Goal: Information Seeking & Learning: Learn about a topic

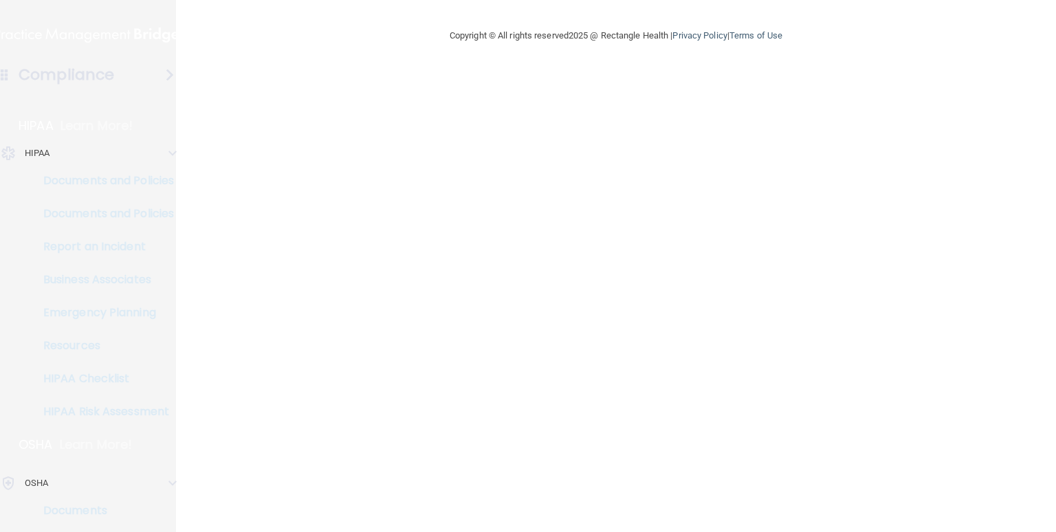
click at [275, 224] on main "Copyright © All rights reserved 2025 @ Rectangle Health | Privacy Policy | Term…" at bounding box center [616, 266] width 880 height 532
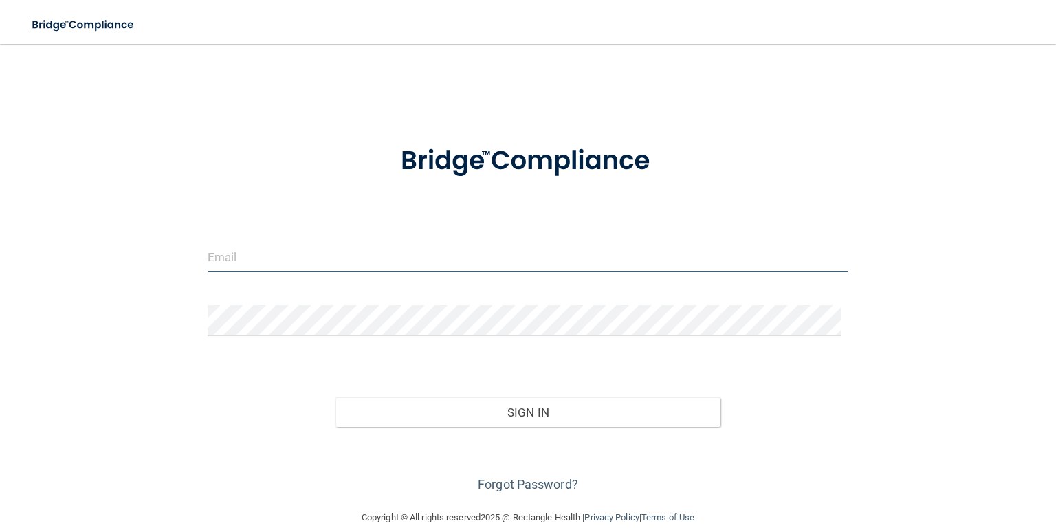
click at [237, 254] on input "email" at bounding box center [528, 256] width 641 height 31
type input "Britny.washburn@expeditiondental.com"
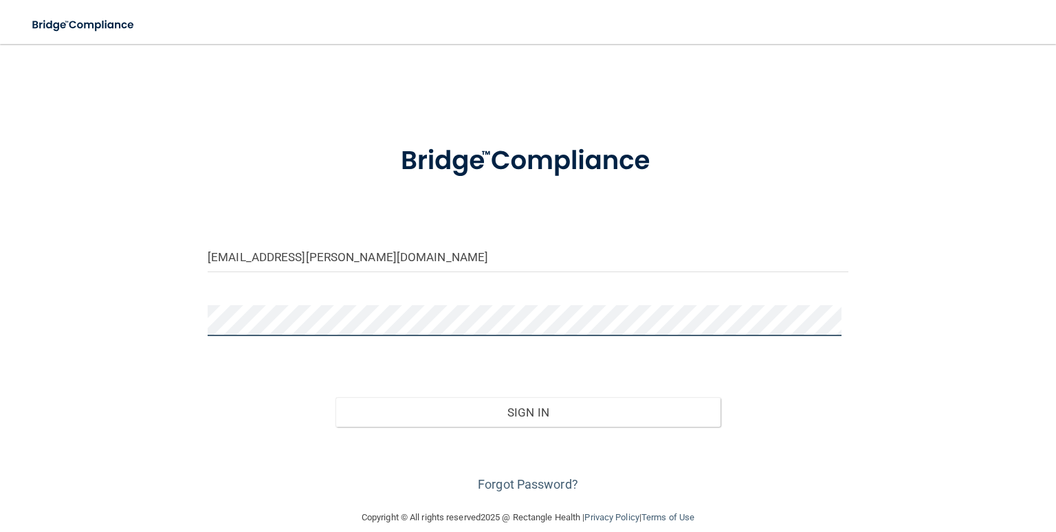
click at [336, 398] on button "Sign In" at bounding box center [528, 413] width 384 height 30
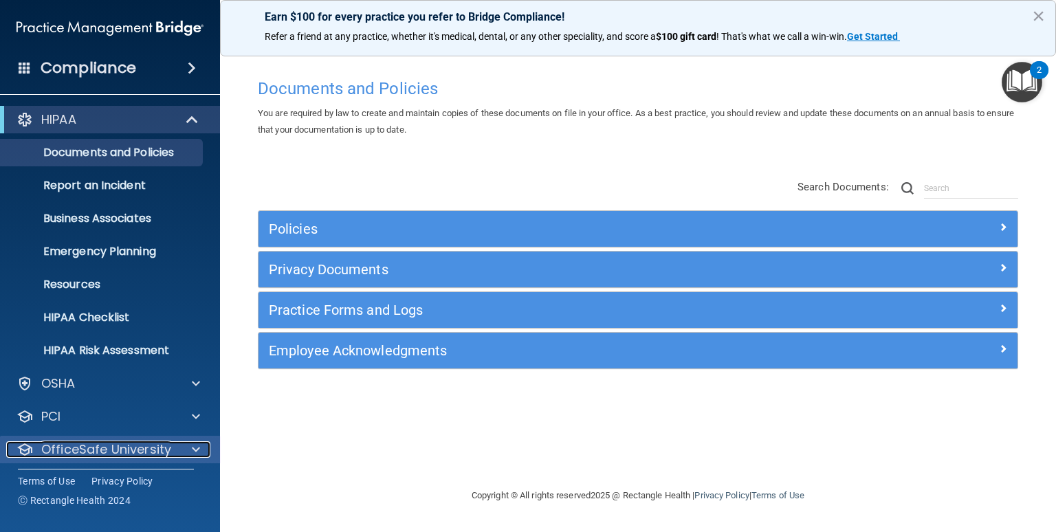
click at [199, 451] on span at bounding box center [196, 450] width 8 height 17
click at [111, 453] on p "OfficeSafe University" at bounding box center [106, 450] width 130 height 17
click at [138, 447] on p "OfficeSafe University" at bounding box center [106, 450] width 130 height 17
click at [186, 451] on div at bounding box center [194, 450] width 34 height 17
click at [247, 442] on main "Documents and Policies You are required by law to create and maintain copies of…" at bounding box center [638, 288] width 836 height 488
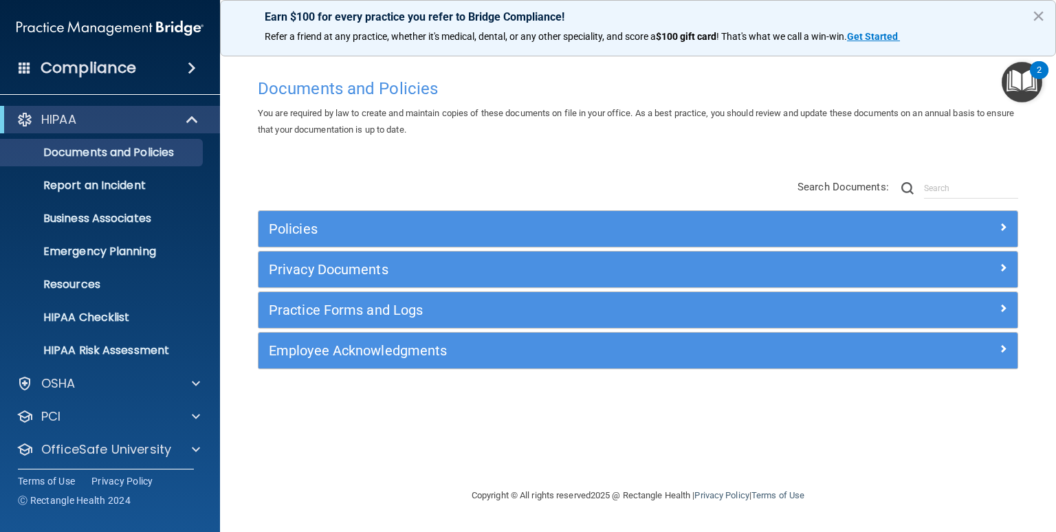
click at [1044, 152] on main "Documents and Policies You are required by law to create and maintain copies of…" at bounding box center [638, 288] width 836 height 488
click at [88, 446] on p "OfficeSafe University" at bounding box center [106, 450] width 130 height 17
click at [192, 457] on span at bounding box center [196, 450] width 8 height 17
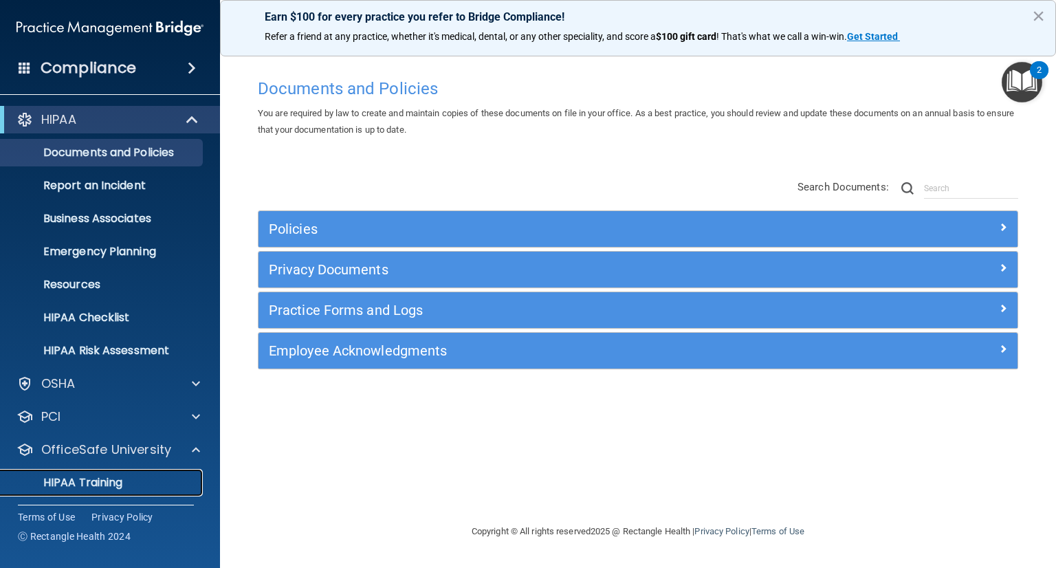
click at [98, 488] on p "HIPAA Training" at bounding box center [65, 483] width 113 height 14
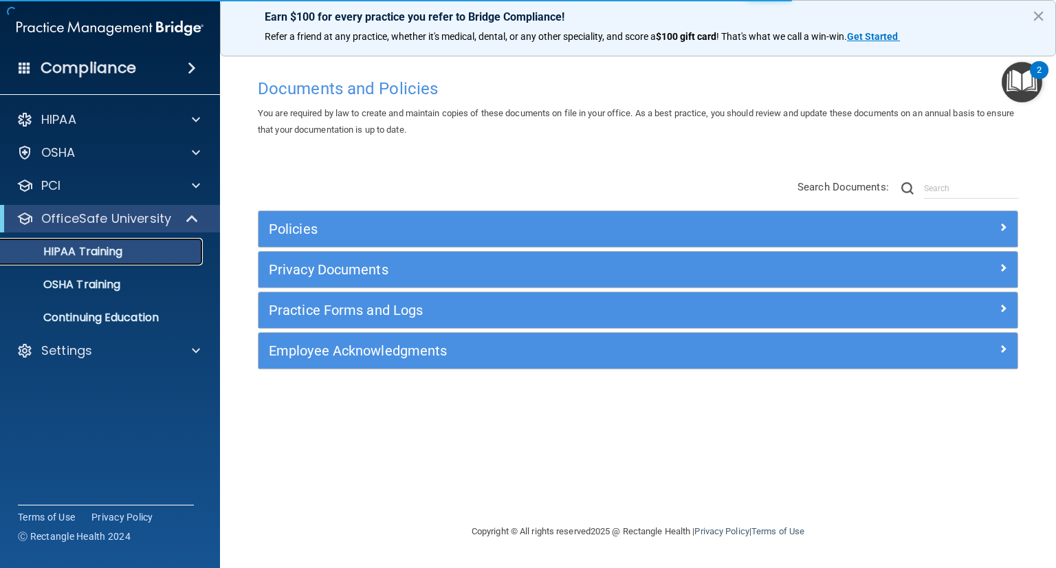
click at [57, 261] on link "HIPAA Training" at bounding box center [94, 252] width 217 height 28
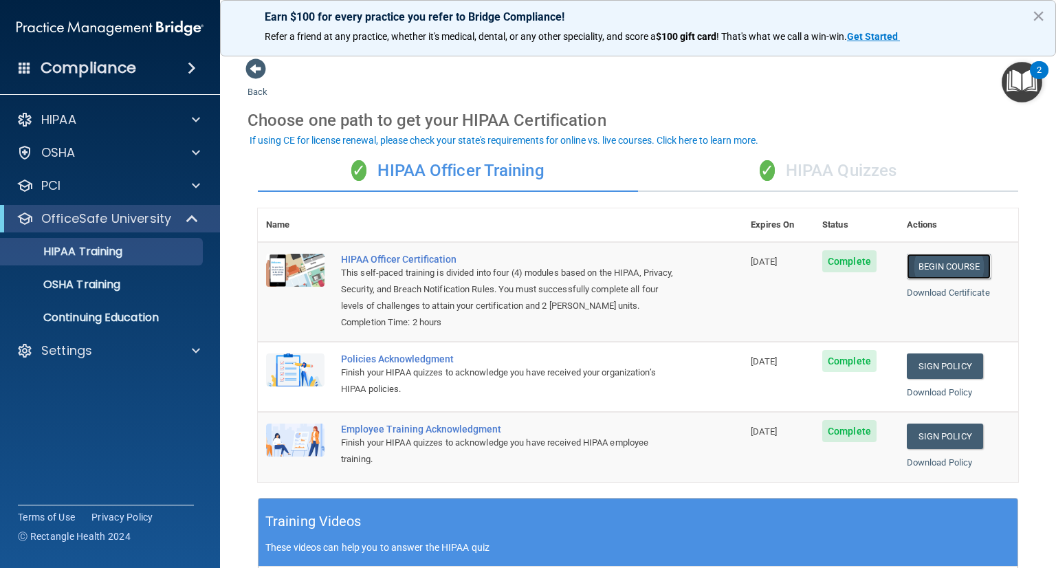
click at [942, 265] on link "Begin Course" at bounding box center [949, 266] width 84 height 25
click at [798, 168] on div "✓ HIPAA Quizzes" at bounding box center [828, 171] width 380 height 41
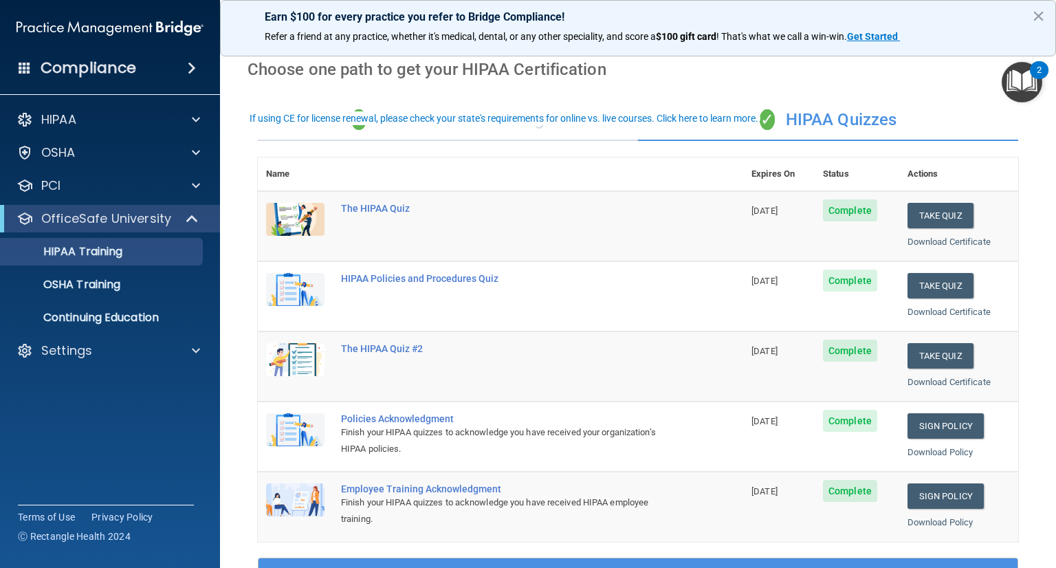
scroll to position [19, 0]
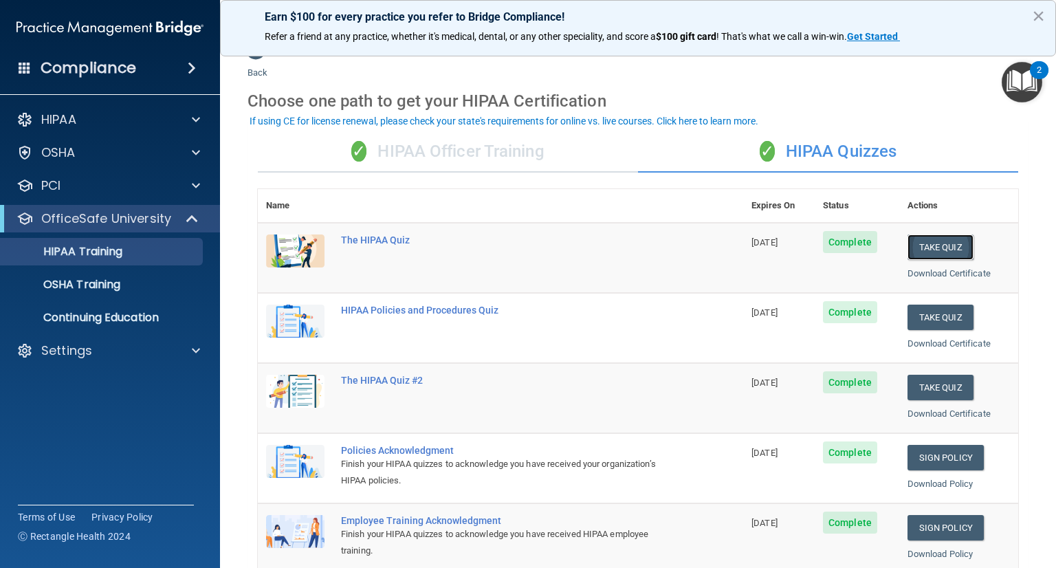
click at [919, 252] on button "Take Quiz" at bounding box center [941, 247] width 66 height 25
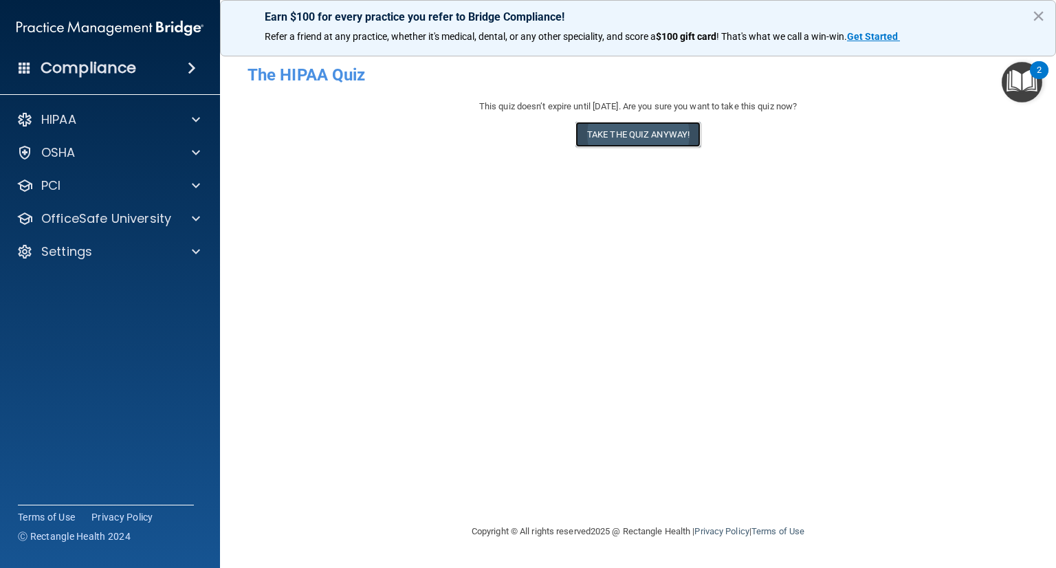
click at [650, 138] on button "Take the quiz anyway!" at bounding box center [638, 134] width 125 height 25
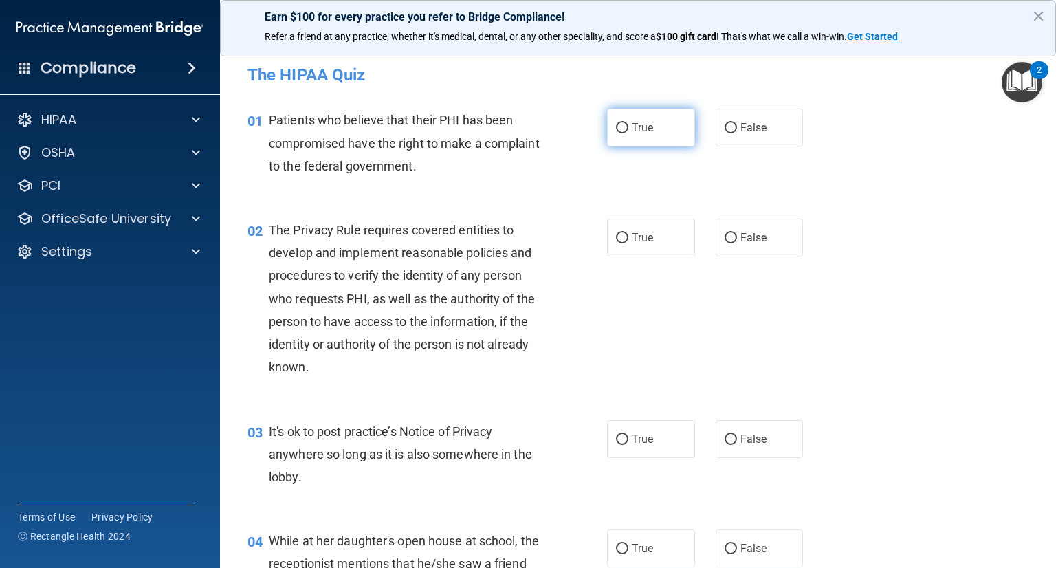
click at [649, 130] on label "True" at bounding box center [651, 128] width 88 height 38
click at [629, 130] on input "True" at bounding box center [622, 128] width 12 height 10
radio input "true"
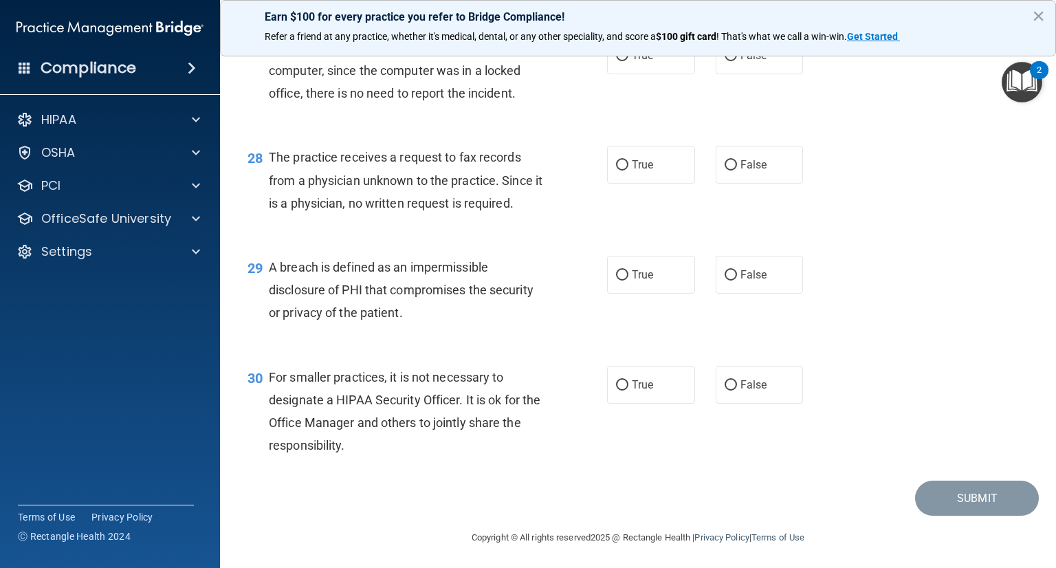
scroll to position [3228, 0]
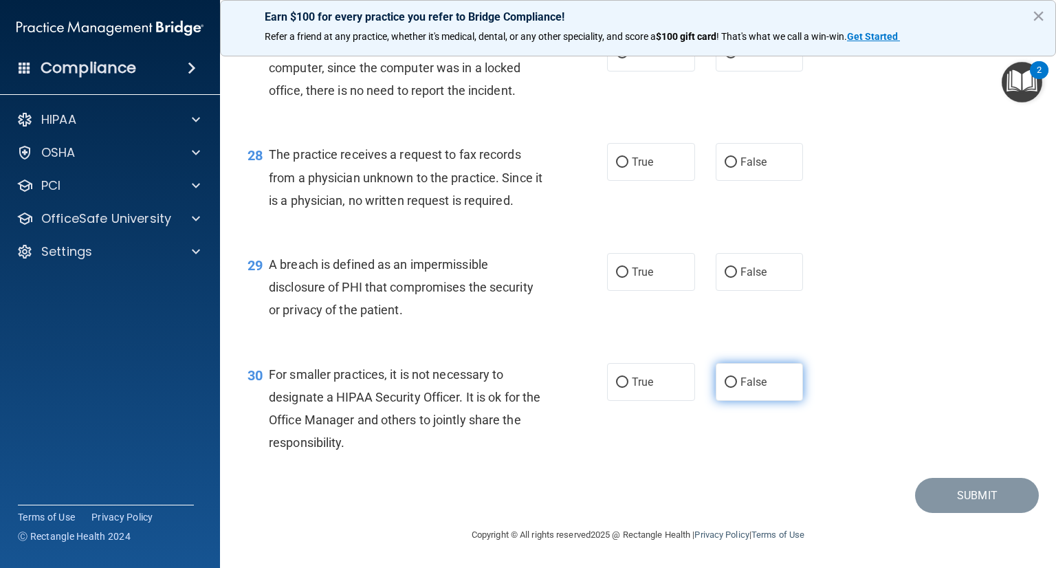
click at [755, 392] on label "False" at bounding box center [760, 382] width 88 height 38
click at [737, 388] on input "False" at bounding box center [731, 383] width 12 height 10
radio input "true"
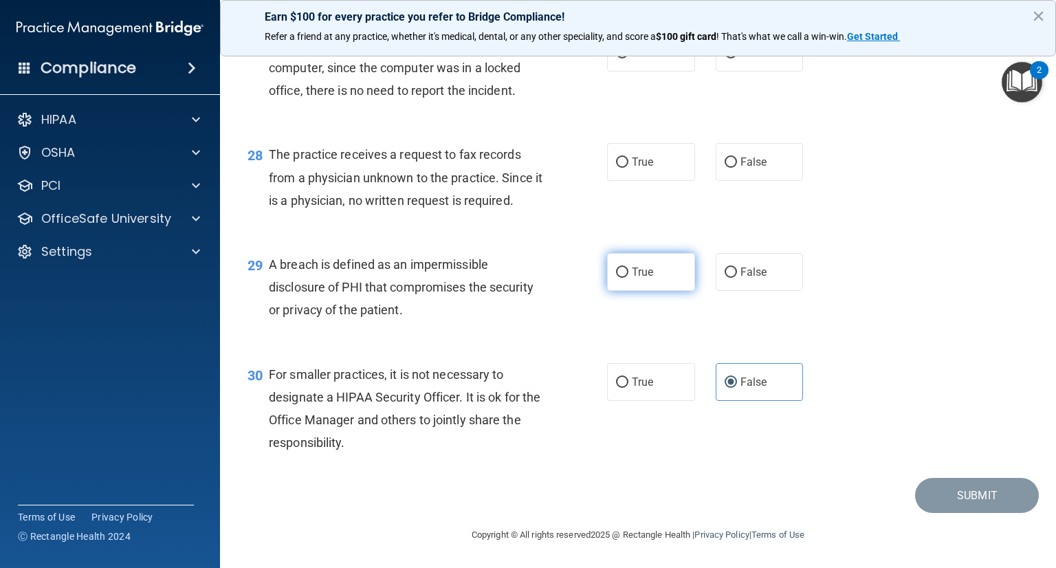
click at [616, 270] on input "True" at bounding box center [622, 273] width 12 height 10
radio input "true"
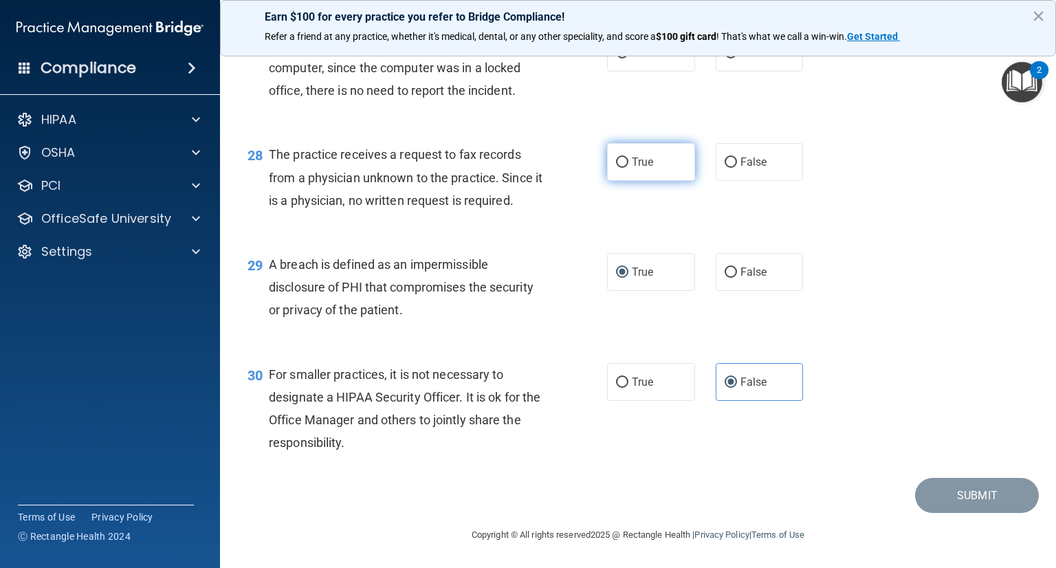
click at [628, 172] on label "True" at bounding box center [651, 162] width 88 height 38
click at [628, 168] on input "True" at bounding box center [622, 162] width 12 height 10
radio input "true"
click at [887, 168] on div "28 The practice receives a request to fax records from a physician unknown to t…" at bounding box center [638, 181] width 802 height 110
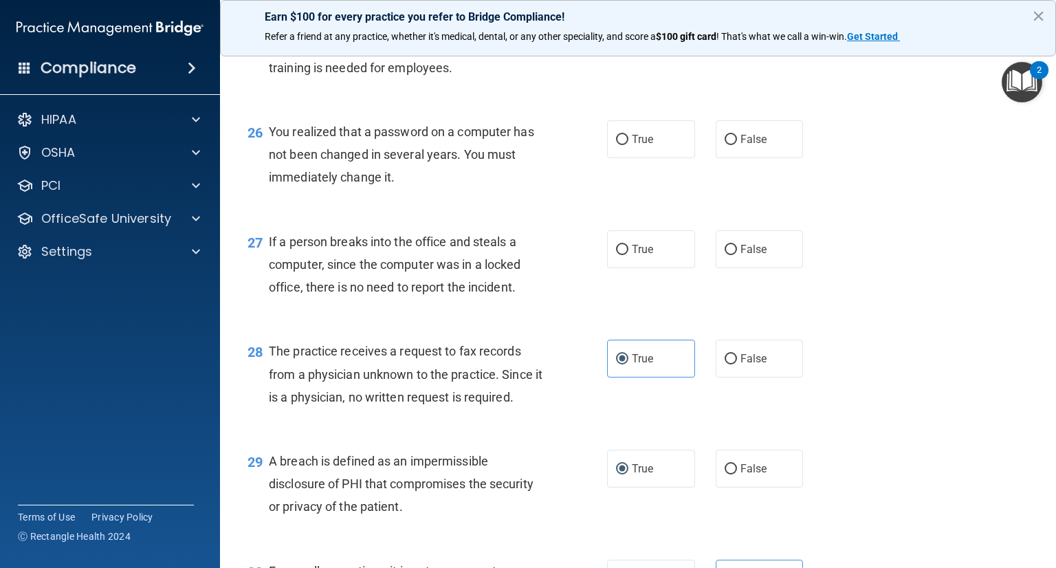
scroll to position [2929, 0]
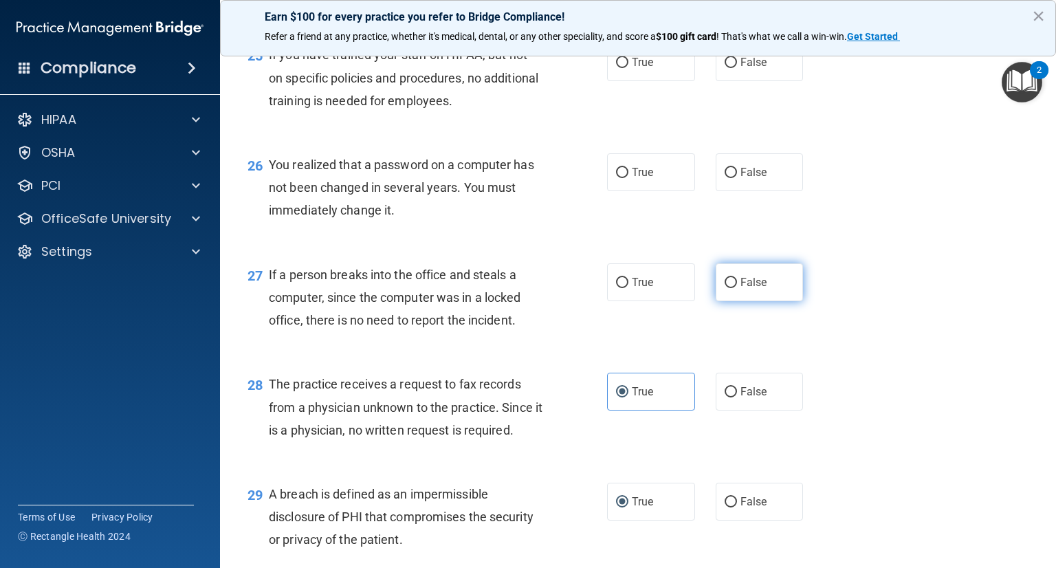
click at [732, 301] on label "False" at bounding box center [760, 282] width 88 height 38
click at [732, 288] on input "False" at bounding box center [731, 283] width 12 height 10
radio input "true"
click at [610, 191] on label "True" at bounding box center [651, 172] width 88 height 38
click at [616, 178] on input "True" at bounding box center [622, 173] width 12 height 10
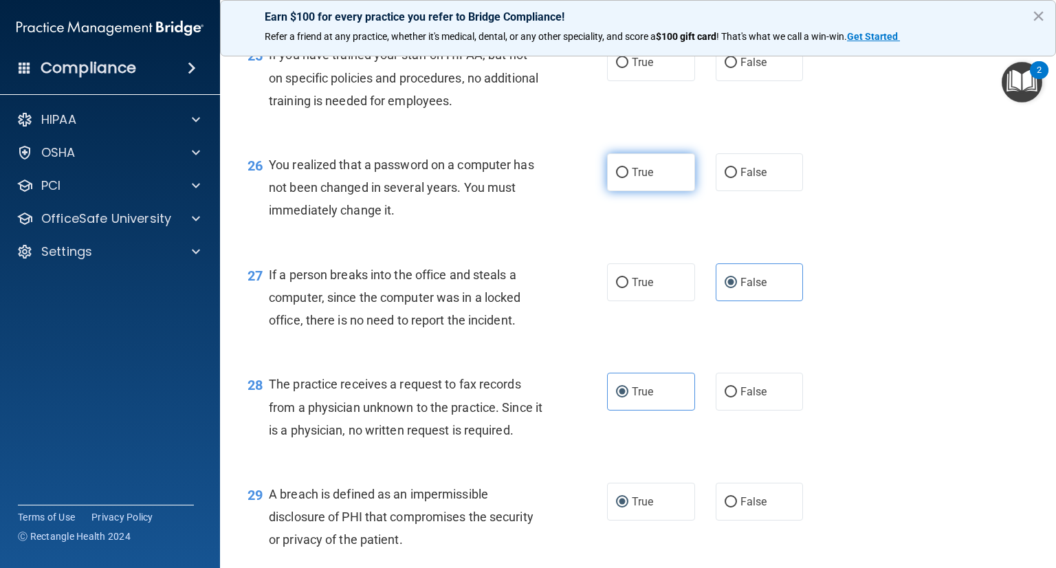
radio input "true"
click at [721, 81] on label "False" at bounding box center [760, 62] width 88 height 38
click at [725, 68] on input "False" at bounding box center [731, 63] width 12 height 10
radio input "true"
click at [881, 231] on div "26 You realized that a password on a computer has not been changed in several y…" at bounding box center [638, 191] width 802 height 110
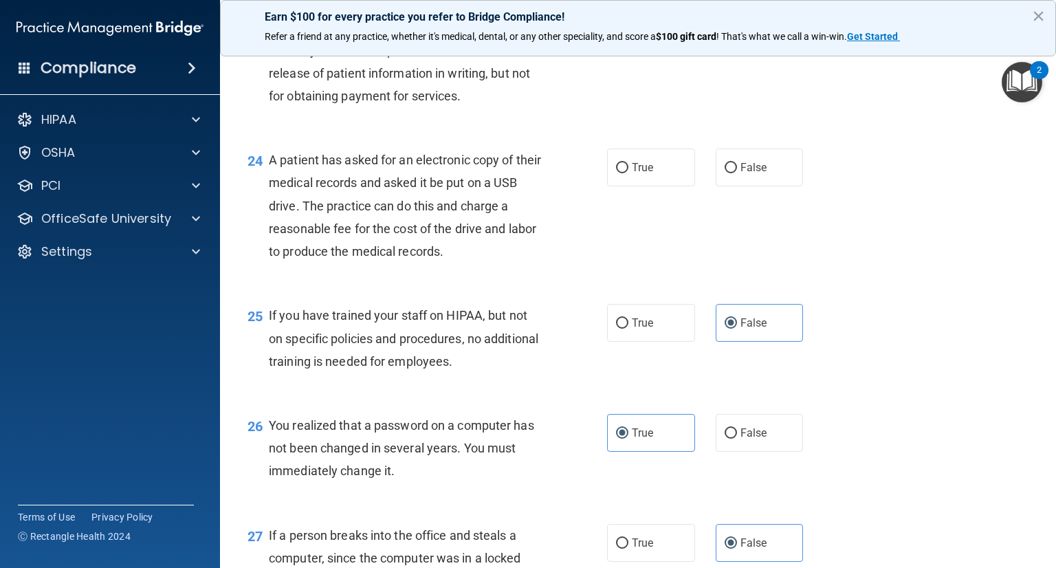
scroll to position [2685, 0]
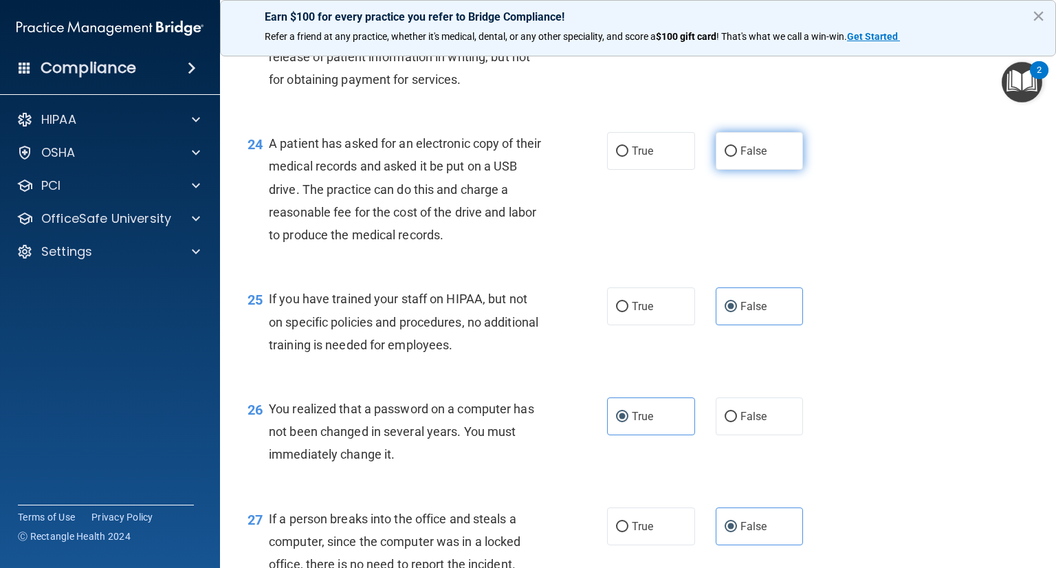
click at [725, 157] on input "False" at bounding box center [731, 151] width 12 height 10
radio input "true"
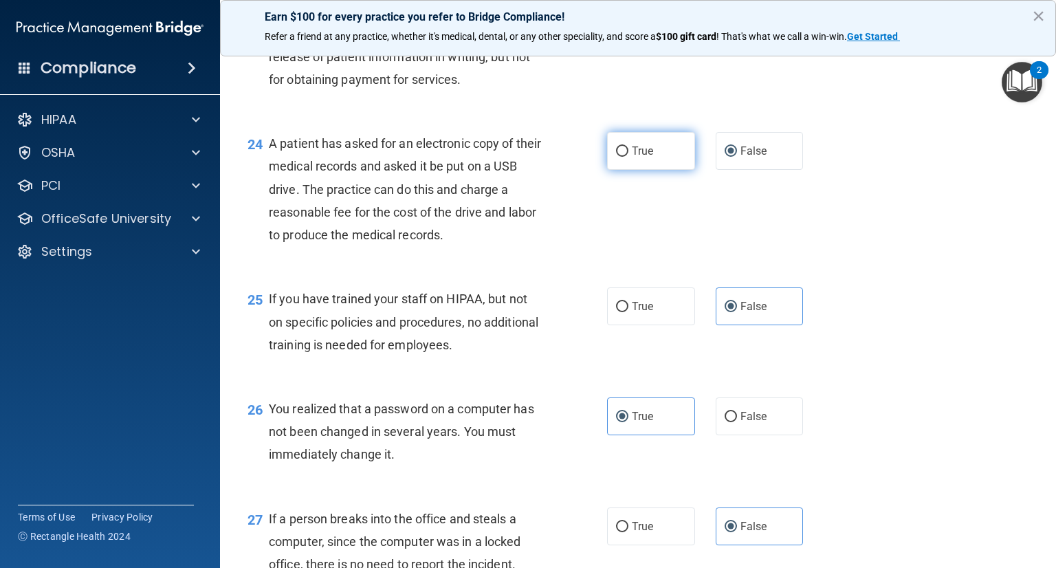
click at [616, 157] on input "True" at bounding box center [622, 151] width 12 height 10
radio input "true"
radio input "false"
click at [877, 211] on div "24 A patient has asked for an electronic copy of their medical records and aske…" at bounding box center [638, 192] width 802 height 155
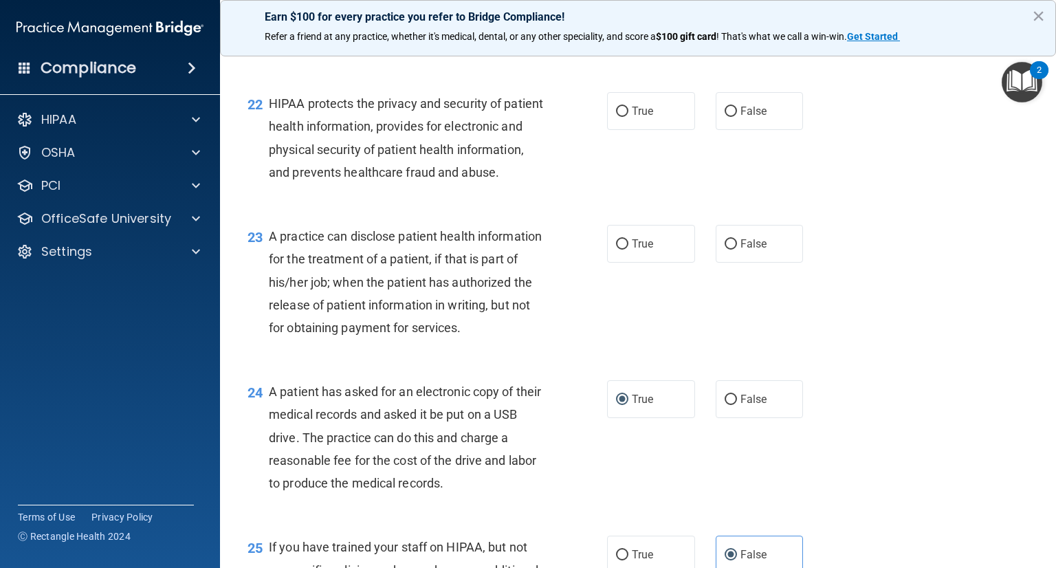
scroll to position [2527, 0]
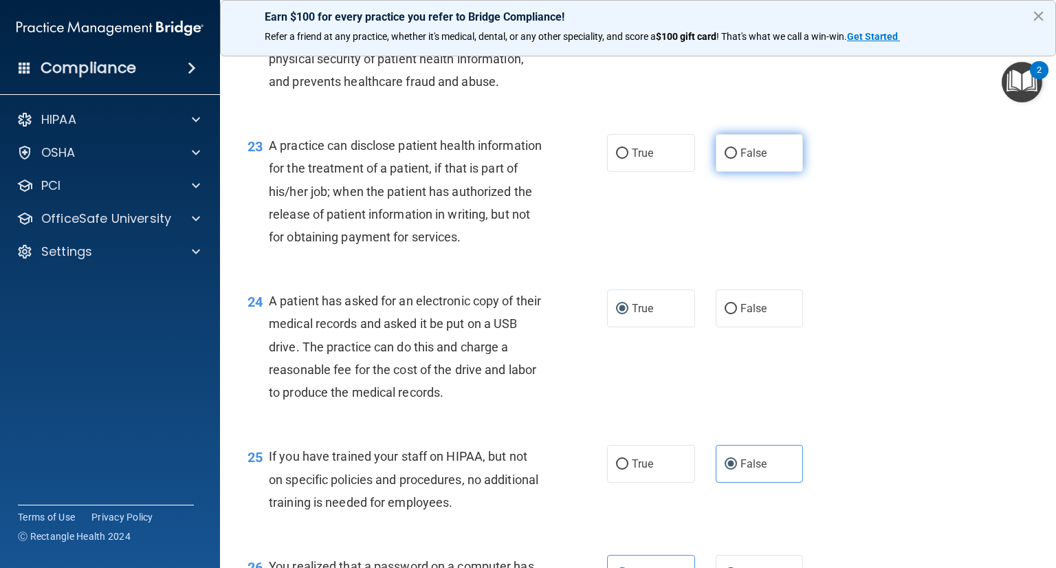
click at [720, 172] on label "False" at bounding box center [760, 153] width 88 height 38
click at [725, 159] on input "False" at bounding box center [731, 154] width 12 height 10
radio input "true"
click at [904, 238] on div "23 A practice can disclose patient health information for the treatment of a pa…" at bounding box center [638, 194] width 802 height 155
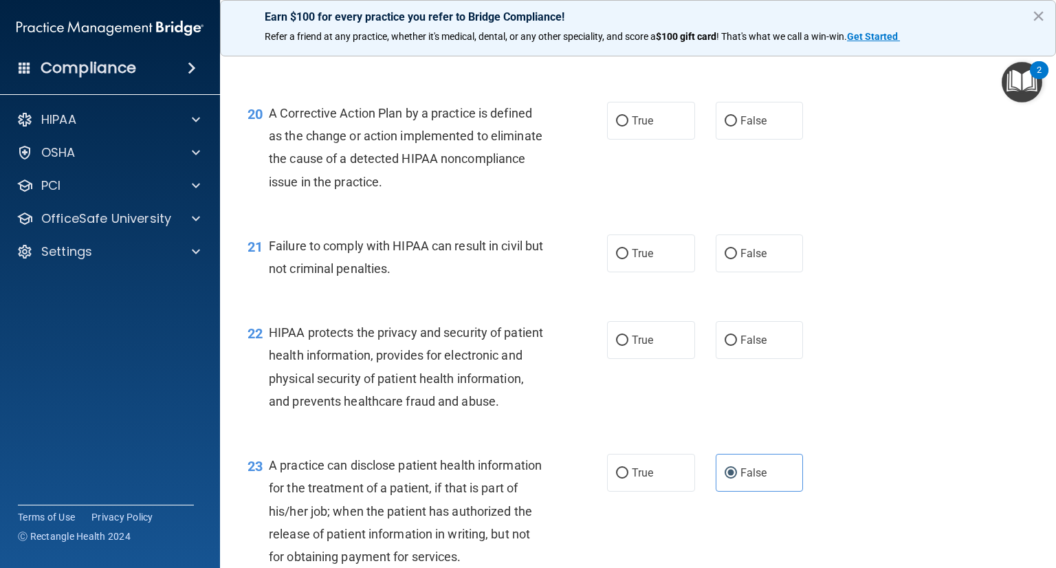
scroll to position [2195, 0]
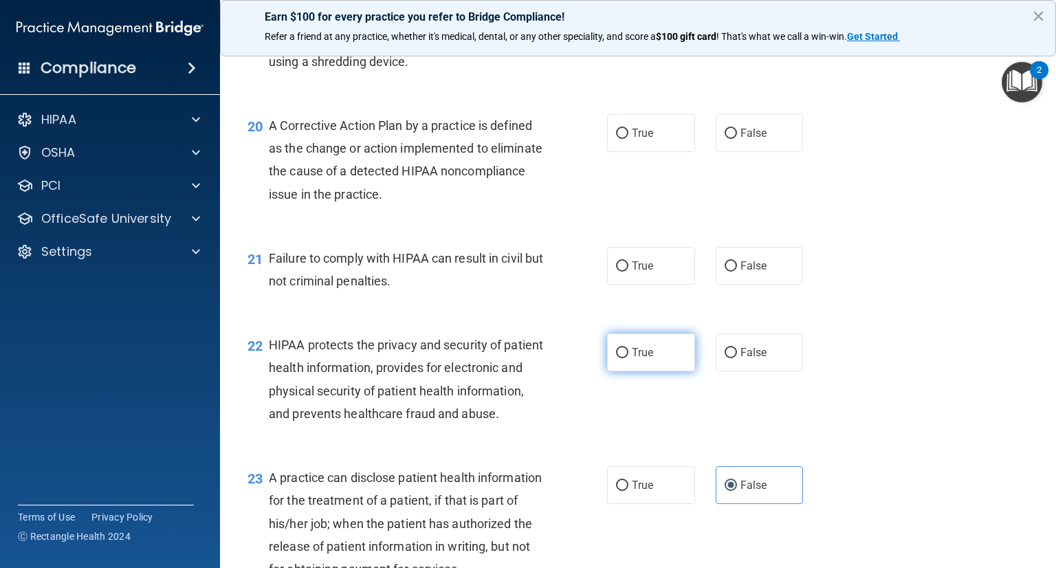
click at [616, 358] on input "True" at bounding box center [622, 353] width 12 height 10
radio input "true"
click at [725, 272] on input "False" at bounding box center [731, 266] width 12 height 10
radio input "true"
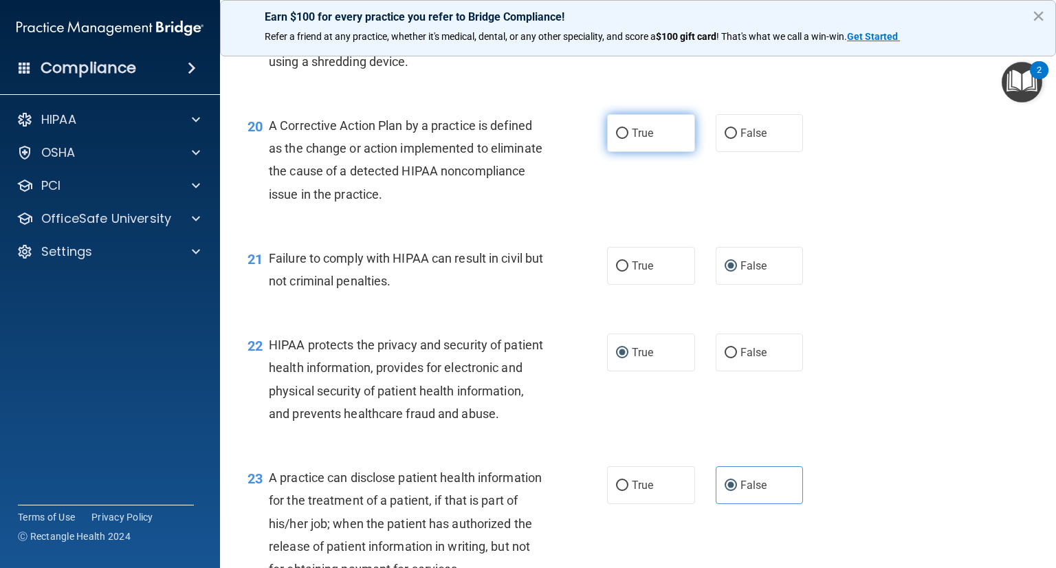
click at [621, 139] on input "True" at bounding box center [622, 134] width 12 height 10
radio input "true"
click at [829, 214] on div "20 A Corrective Action Plan by a practice is defined as the change or action im…" at bounding box center [638, 163] width 802 height 133
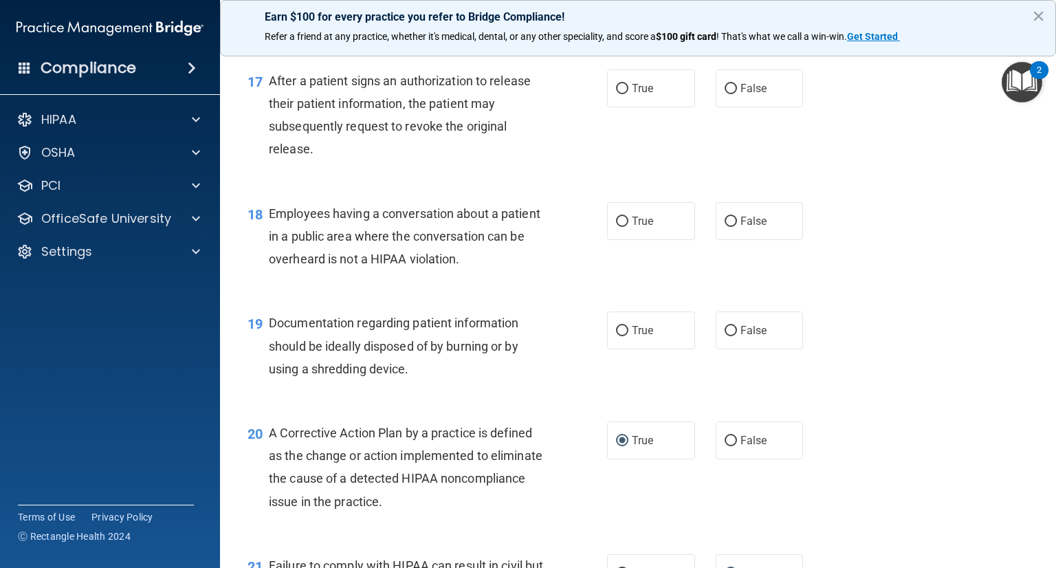
scroll to position [1863, 0]
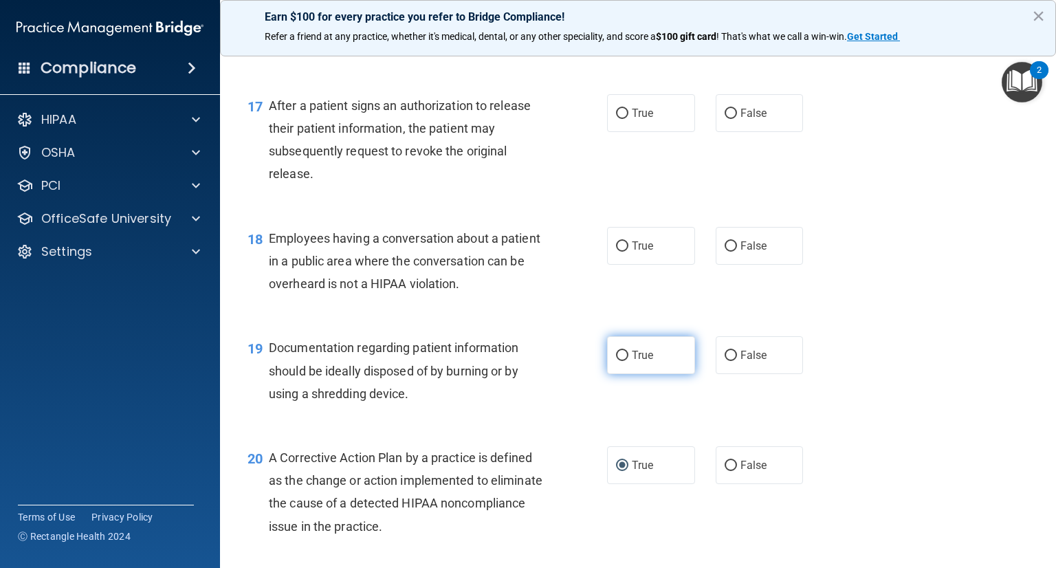
click at [616, 361] on input "True" at bounding box center [622, 356] width 12 height 10
radio input "true"
click at [725, 252] on input "False" at bounding box center [731, 246] width 12 height 10
radio input "true"
click at [851, 210] on div "17 After a patient signs an authorization to release their patient information,…" at bounding box center [638, 143] width 802 height 133
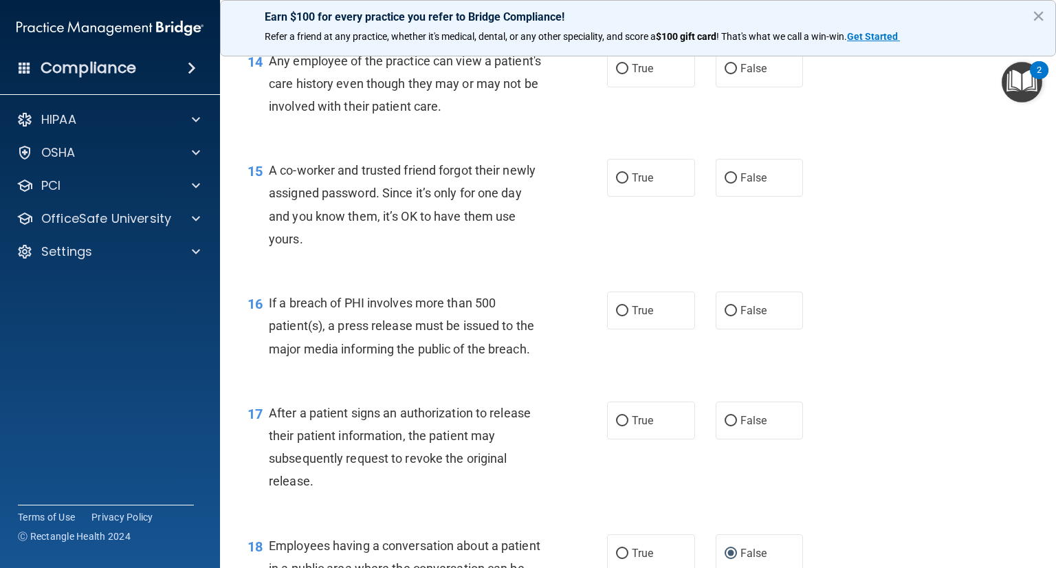
scroll to position [1547, 0]
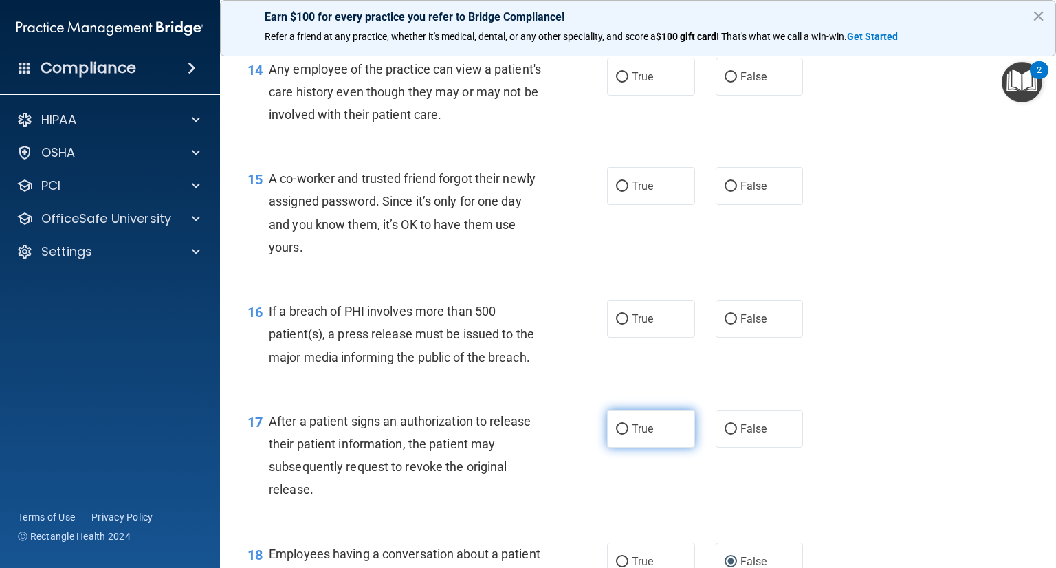
click at [616, 435] on input "True" at bounding box center [622, 429] width 12 height 10
radio input "true"
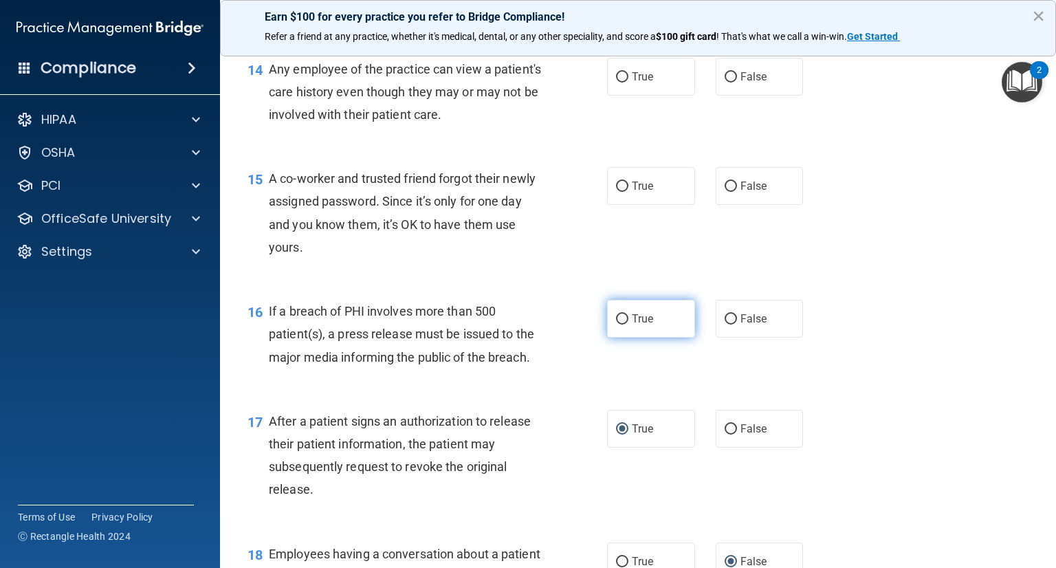
click at [616, 325] on input "True" at bounding box center [622, 319] width 12 height 10
radio input "true"
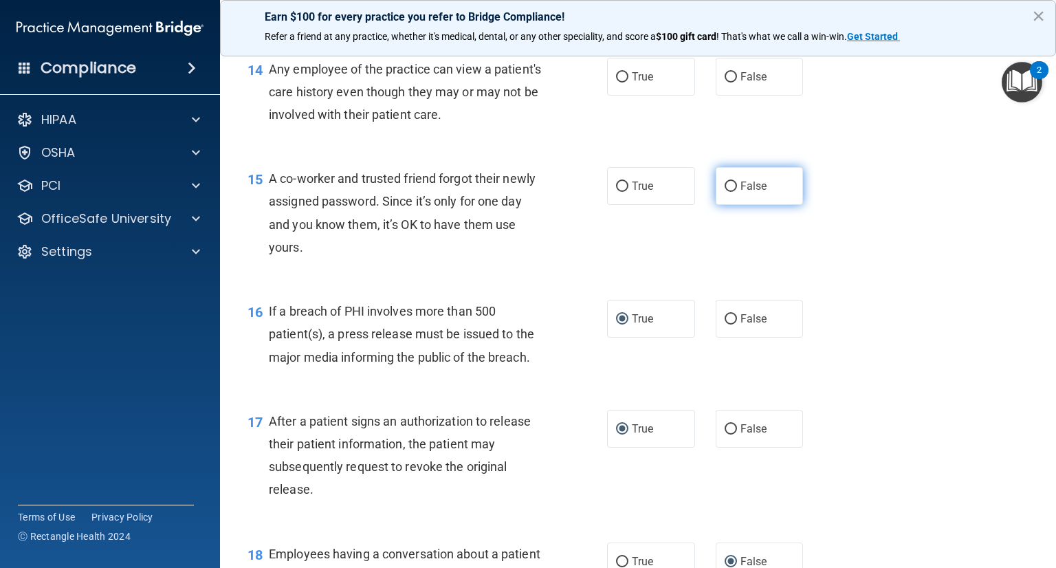
click at [725, 199] on label "False" at bounding box center [760, 186] width 88 height 38
click at [725, 192] on input "False" at bounding box center [731, 187] width 12 height 10
radio input "true"
click at [905, 141] on div "14 Any employee of the practice can view a patient's care history even though t…" at bounding box center [638, 96] width 802 height 110
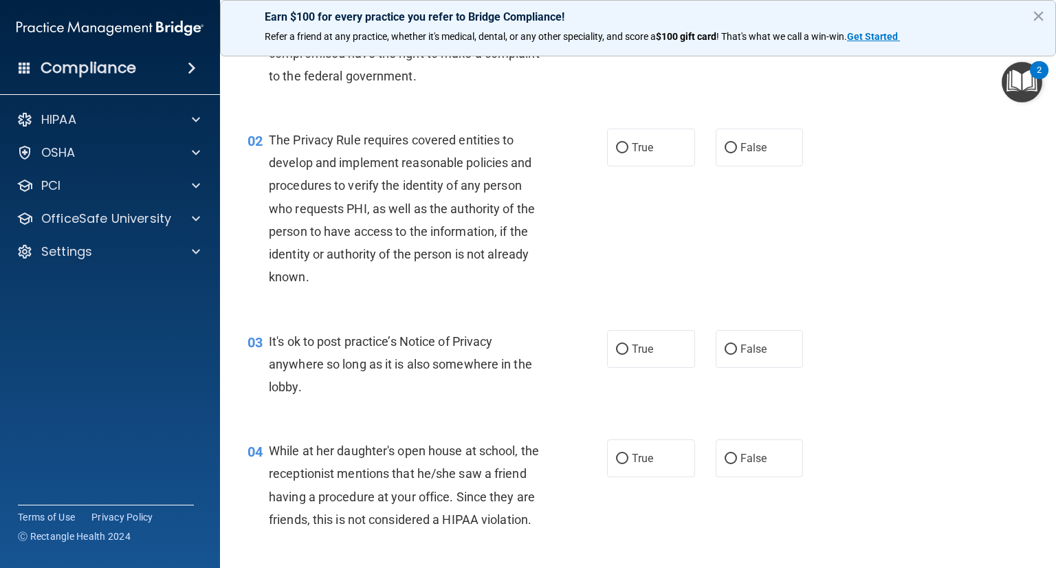
scroll to position [0, 0]
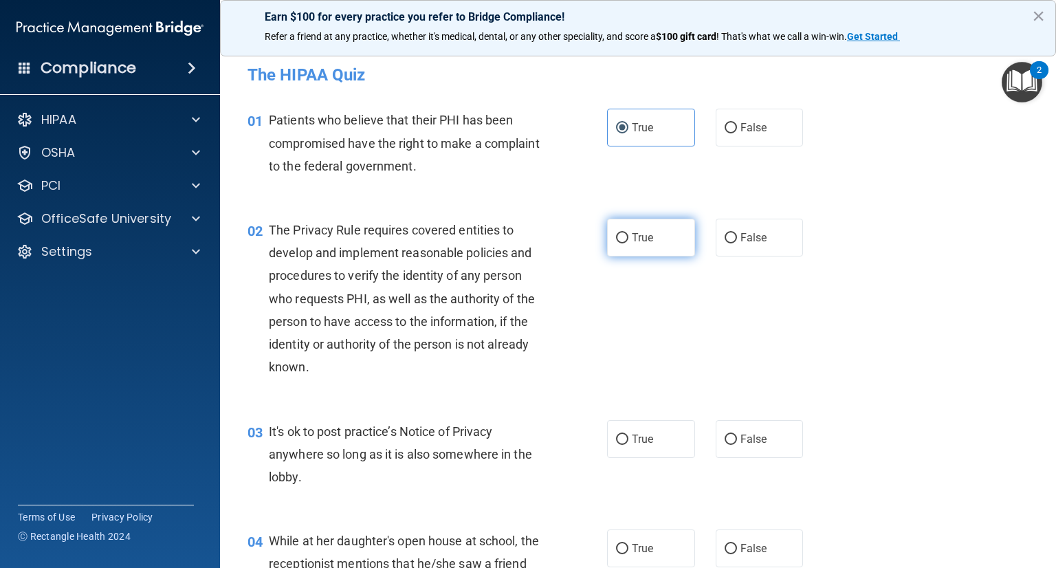
click at [617, 235] on input "True" at bounding box center [622, 238] width 12 height 10
radio input "true"
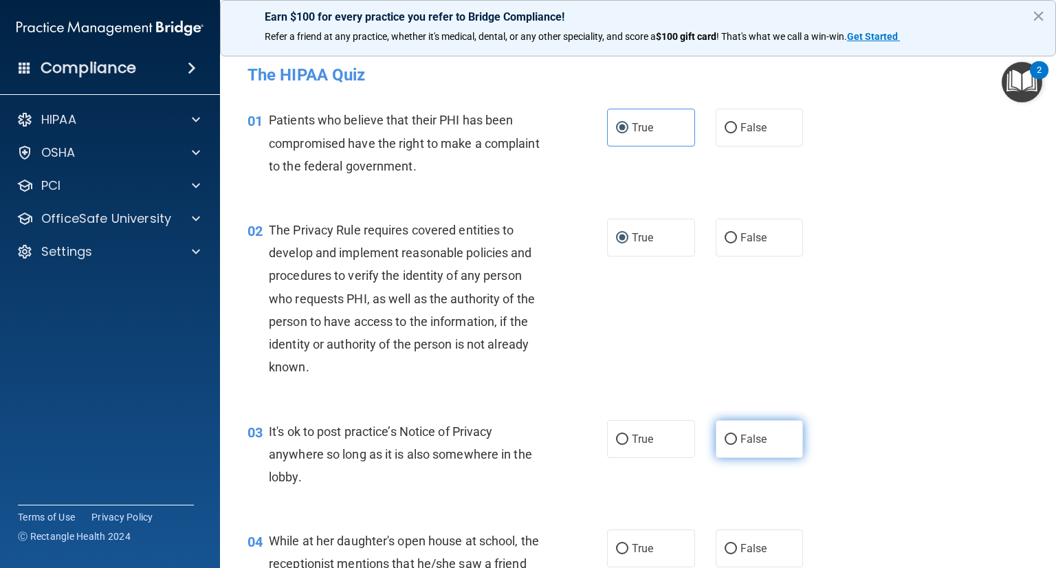
click at [726, 435] on input "False" at bounding box center [731, 440] width 12 height 10
radio input "true"
click at [860, 358] on div "02 The Privacy Rule requires covered entities to develop and implement reasonab…" at bounding box center [638, 303] width 802 height 202
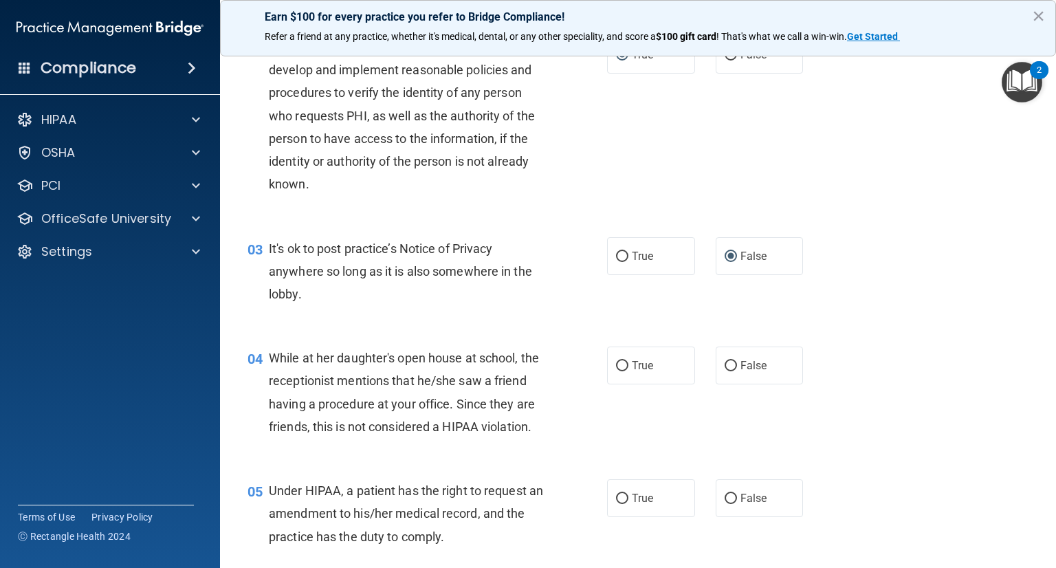
scroll to position [220, 0]
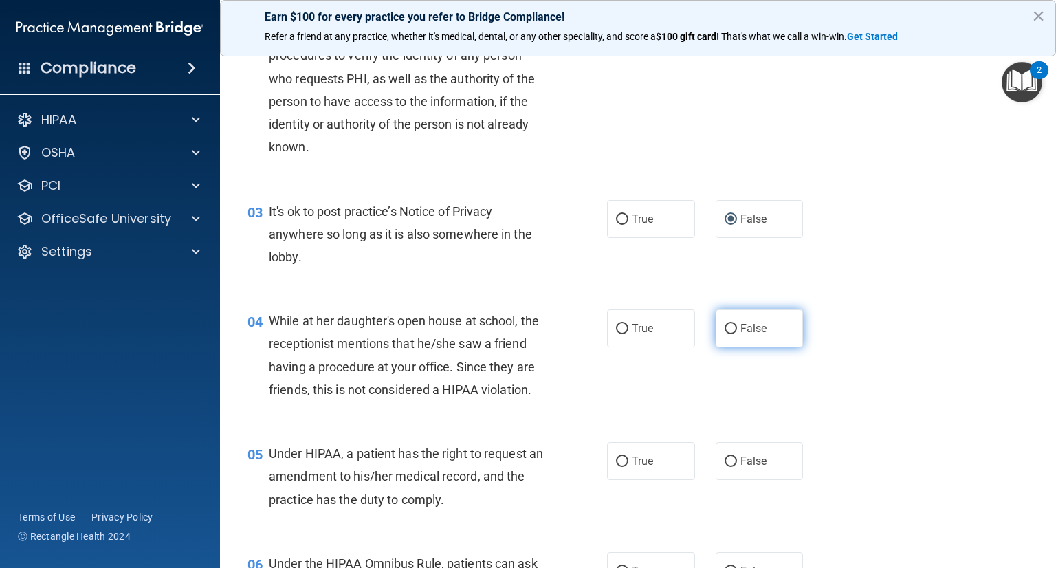
click at [725, 327] on input "False" at bounding box center [731, 329] width 12 height 10
radio input "true"
click at [880, 333] on div "04 While at her daughter's open house at school, the receptionist mentions that…" at bounding box center [638, 358] width 802 height 133
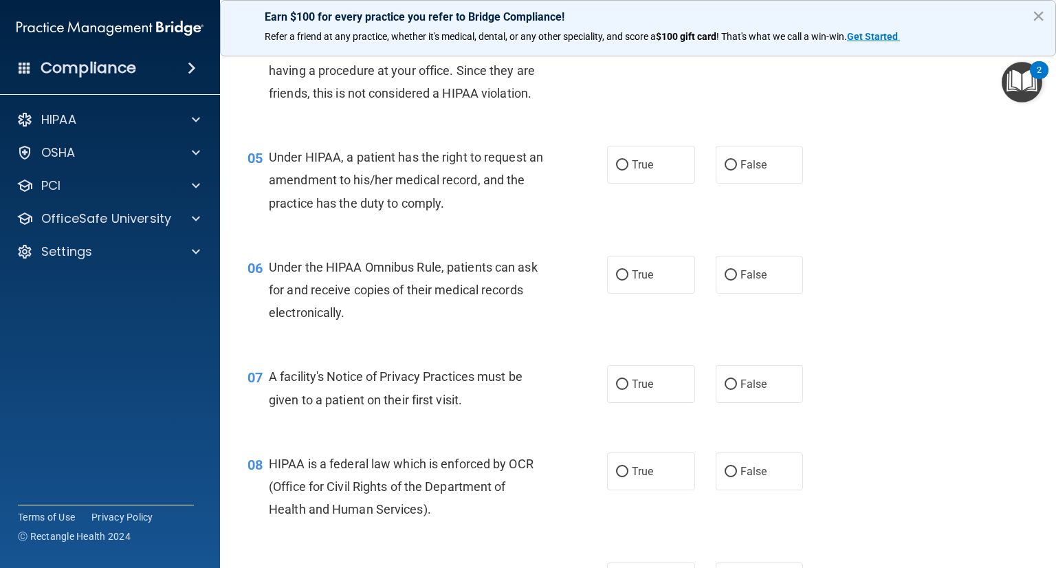
scroll to position [508, 0]
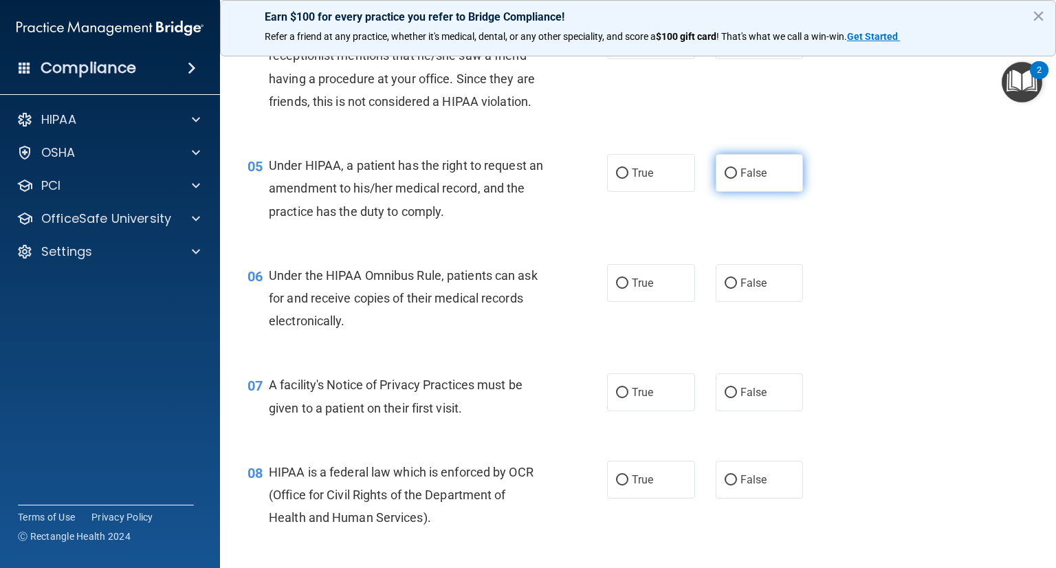
click at [725, 179] on input "False" at bounding box center [731, 173] width 12 height 10
radio input "true"
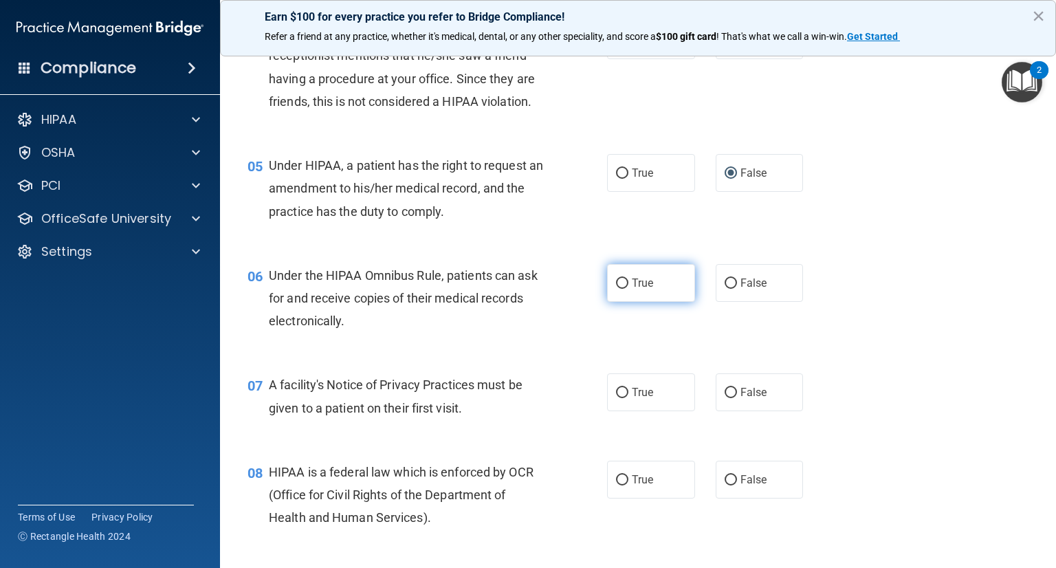
click at [616, 289] on input "True" at bounding box center [622, 284] width 12 height 10
radio input "true"
click at [470, 386] on div "07 A facility's Notice of Privacy Practices must be given to a patient on their…" at bounding box center [638, 399] width 802 height 87
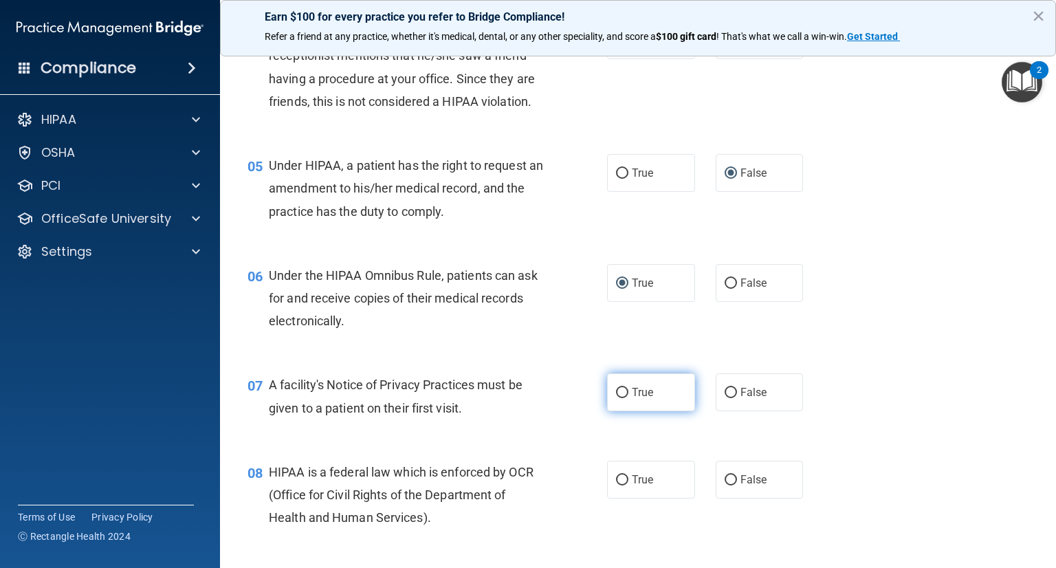
click at [616, 398] on input "True" at bounding box center [622, 393] width 12 height 10
radio input "true"
click at [838, 443] on div "07 A facility's Notice of Privacy Practices must be given to a patient on their…" at bounding box center [638, 399] width 802 height 87
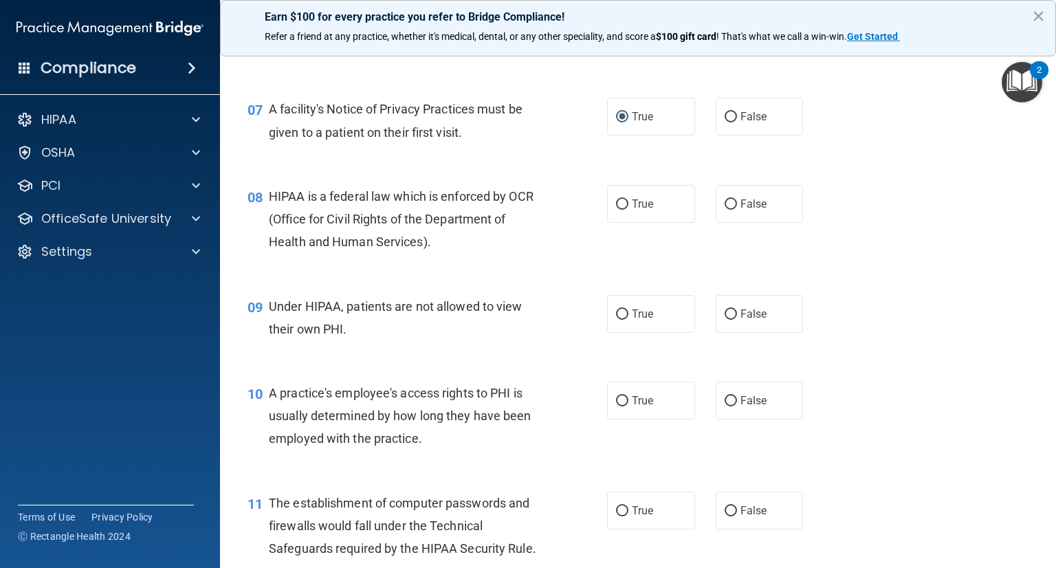
scroll to position [838, 0]
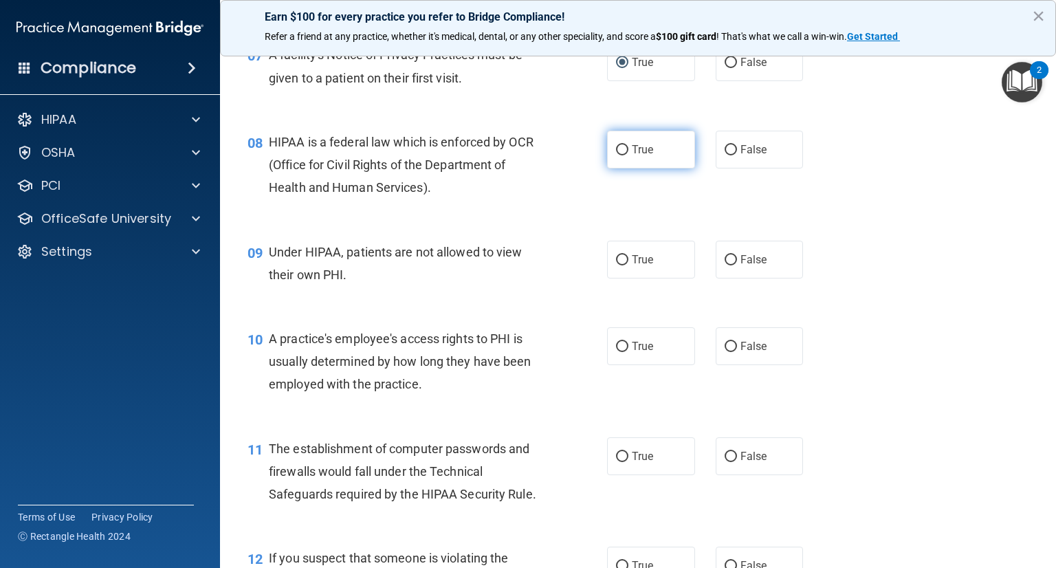
click at [616, 155] on input "True" at bounding box center [622, 150] width 12 height 10
radio input "true"
click at [725, 265] on input "False" at bounding box center [731, 260] width 12 height 10
radio input "true"
click at [741, 353] on span "False" at bounding box center [754, 346] width 27 height 13
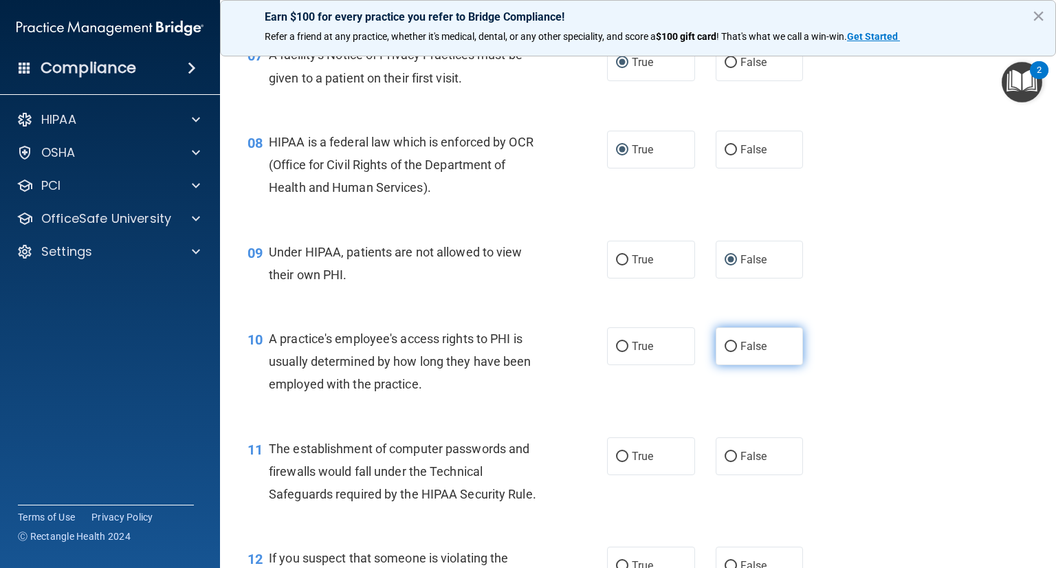
click at [735, 352] on input "False" at bounding box center [731, 347] width 12 height 10
radio input "true"
click at [860, 389] on div "10 A practice's employee's access rights to PHI is usually determined by how lo…" at bounding box center [638, 365] width 802 height 110
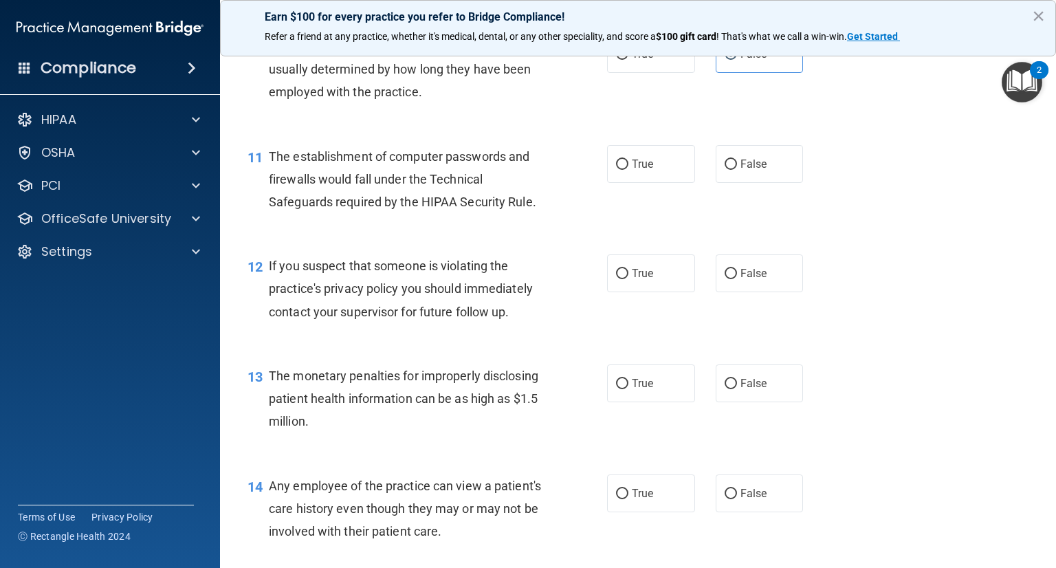
scroll to position [1144, 0]
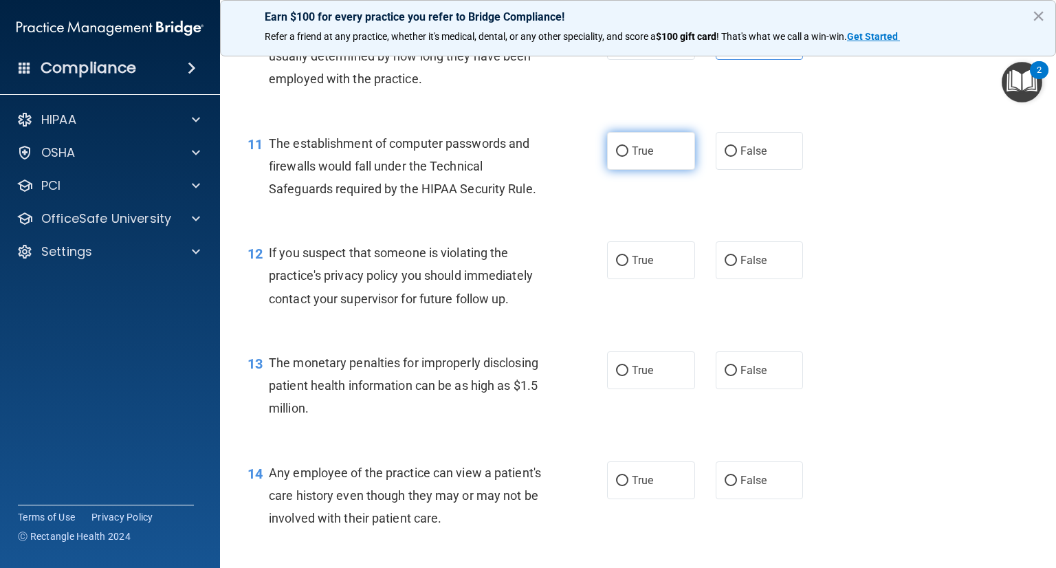
click at [616, 157] on input "True" at bounding box center [622, 151] width 12 height 10
radio input "true"
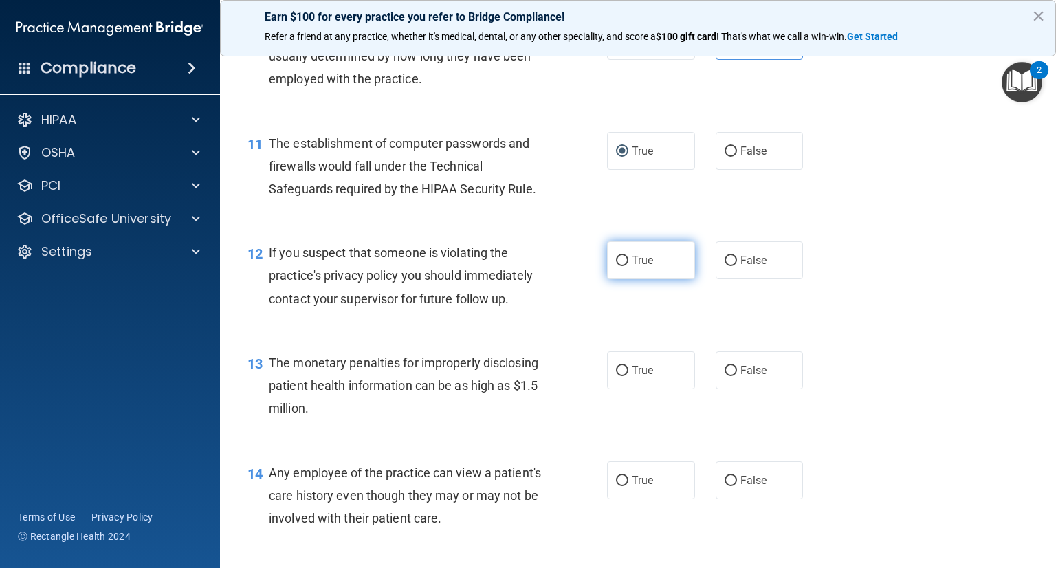
click at [618, 266] on input "True" at bounding box center [622, 261] width 12 height 10
radio input "true"
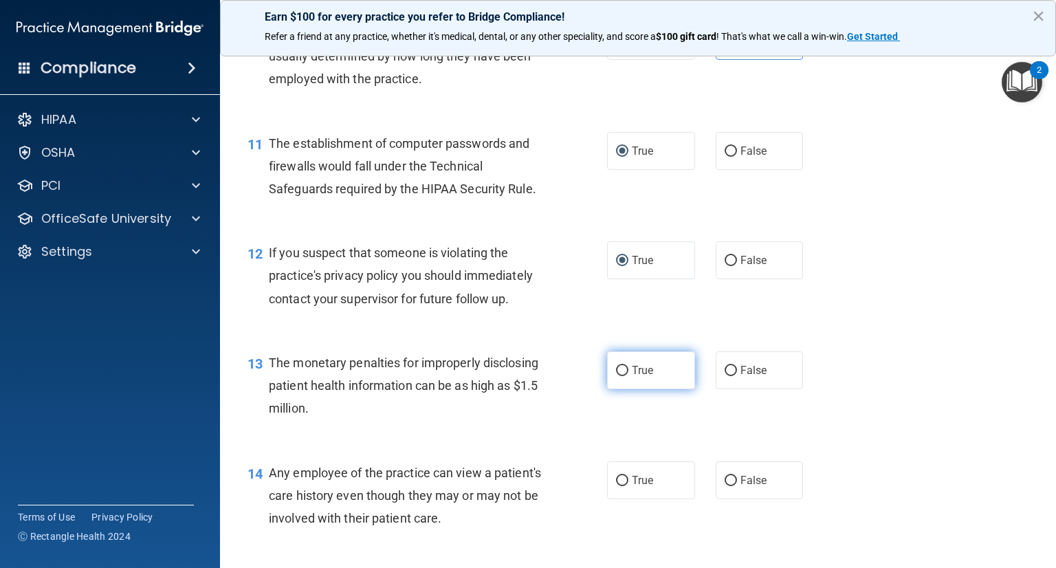
click at [616, 376] on input "True" at bounding box center [622, 371] width 12 height 10
radio input "true"
click at [807, 389] on div "True False" at bounding box center [712, 370] width 211 height 38
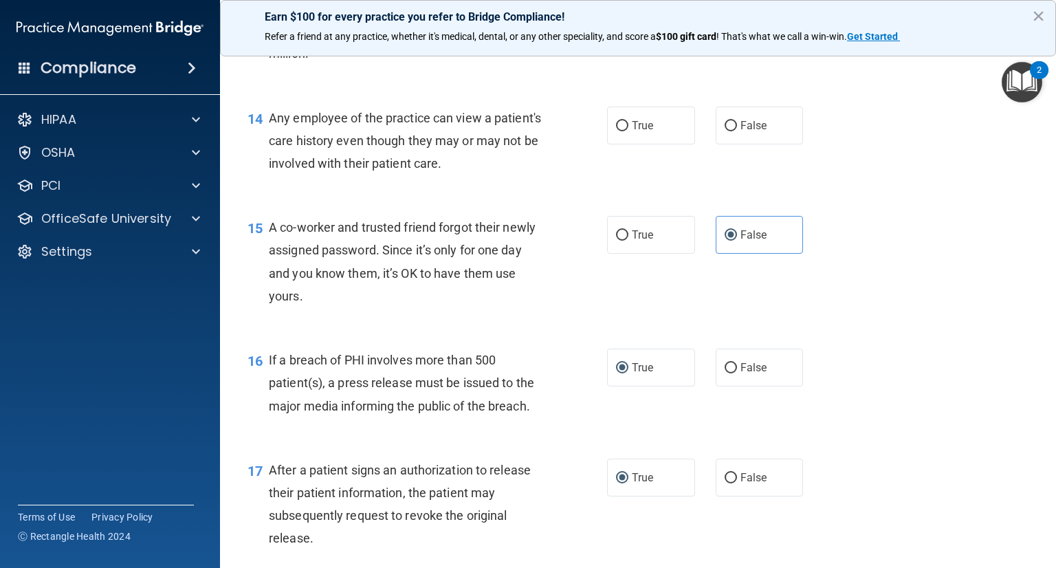
scroll to position [1494, 0]
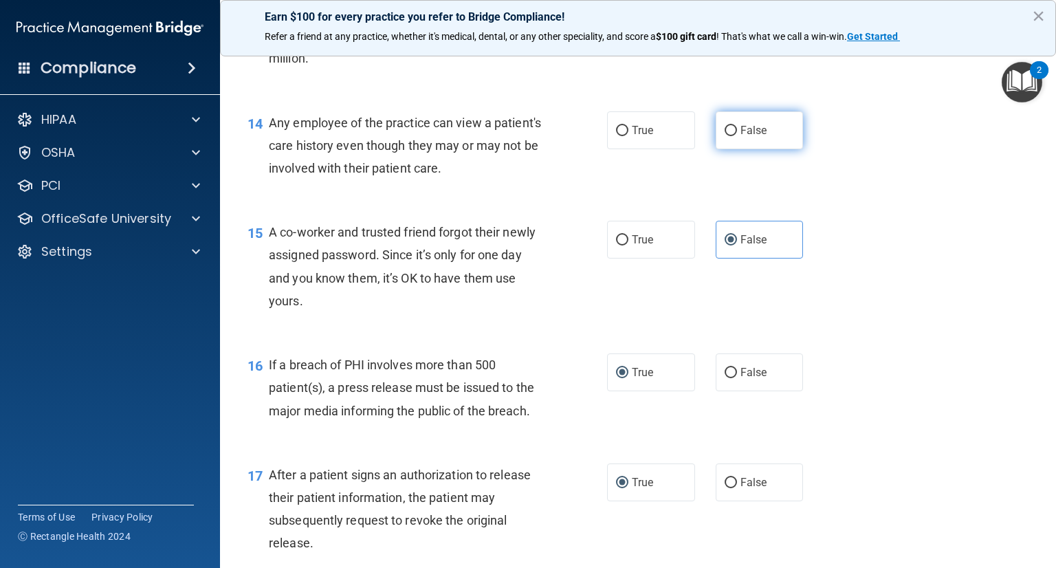
click at [741, 137] on span "False" at bounding box center [754, 130] width 27 height 13
click at [735, 136] on input "False" at bounding box center [731, 131] width 12 height 10
radio input "true"
click at [851, 187] on div "14 Any employee of the practice can view a patient's care history even though t…" at bounding box center [638, 149] width 802 height 110
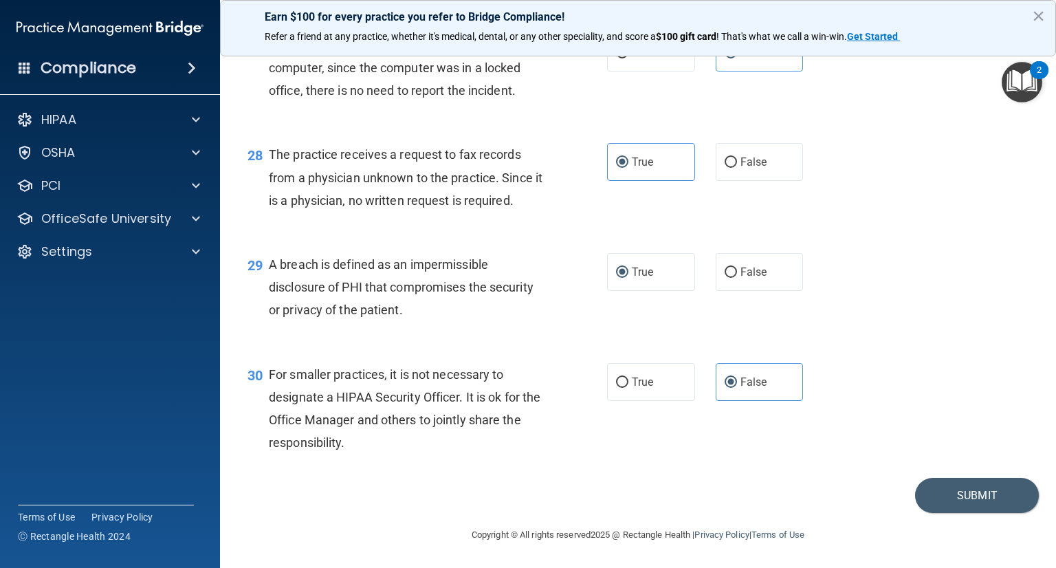
scroll to position [3228, 0]
click at [971, 494] on button "Submit" at bounding box center [977, 495] width 124 height 35
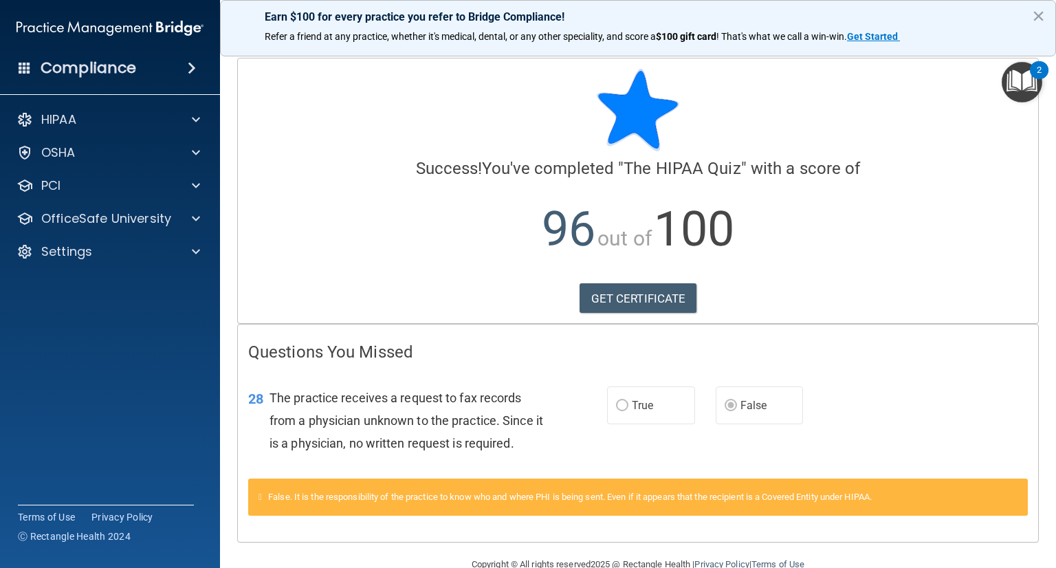
scroll to position [29, 0]
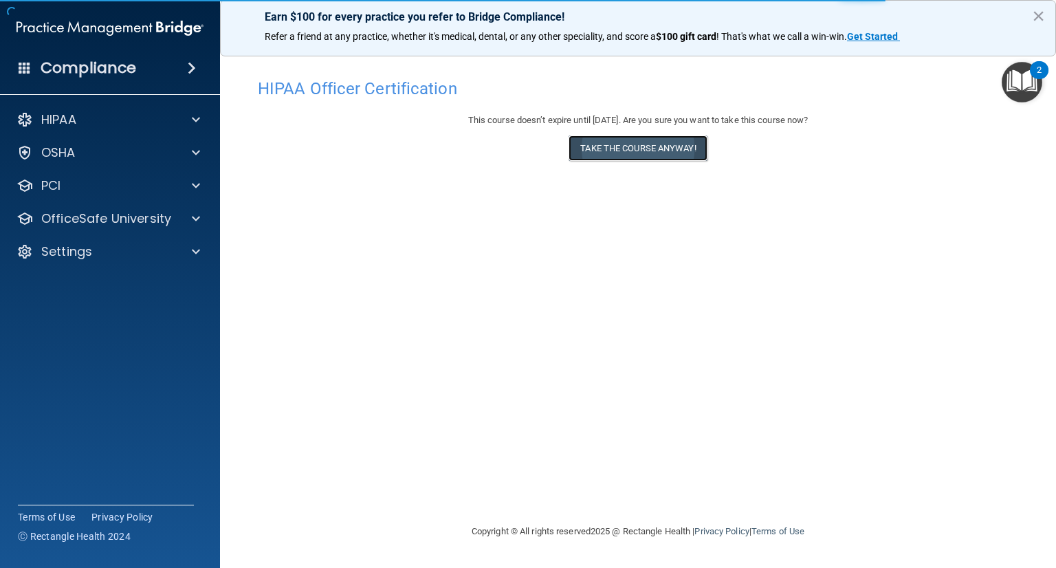
click at [639, 146] on button "Take the course anyway!" at bounding box center [638, 147] width 138 height 25
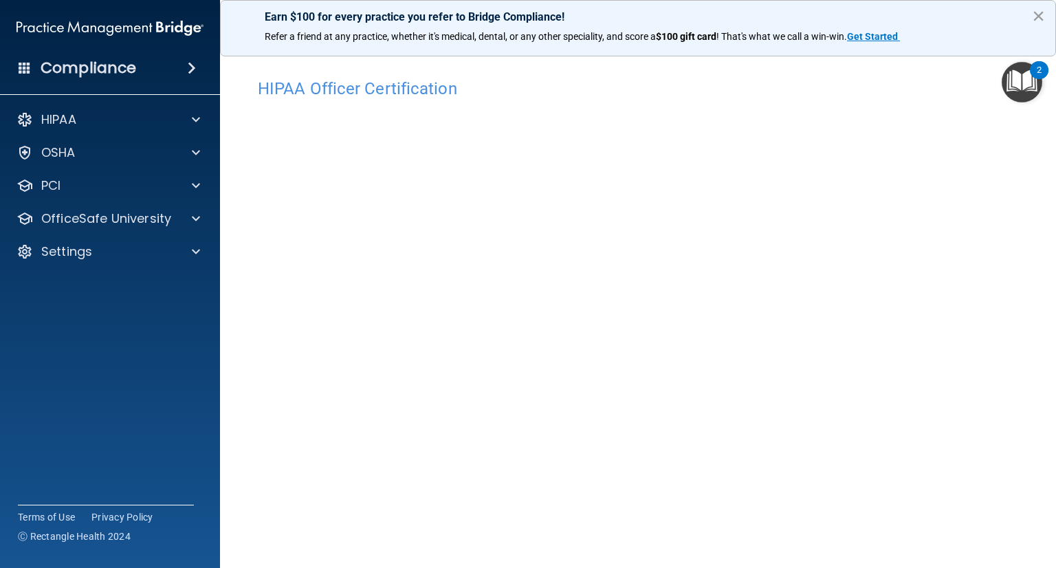
click at [1036, 14] on button "×" at bounding box center [1038, 16] width 13 height 22
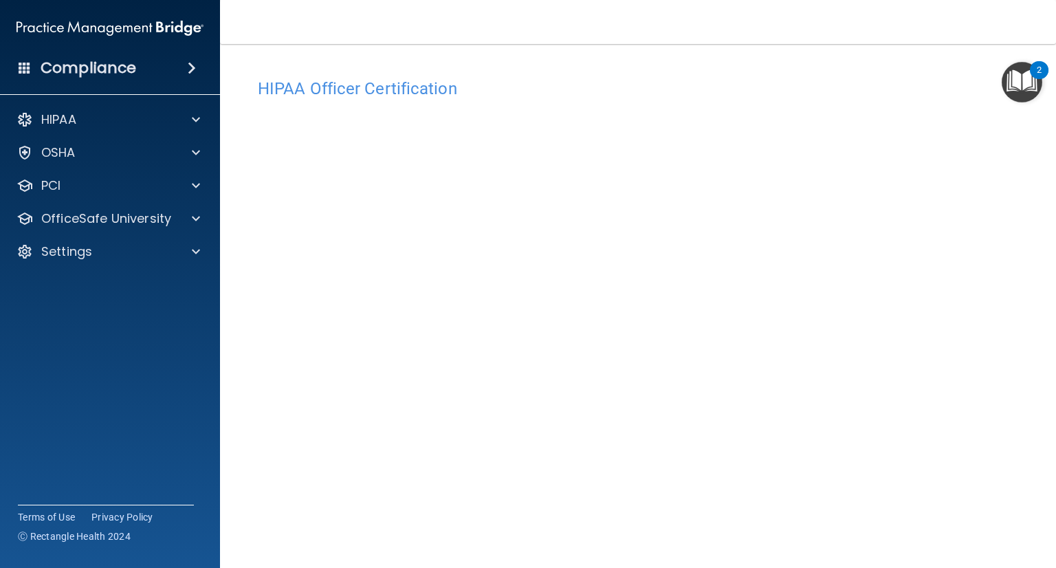
click at [392, 96] on h4 "HIPAA Officer Certification" at bounding box center [638, 89] width 761 height 18
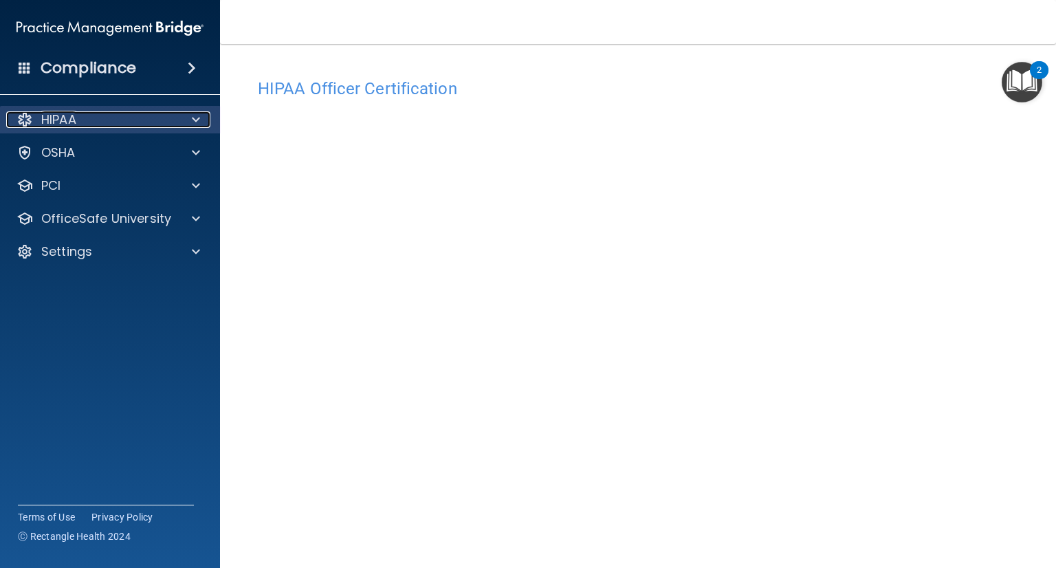
click at [202, 127] on div at bounding box center [194, 119] width 34 height 17
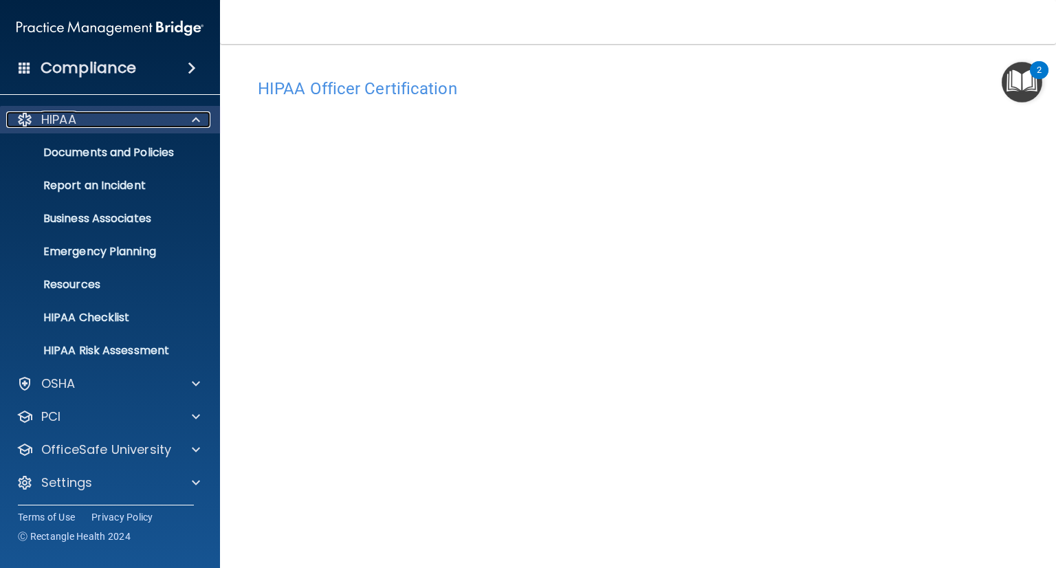
click at [198, 119] on span at bounding box center [196, 119] width 8 height 17
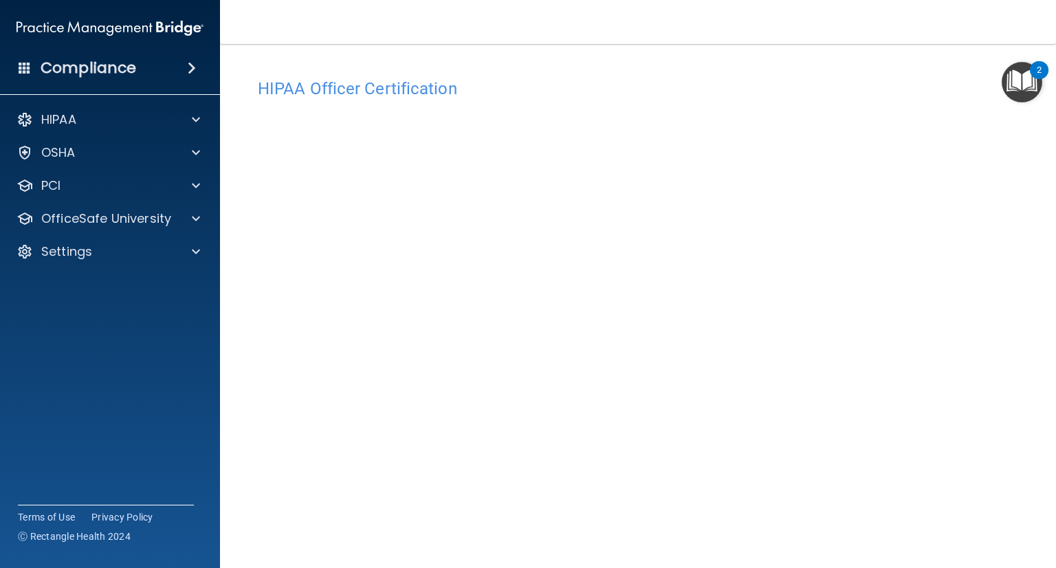
click at [359, 94] on h4 "HIPAA Officer Certification" at bounding box center [638, 89] width 761 height 18
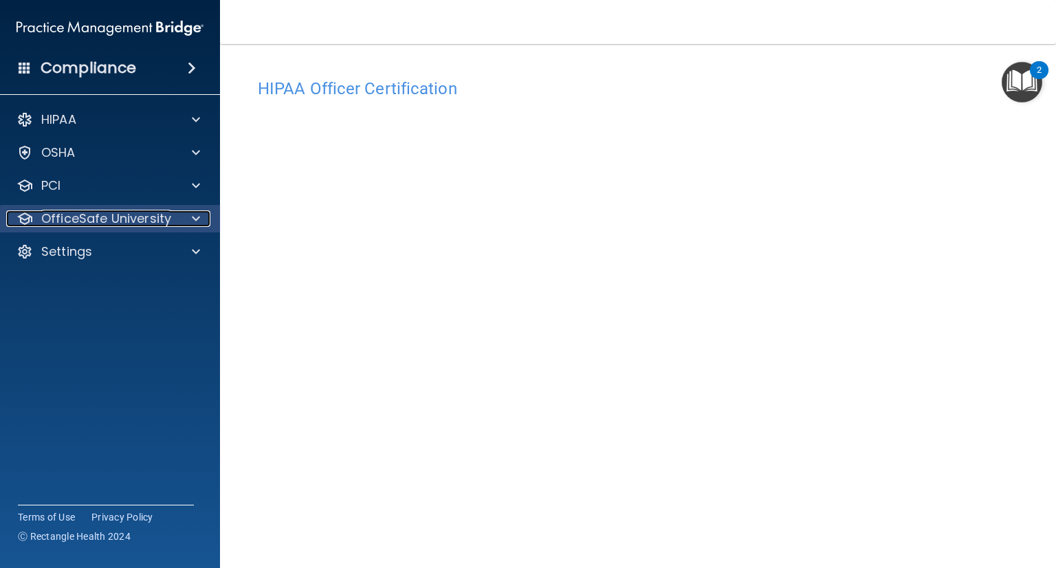
click at [107, 224] on p "OfficeSafe University" at bounding box center [106, 218] width 130 height 17
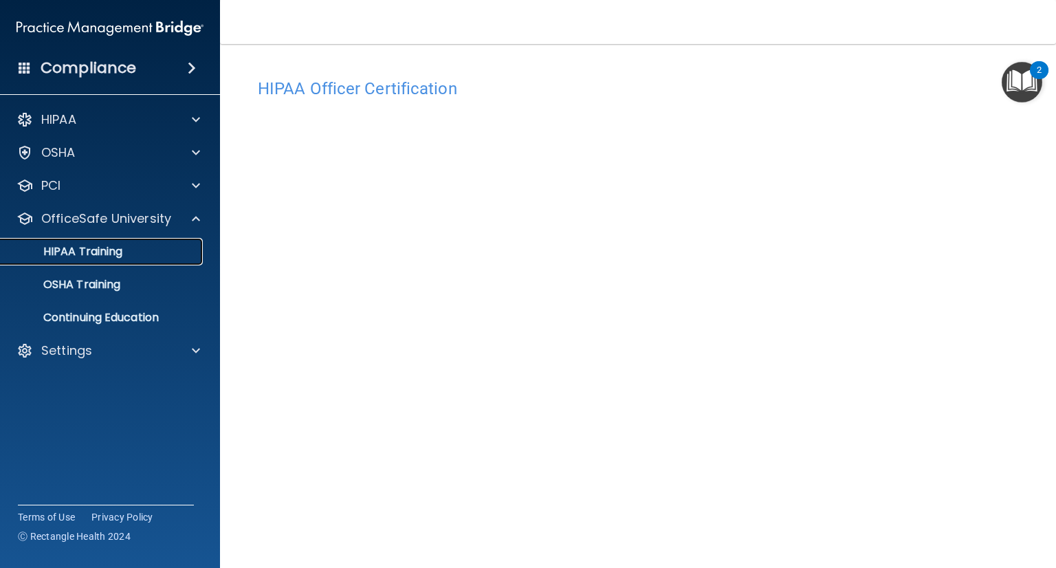
click at [90, 247] on p "HIPAA Training" at bounding box center [65, 252] width 113 height 14
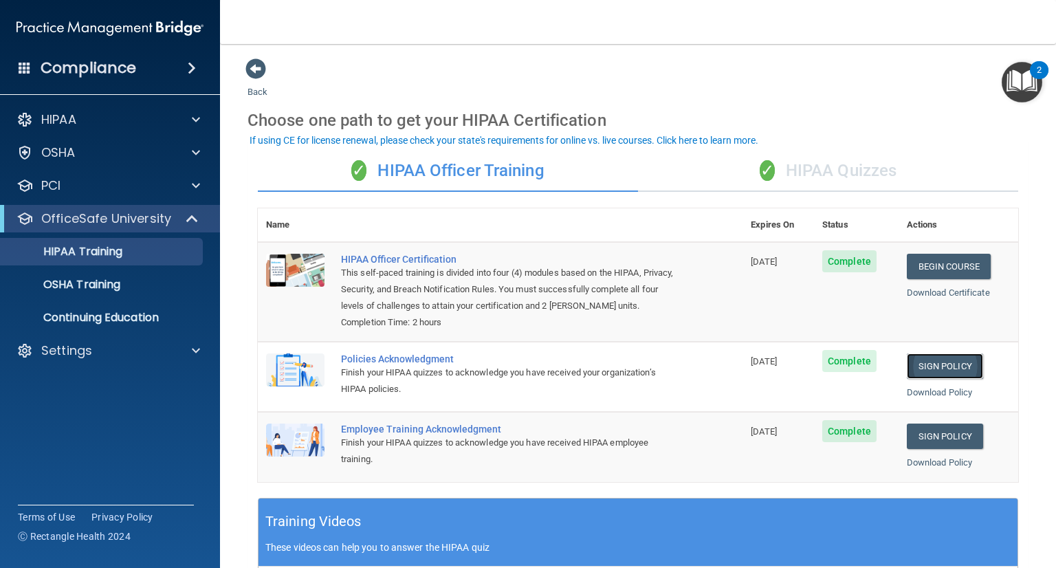
click at [949, 379] on link "Sign Policy" at bounding box center [945, 366] width 76 height 25
click at [915, 449] on link "Sign Policy" at bounding box center [945, 436] width 76 height 25
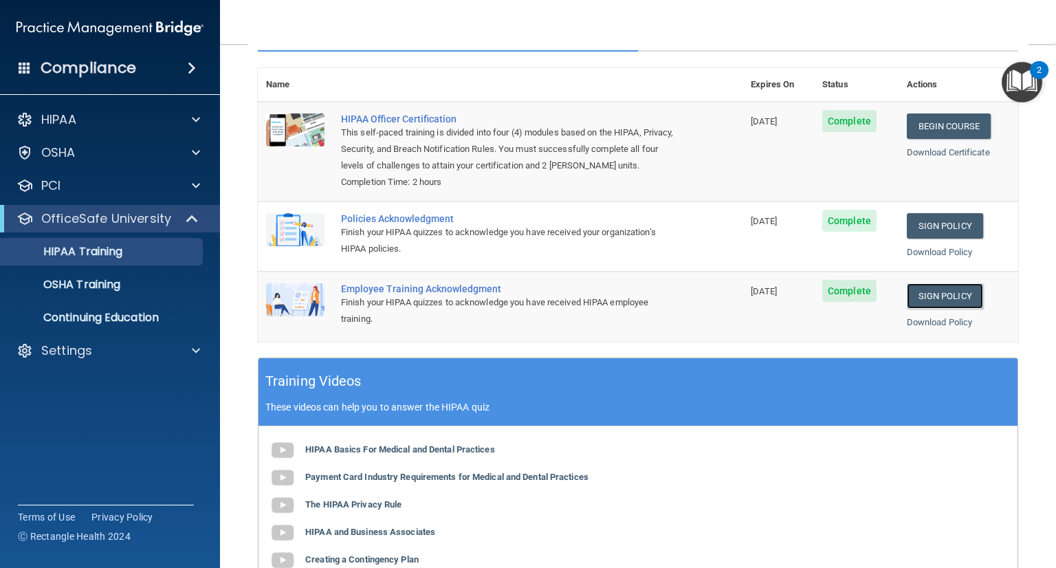
scroll to position [137, 0]
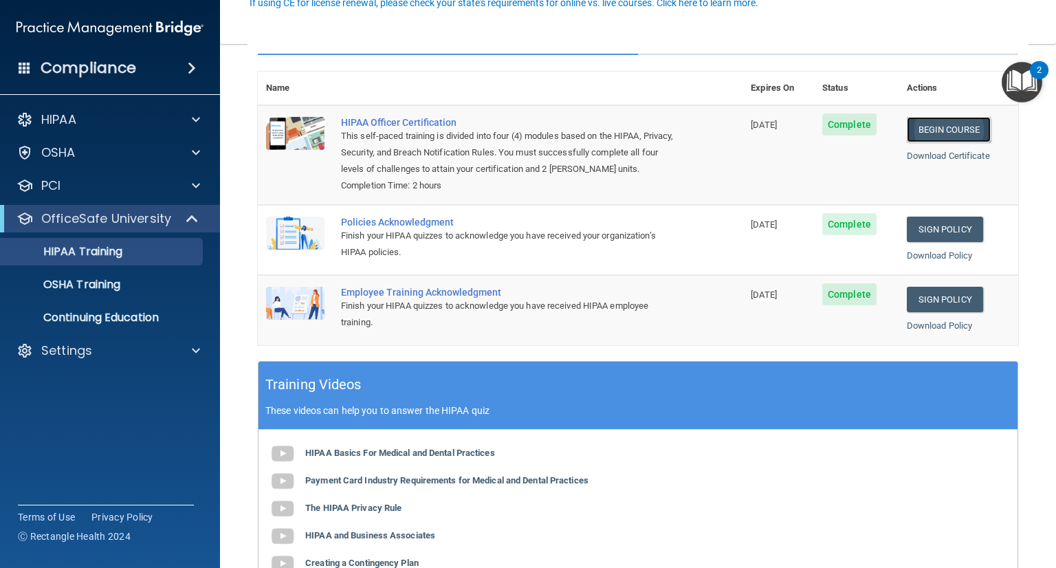
click at [933, 124] on link "Begin Course" at bounding box center [949, 129] width 84 height 25
click at [948, 130] on link "Begin Course" at bounding box center [949, 129] width 84 height 25
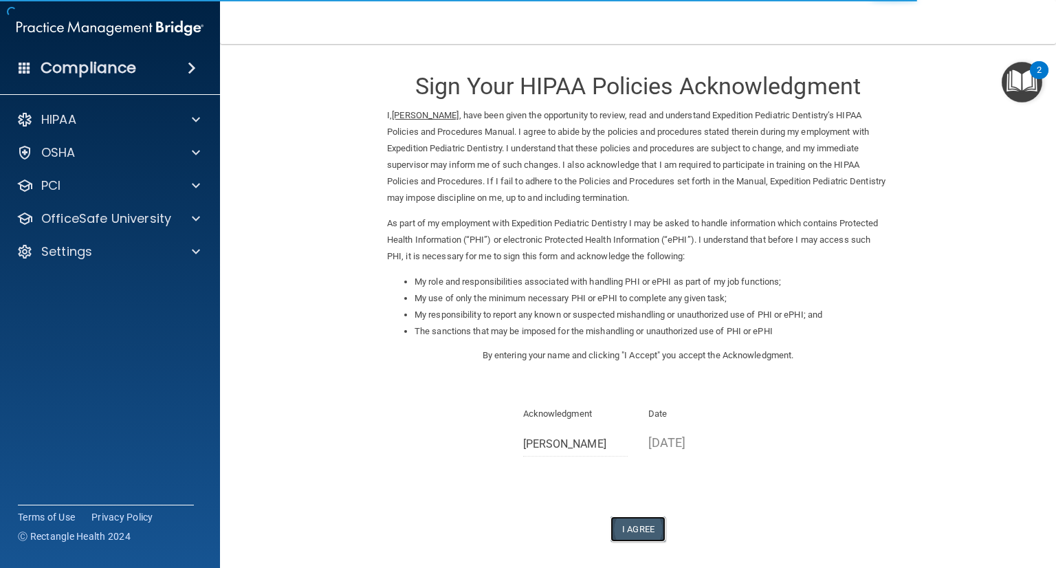
click at [640, 534] on button "I Agree" at bounding box center [638, 529] width 55 height 25
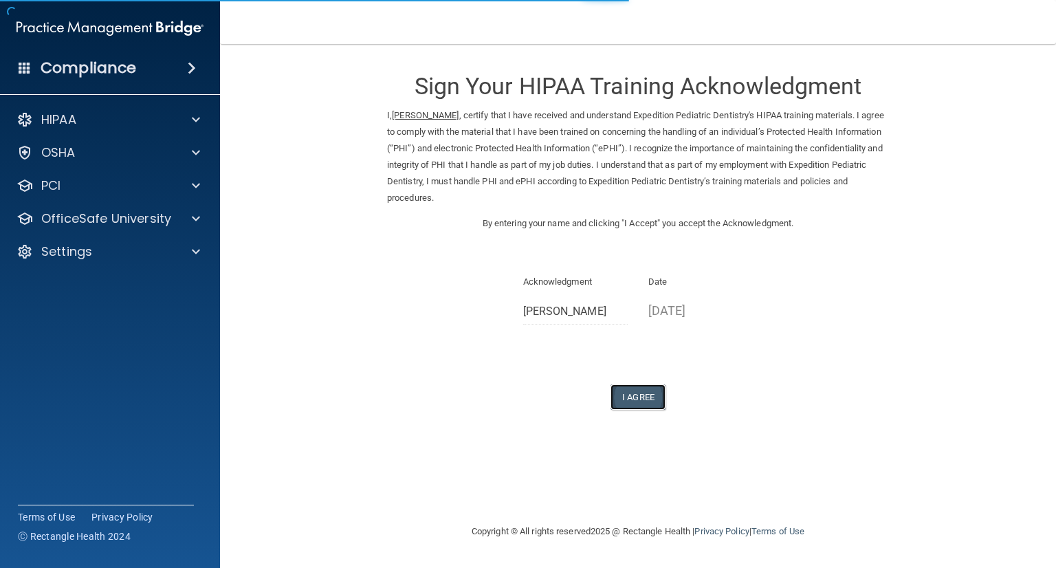
click at [640, 394] on button "I Agree" at bounding box center [638, 396] width 55 height 25
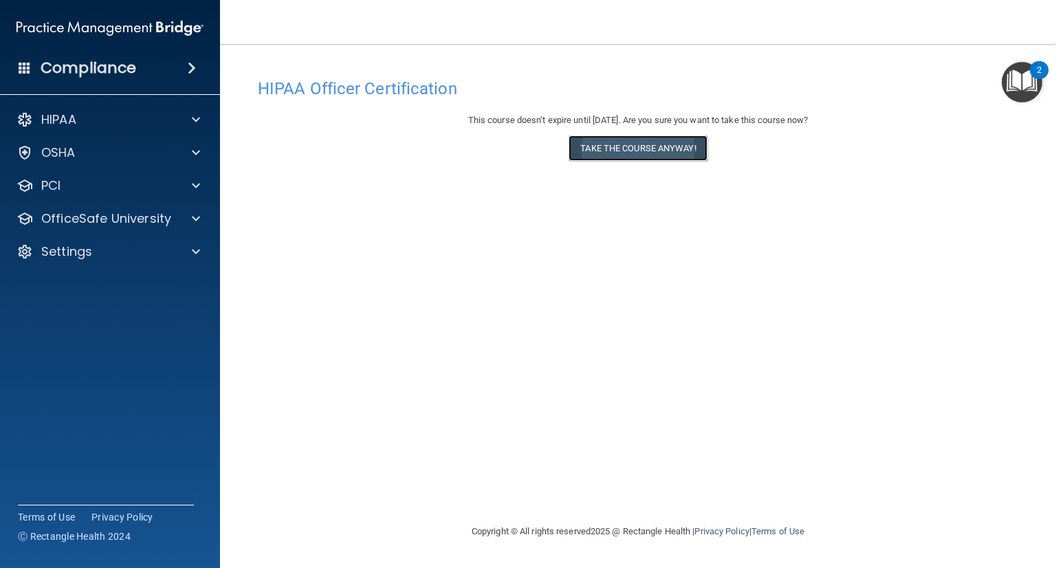
click at [658, 143] on button "Take the course anyway!" at bounding box center [638, 147] width 138 height 25
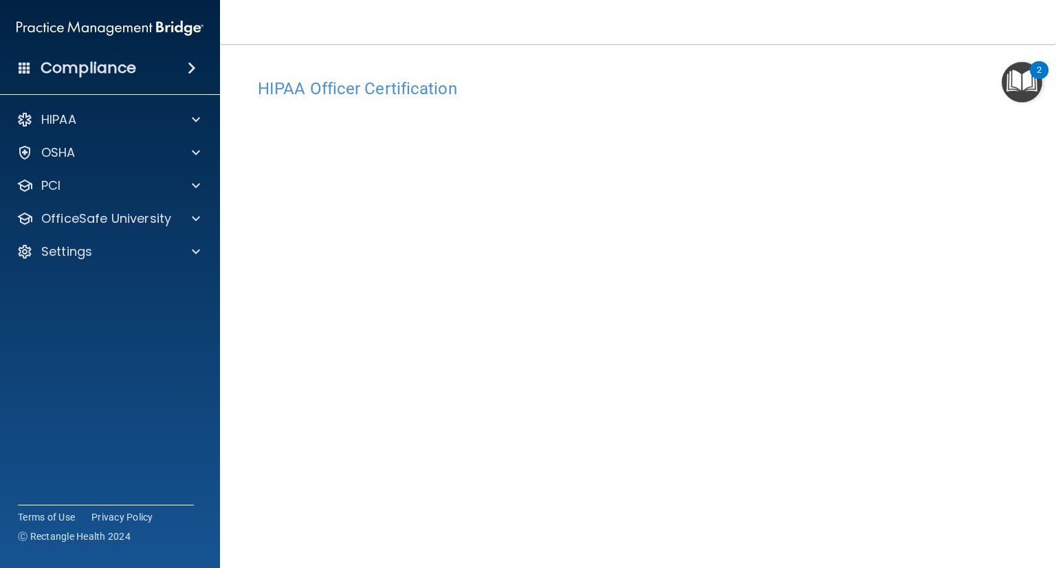
scroll to position [45, 0]
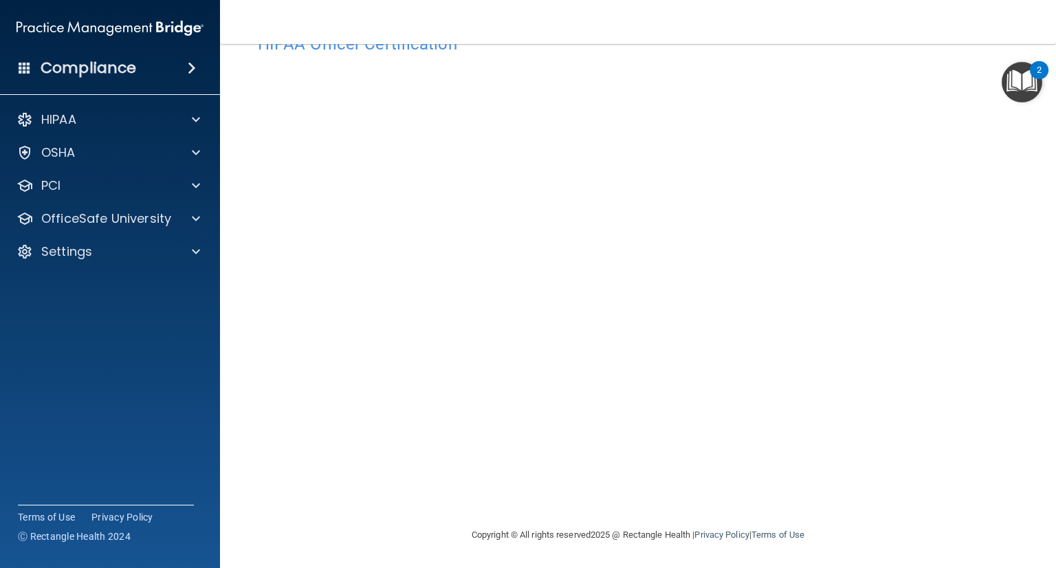
click at [946, 11] on nav "Toggle navigation [PERSON_NAME] [EMAIL_ADDRESS][PERSON_NAME][DOMAIN_NAME] Manag…" at bounding box center [638, 22] width 836 height 44
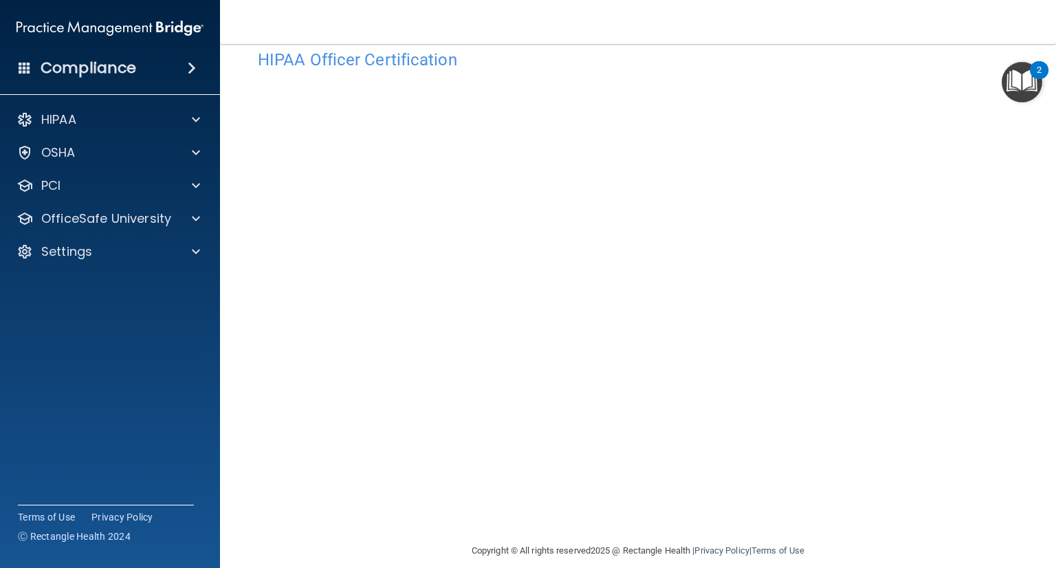
scroll to position [28, 0]
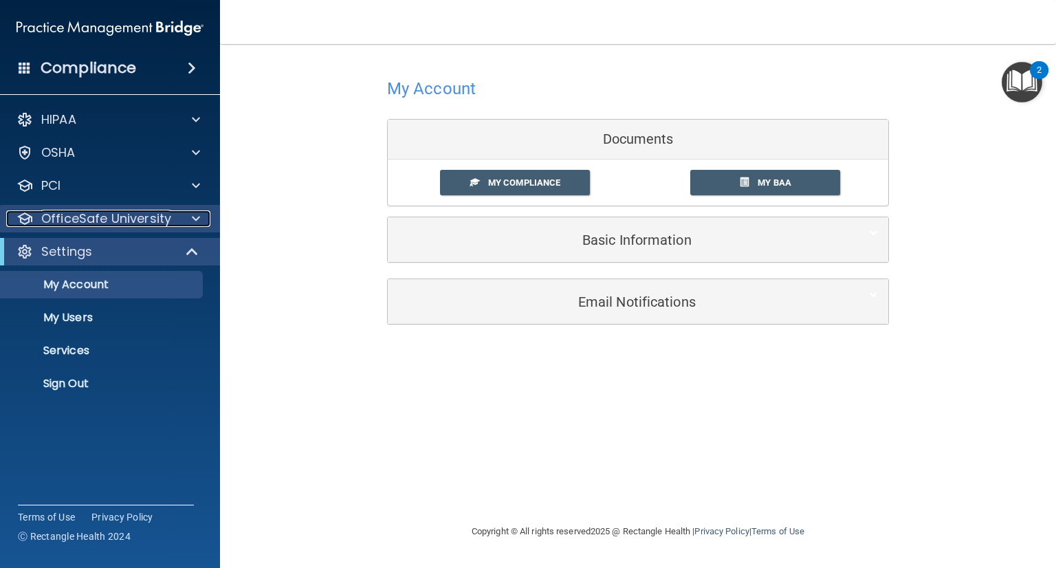
click at [193, 219] on span at bounding box center [196, 218] width 8 height 17
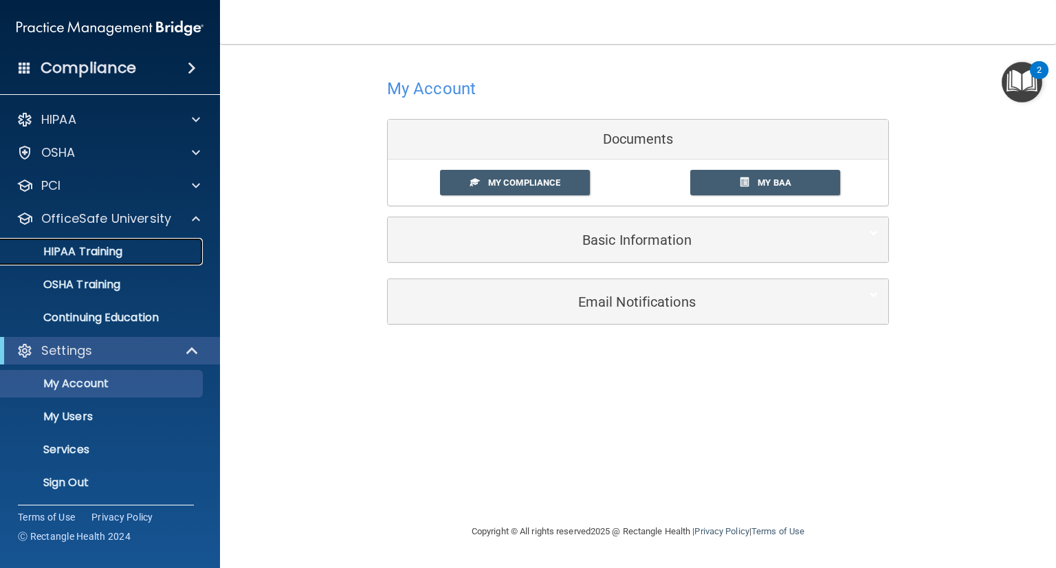
click at [105, 254] on p "HIPAA Training" at bounding box center [65, 252] width 113 height 14
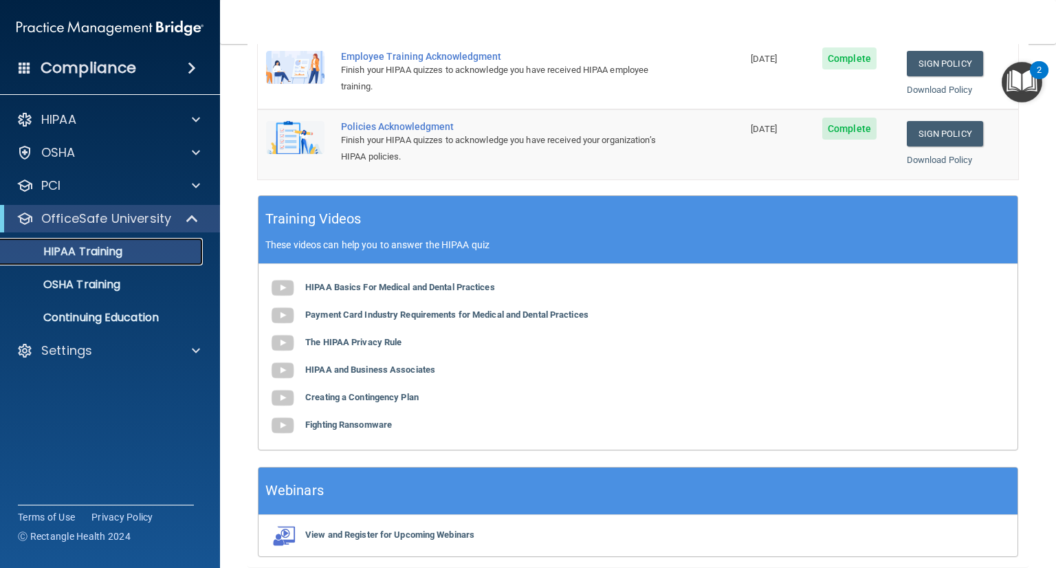
scroll to position [300, 0]
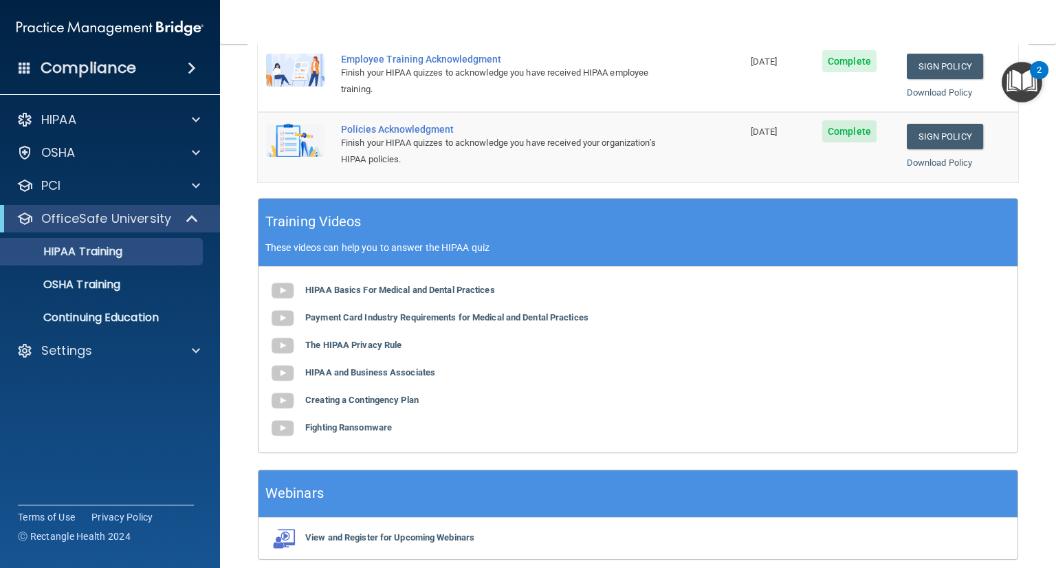
click at [1019, 318] on main "Back Choose one path to get your HIPAA Certification ✓ HIPAA Officer Training ✓…" at bounding box center [638, 306] width 836 height 524
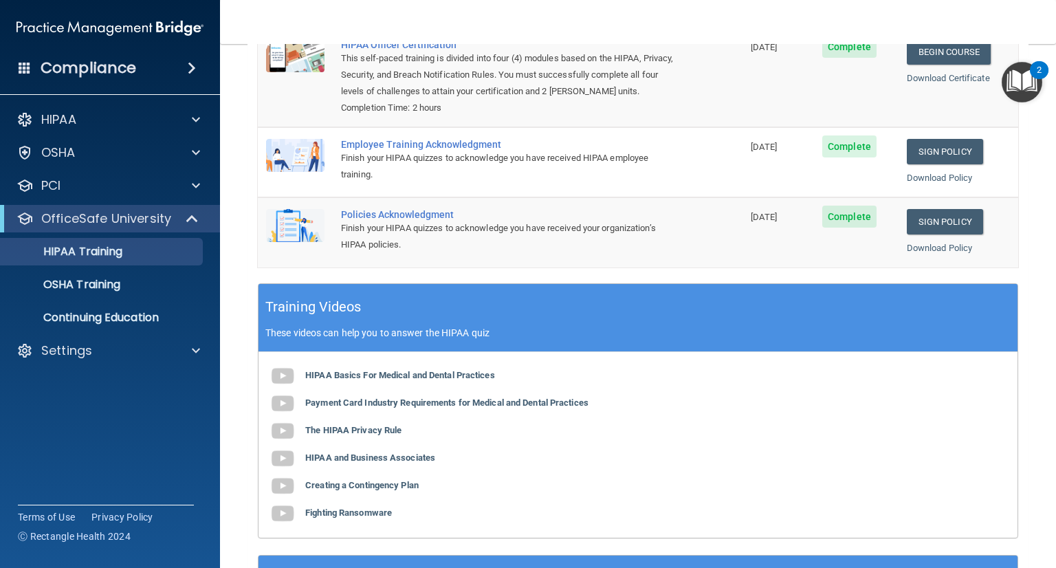
scroll to position [326, 0]
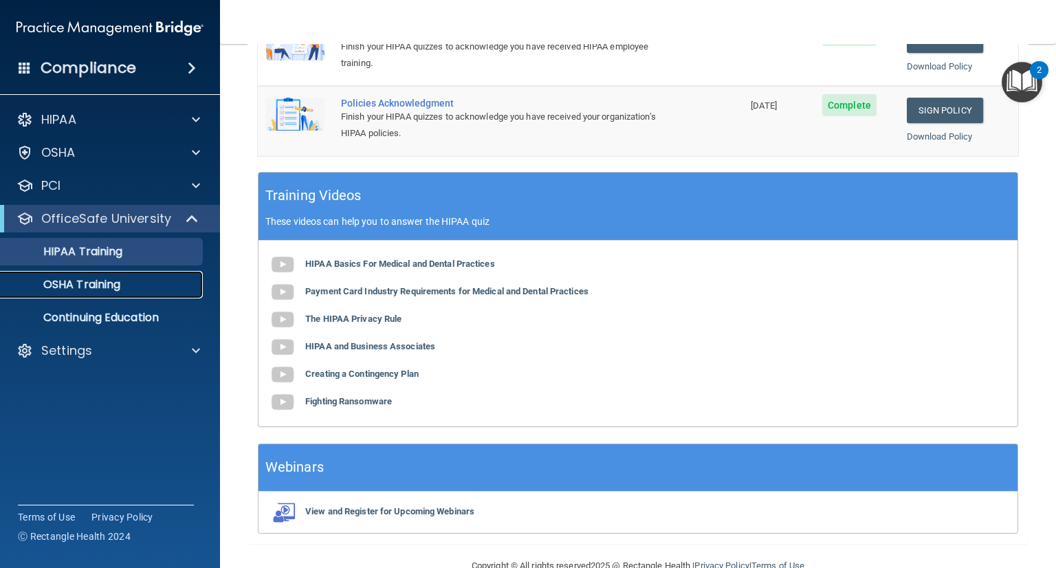
click at [72, 294] on link "OSHA Training" at bounding box center [94, 285] width 217 height 28
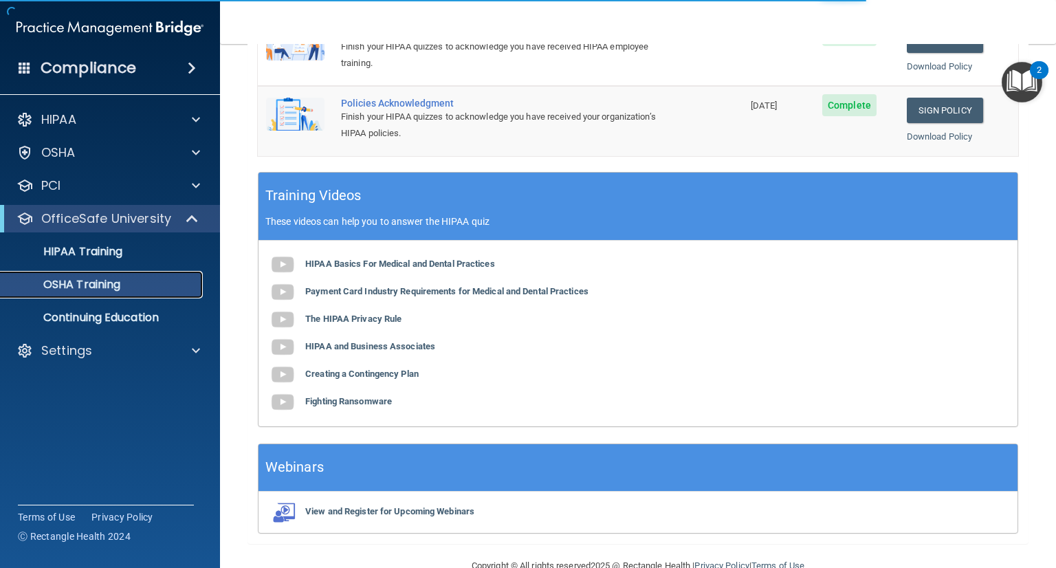
scroll to position [45, 0]
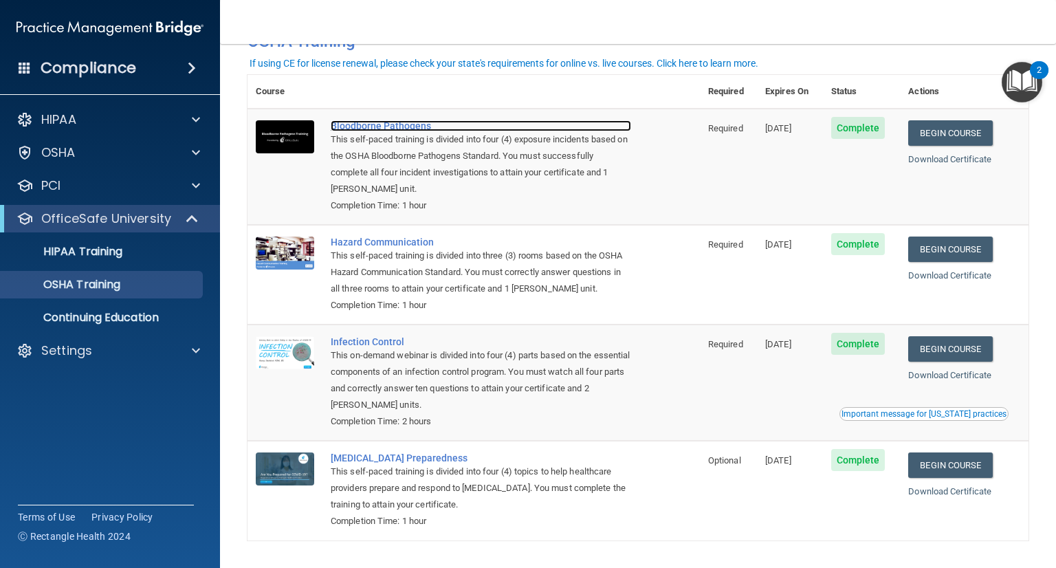
click at [532, 130] on div "Bloodborne Pathogens" at bounding box center [481, 125] width 301 height 11
click at [915, 249] on link "Begin Course" at bounding box center [951, 249] width 84 height 25
click at [956, 347] on link "Begin Course" at bounding box center [951, 348] width 84 height 25
click at [933, 351] on link "Begin Course" at bounding box center [951, 348] width 84 height 25
click at [902, 413] on div "Important message for California practices" at bounding box center [924, 414] width 165 height 8
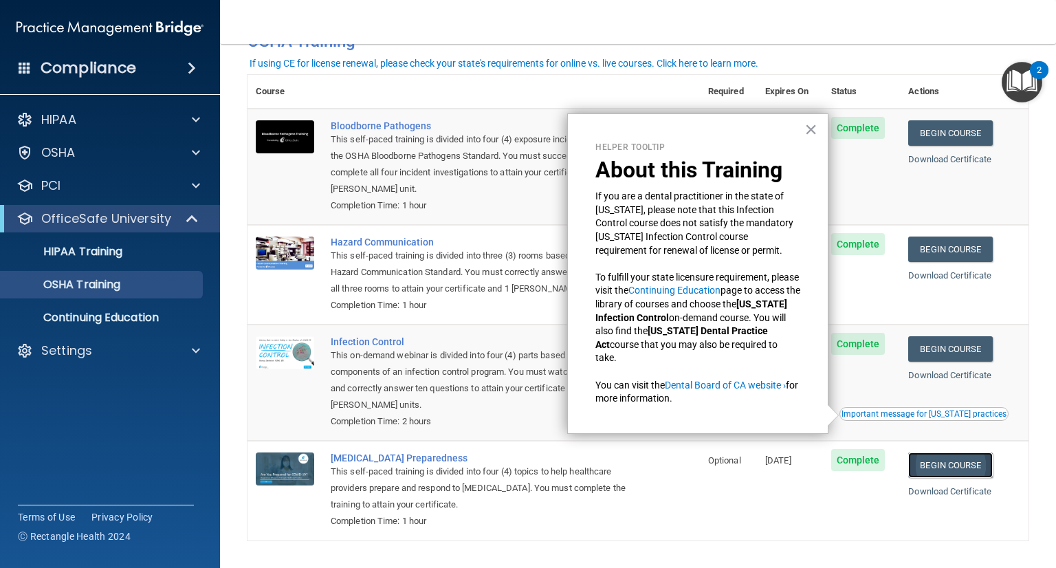
click at [933, 476] on link "Begin Course" at bounding box center [951, 465] width 84 height 25
click at [650, 537] on td "COVID-19 Preparedness This self-paced training is divided into four (4) topics …" at bounding box center [512, 490] width 378 height 99
click at [811, 122] on button "×" at bounding box center [811, 129] width 13 height 22
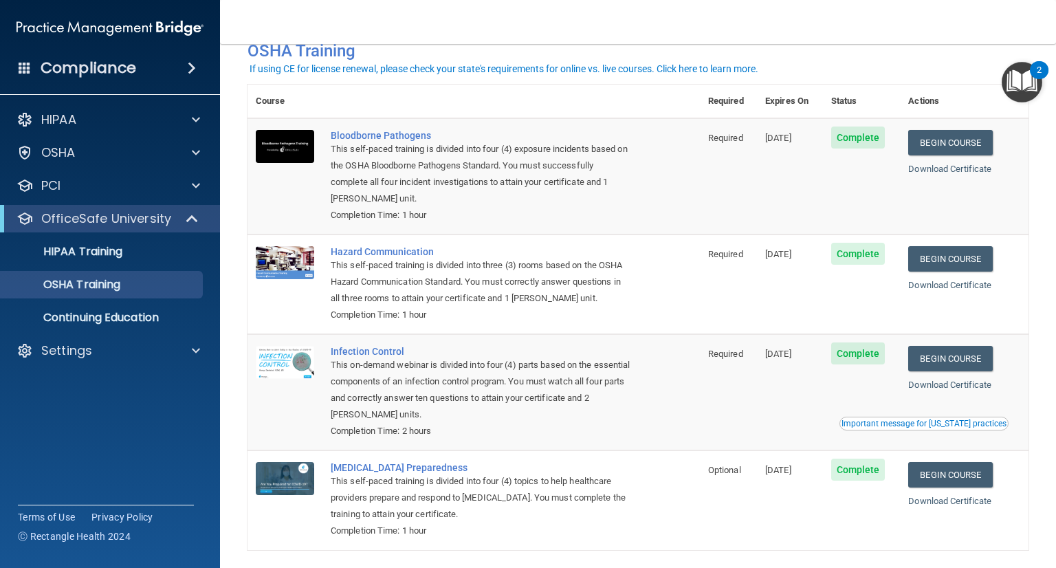
scroll to position [0, 0]
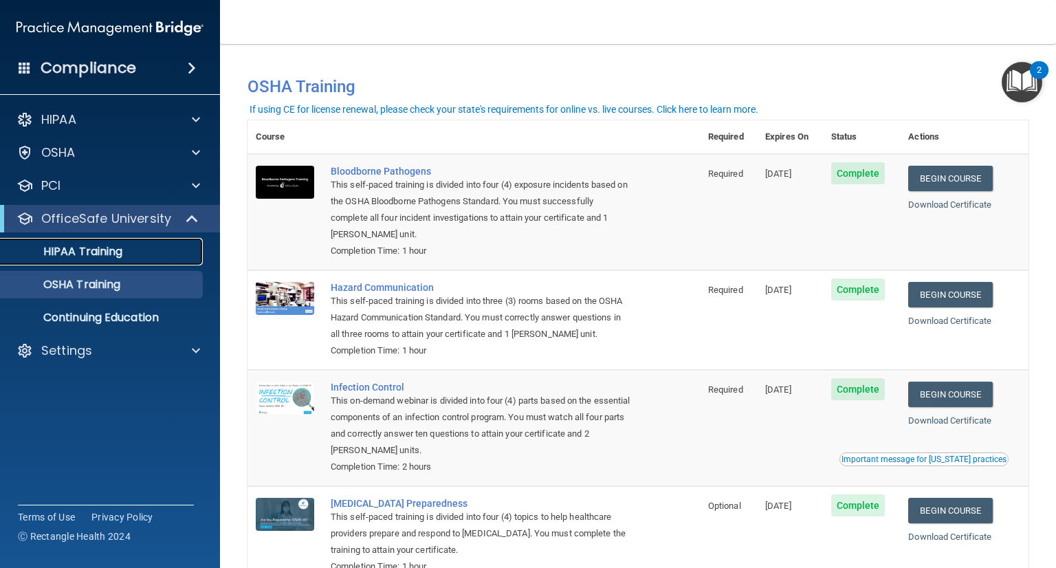
click at [65, 250] on p "HIPAA Training" at bounding box center [65, 252] width 113 height 14
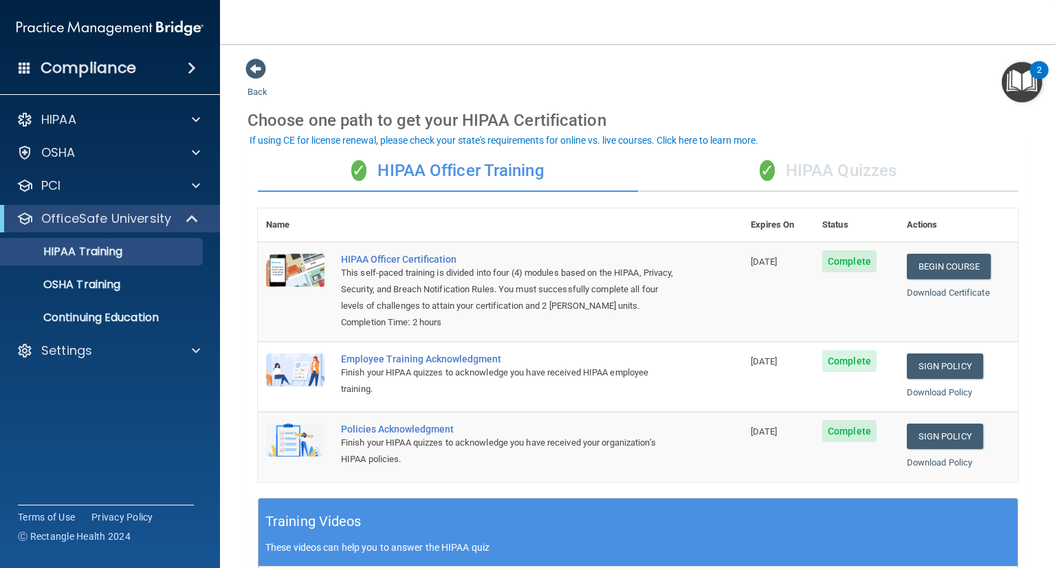
click at [876, 163] on div "✓ HIPAA Quizzes" at bounding box center [828, 171] width 380 height 41
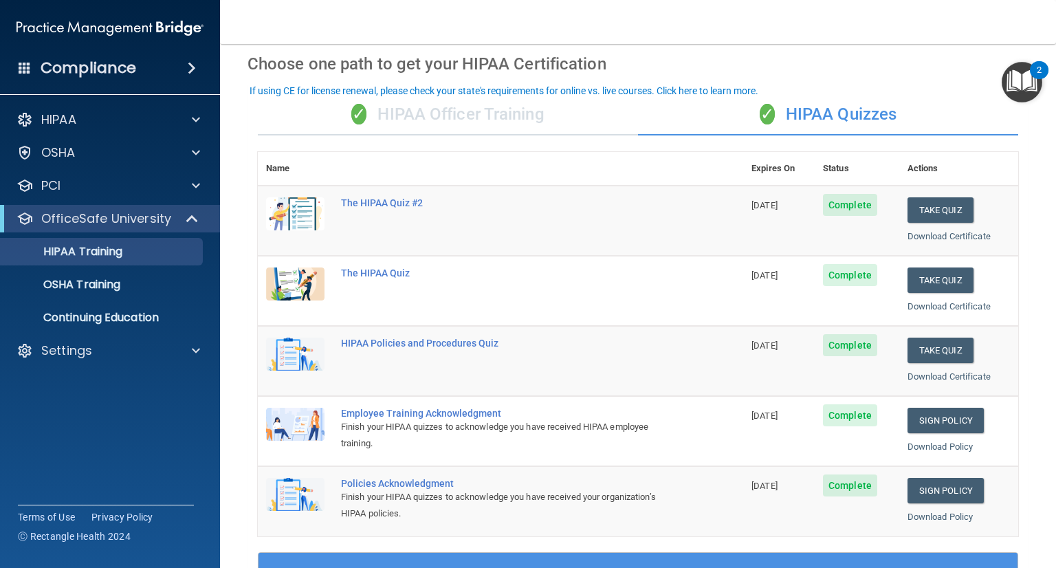
scroll to position [107, 0]
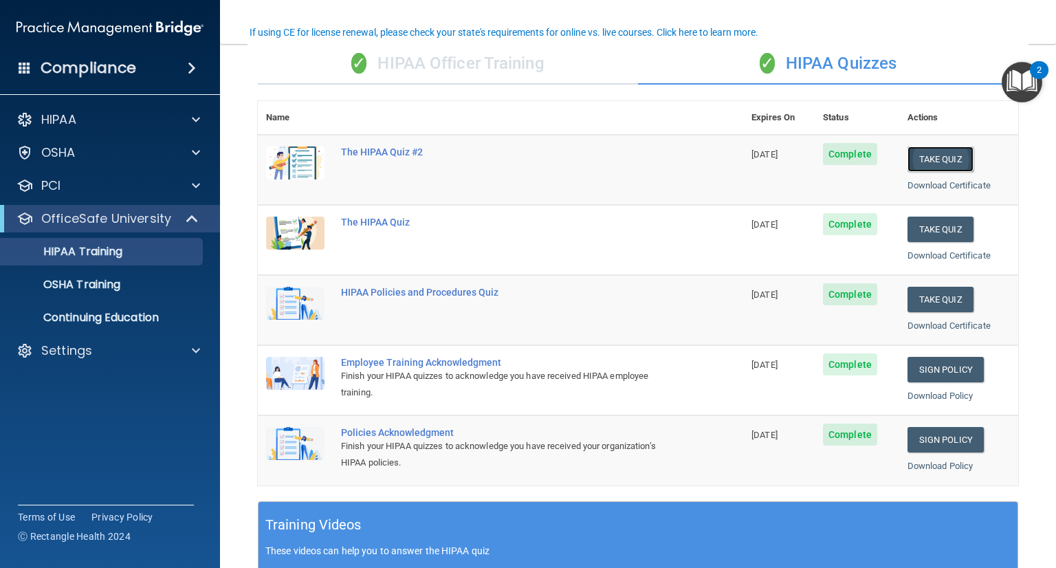
click at [939, 155] on button "Take Quiz" at bounding box center [941, 158] width 66 height 25
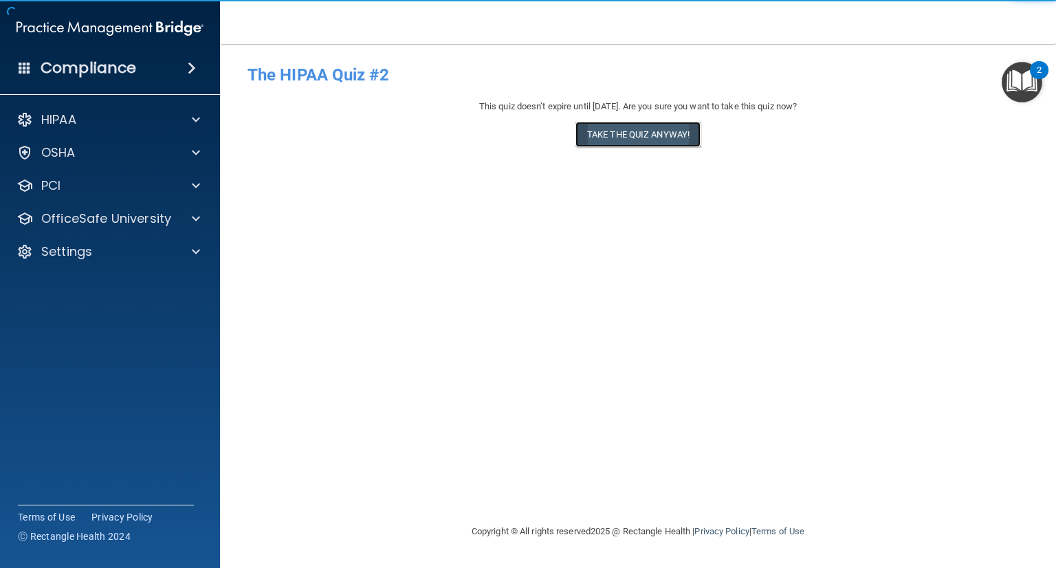
click at [622, 144] on button "Take the quiz anyway!" at bounding box center [638, 134] width 125 height 25
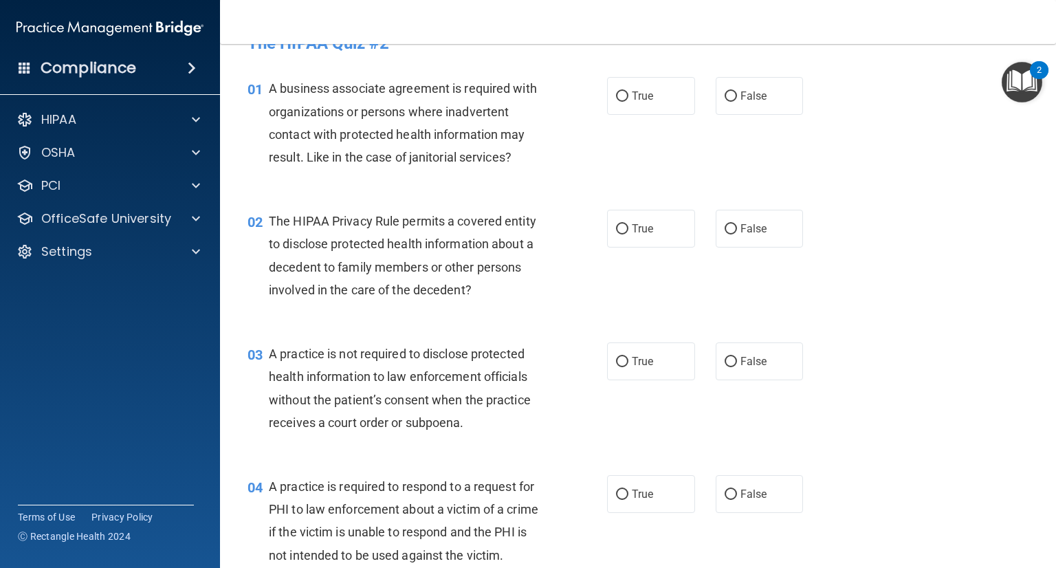
scroll to position [28, 0]
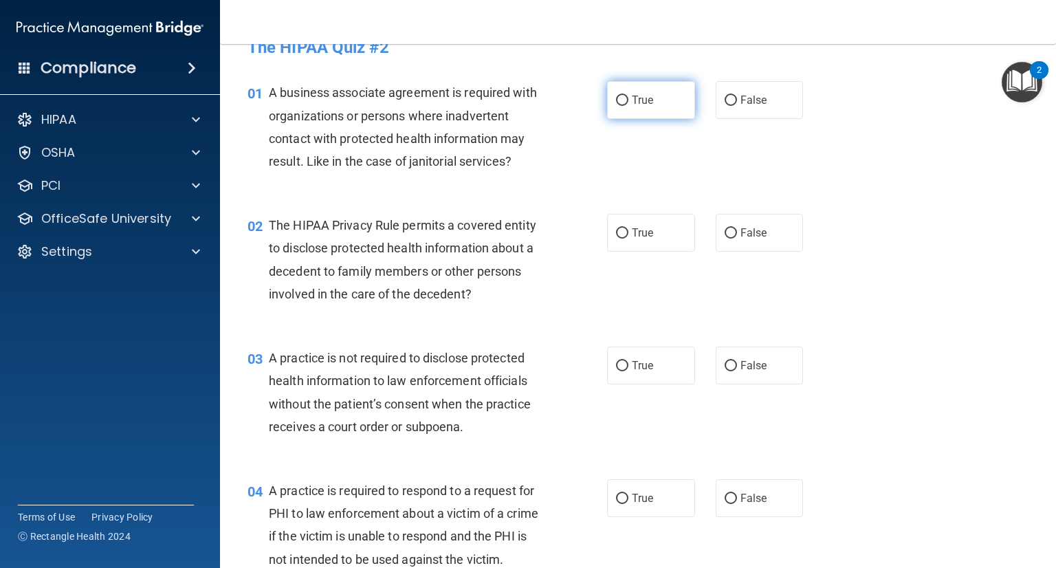
click at [616, 100] on input "True" at bounding box center [622, 101] width 12 height 10
radio input "true"
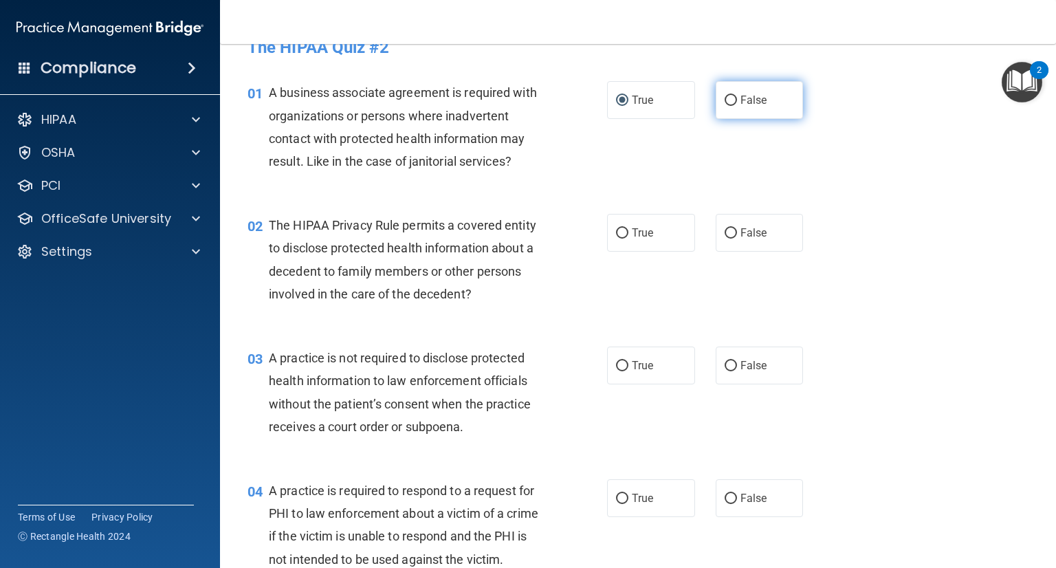
click at [732, 97] on label "False" at bounding box center [760, 100] width 88 height 38
click at [732, 97] on input "False" at bounding box center [731, 101] width 12 height 10
radio input "true"
radio input "false"
click at [632, 232] on span "True" at bounding box center [642, 232] width 21 height 13
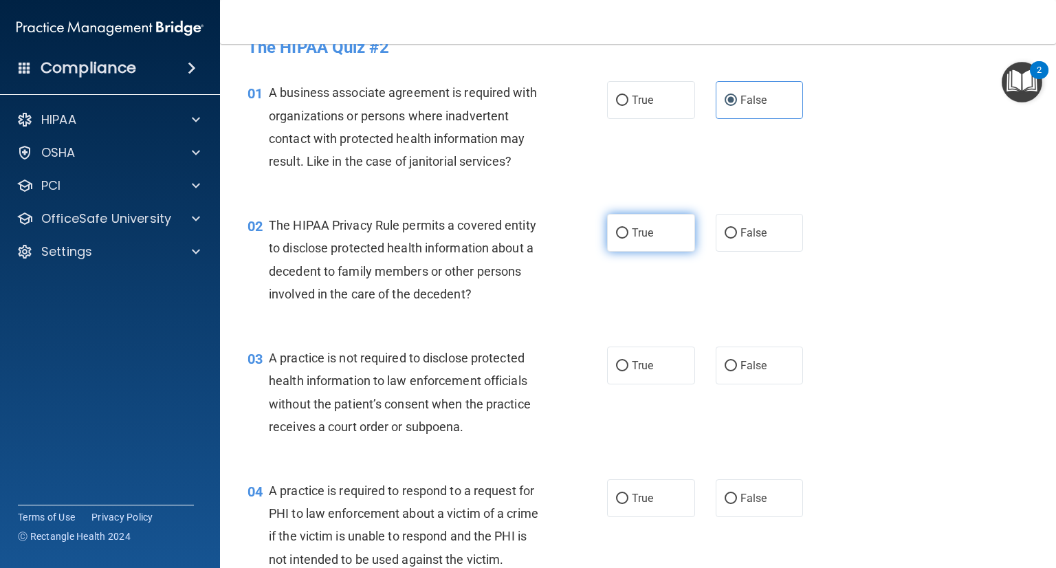
click at [629, 232] on input "True" at bounding box center [622, 233] width 12 height 10
radio input "true"
click at [742, 367] on span "False" at bounding box center [754, 365] width 27 height 13
click at [737, 367] on input "False" at bounding box center [731, 366] width 12 height 10
radio input "true"
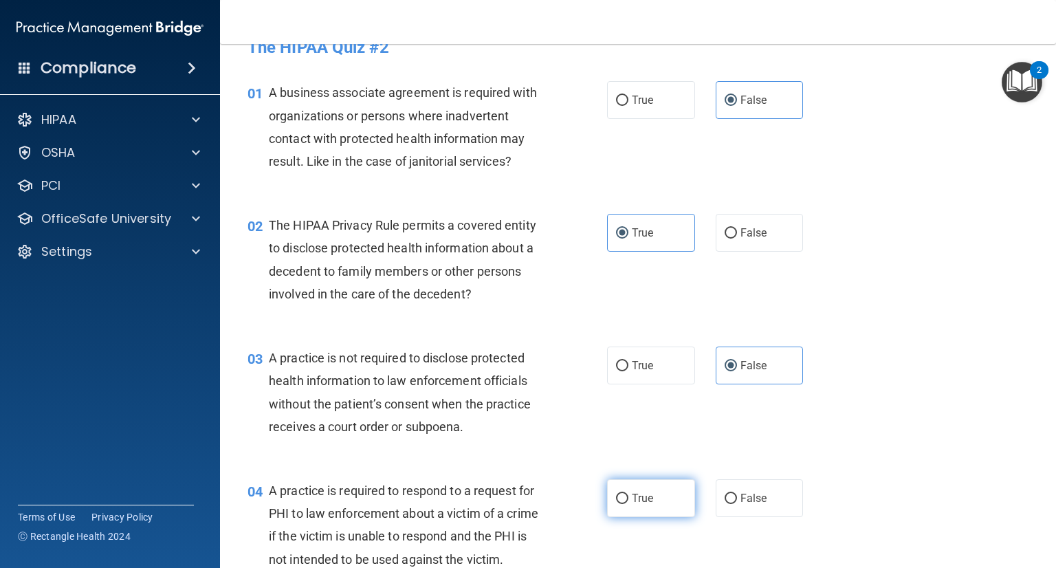
click at [616, 498] on input "True" at bounding box center [622, 499] width 12 height 10
radio input "true"
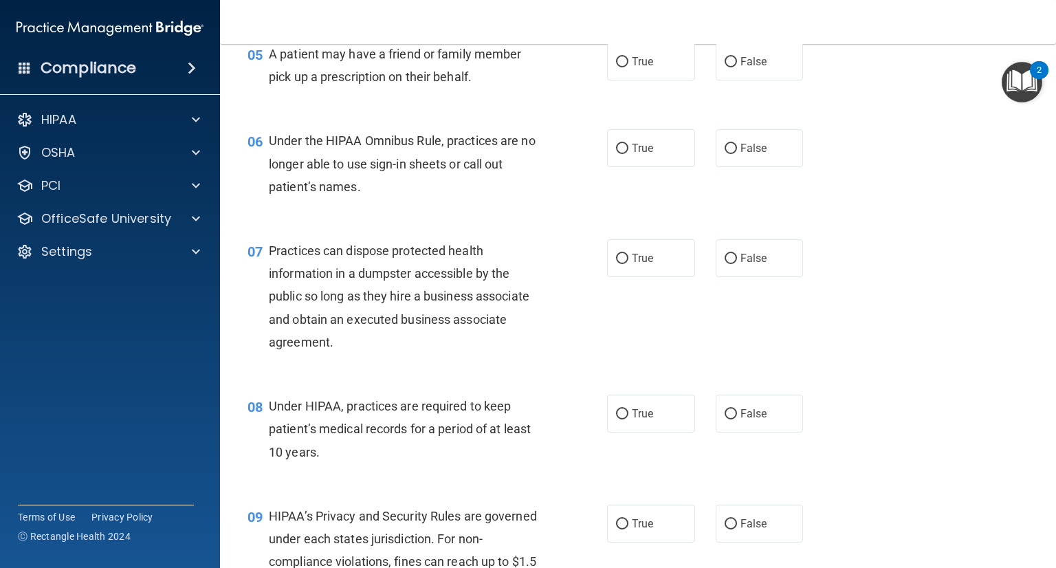
scroll to position [605, 0]
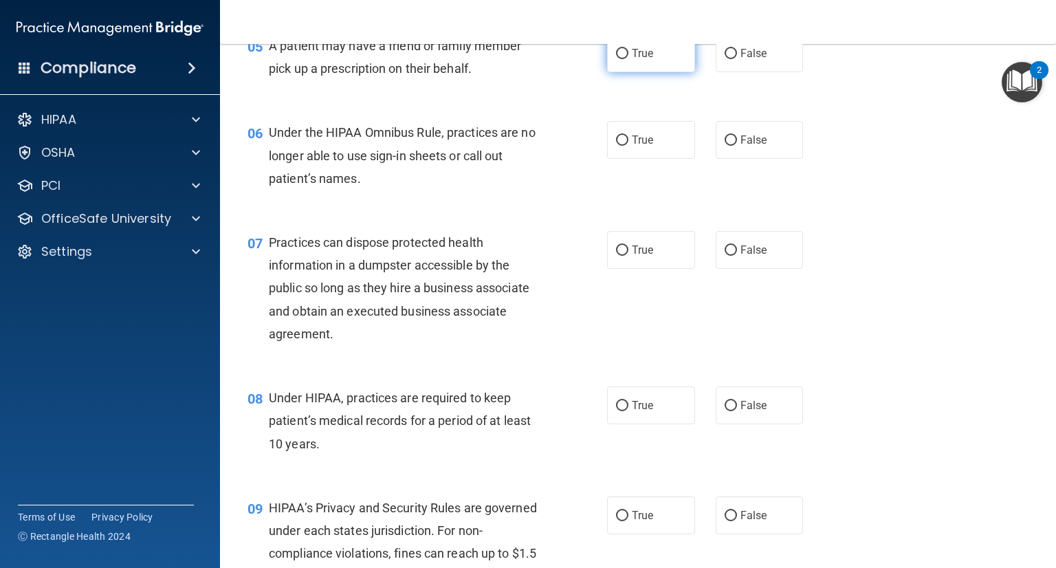
click at [616, 67] on label "True" at bounding box center [651, 53] width 88 height 38
click at [616, 59] on input "True" at bounding box center [622, 54] width 12 height 10
radio input "true"
click at [716, 159] on label "False" at bounding box center [760, 140] width 88 height 38
click at [725, 146] on input "False" at bounding box center [731, 140] width 12 height 10
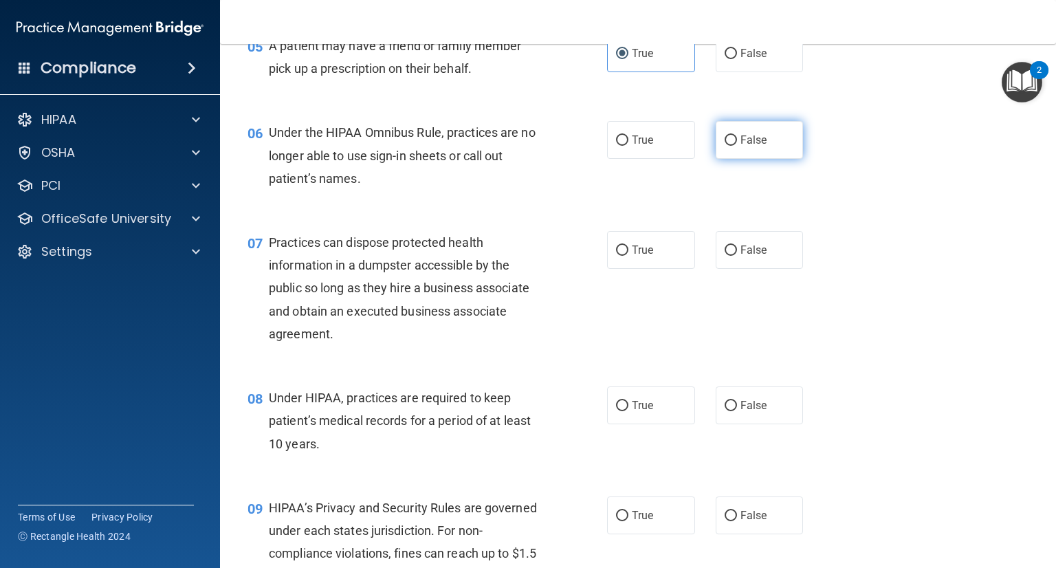
radio input "true"
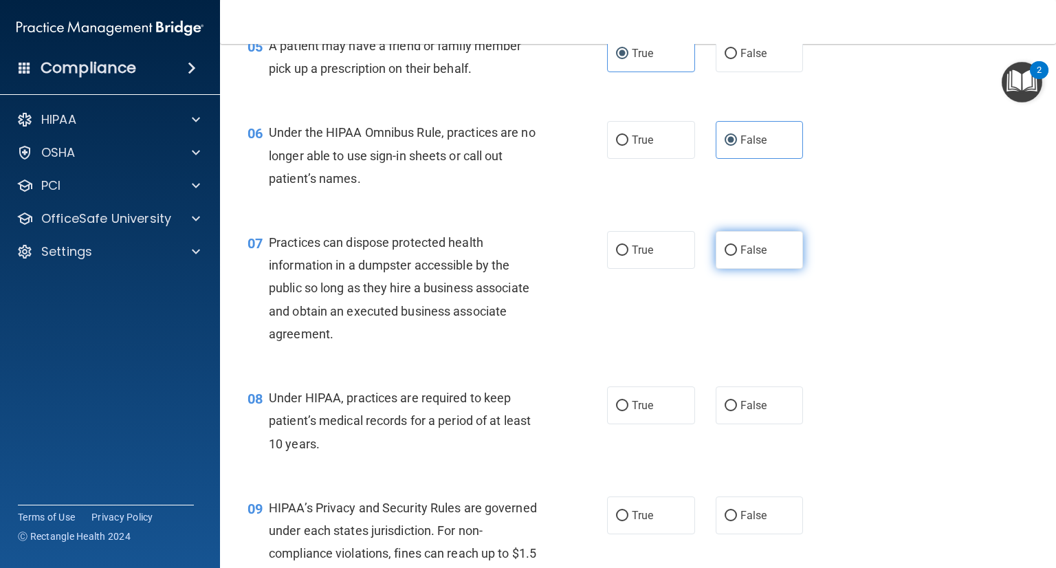
click at [716, 269] on label "False" at bounding box center [760, 250] width 88 height 38
click at [725, 256] on input "False" at bounding box center [731, 251] width 12 height 10
radio input "true"
click at [732, 424] on label "False" at bounding box center [760, 406] width 88 height 38
click at [732, 411] on input "False" at bounding box center [731, 406] width 12 height 10
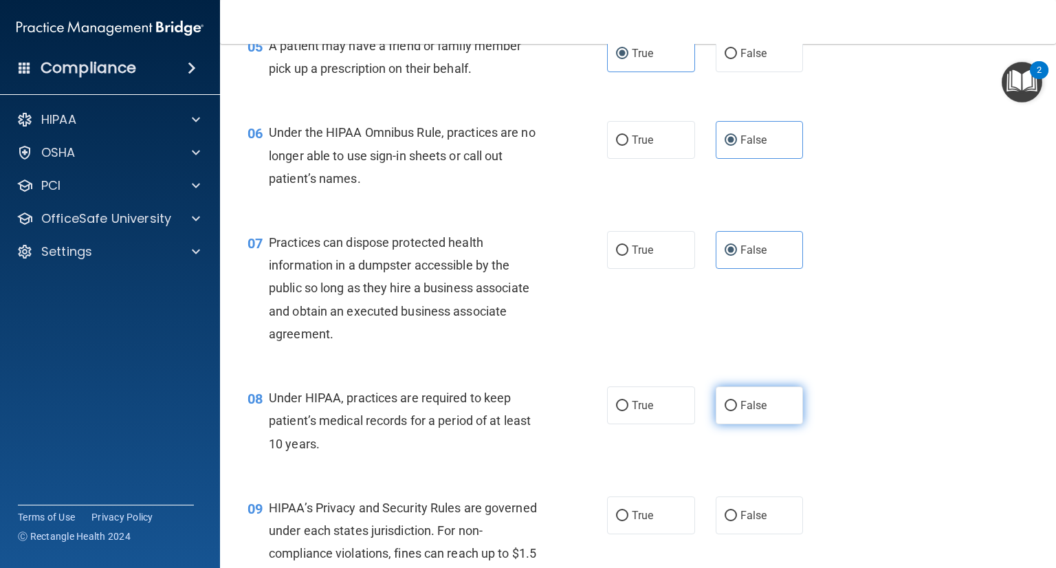
radio input "true"
click at [740, 523] on label "False" at bounding box center [760, 516] width 88 height 38
click at [737, 521] on input "False" at bounding box center [731, 516] width 12 height 10
radio input "true"
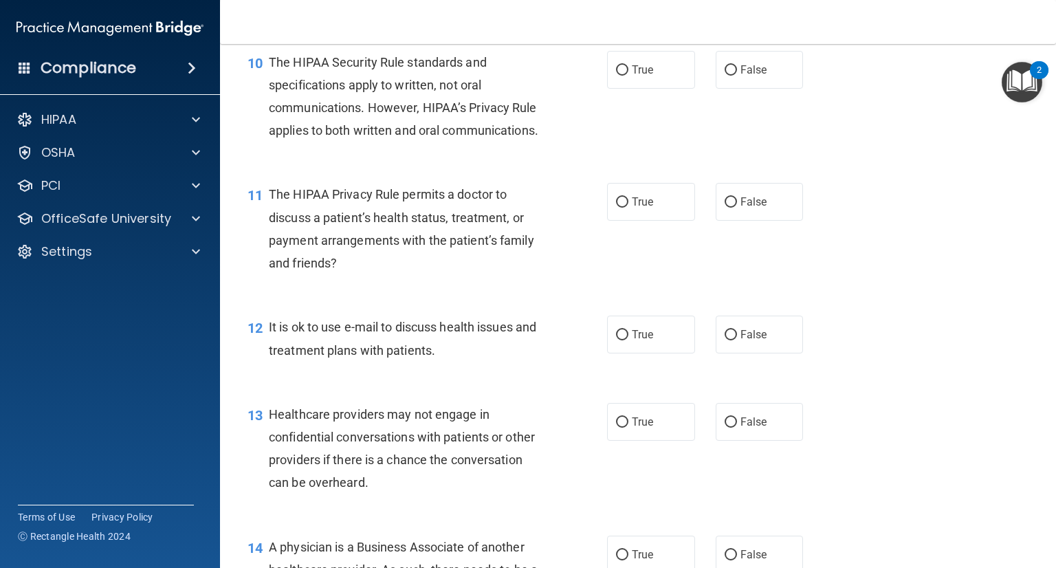
scroll to position [1188, 0]
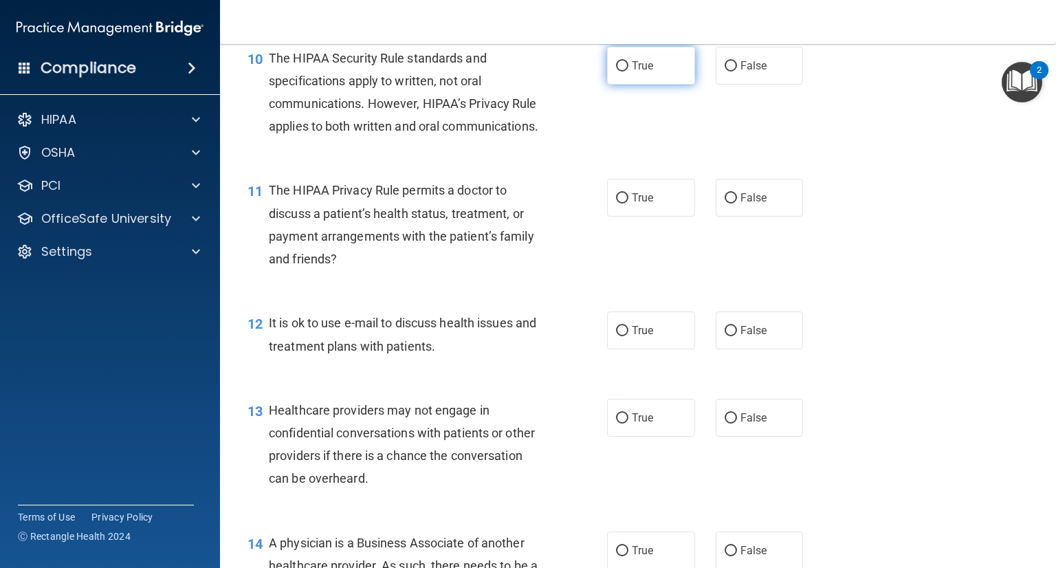
click at [616, 72] on input "True" at bounding box center [622, 66] width 12 height 10
radio input "true"
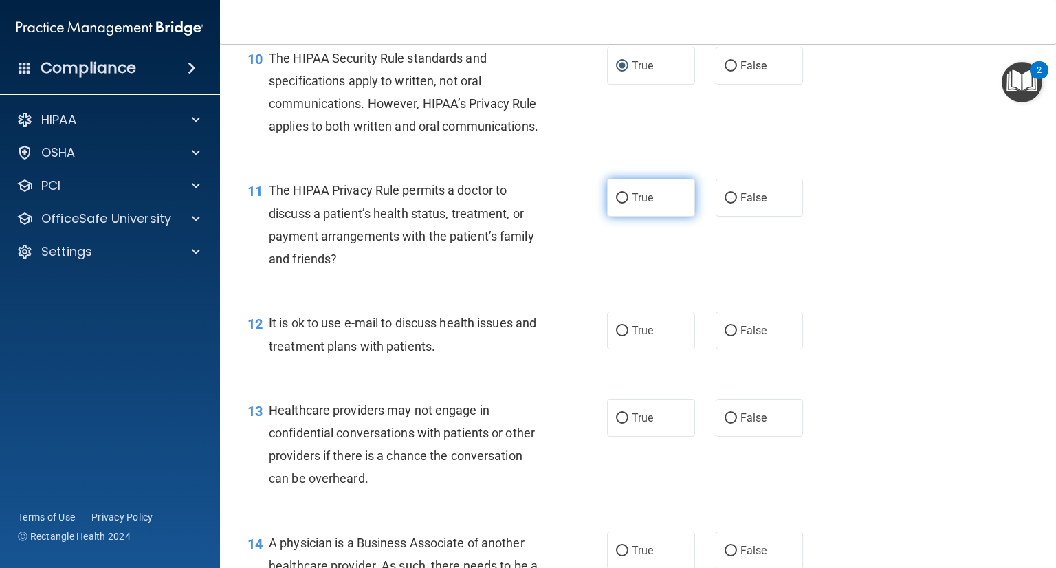
click at [616, 204] on input "True" at bounding box center [622, 198] width 12 height 10
radio input "true"
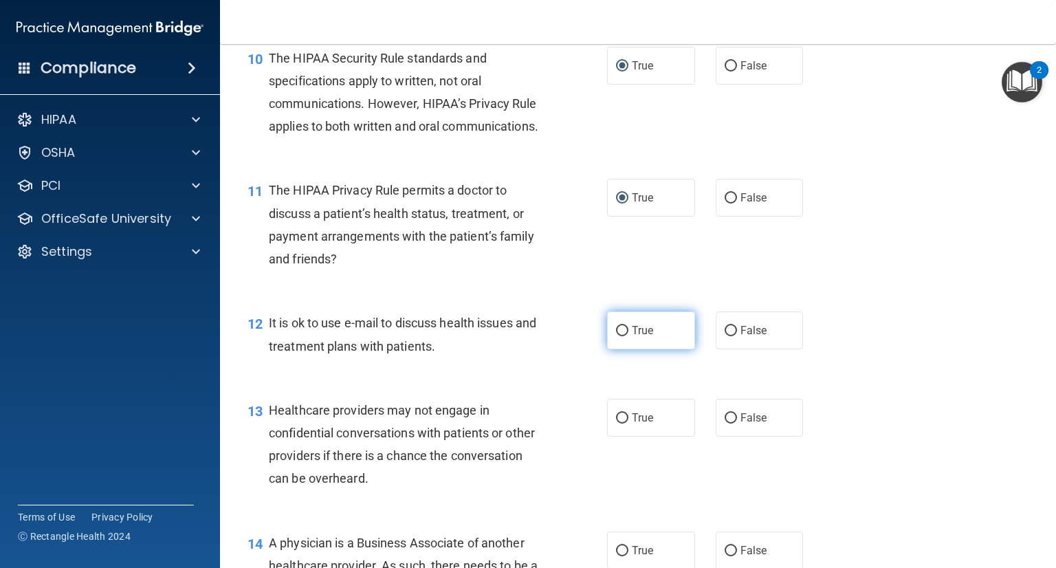
click at [626, 349] on label "True" at bounding box center [651, 331] width 88 height 38
click at [626, 336] on input "True" at bounding box center [622, 331] width 12 height 10
radio input "true"
click at [741, 424] on span "False" at bounding box center [754, 417] width 27 height 13
click at [737, 424] on input "False" at bounding box center [731, 418] width 12 height 10
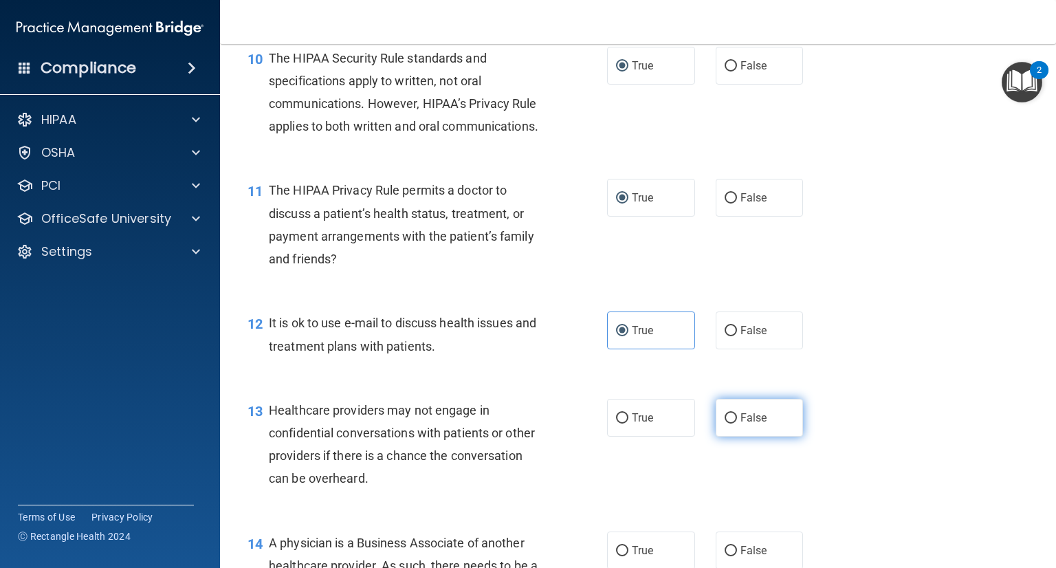
radio input "true"
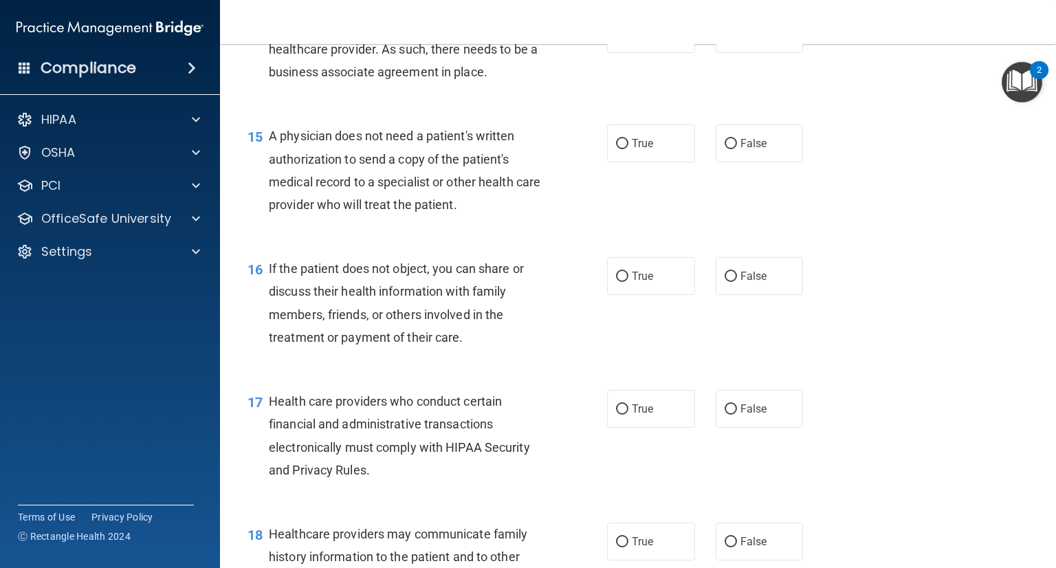
scroll to position [1721, 0]
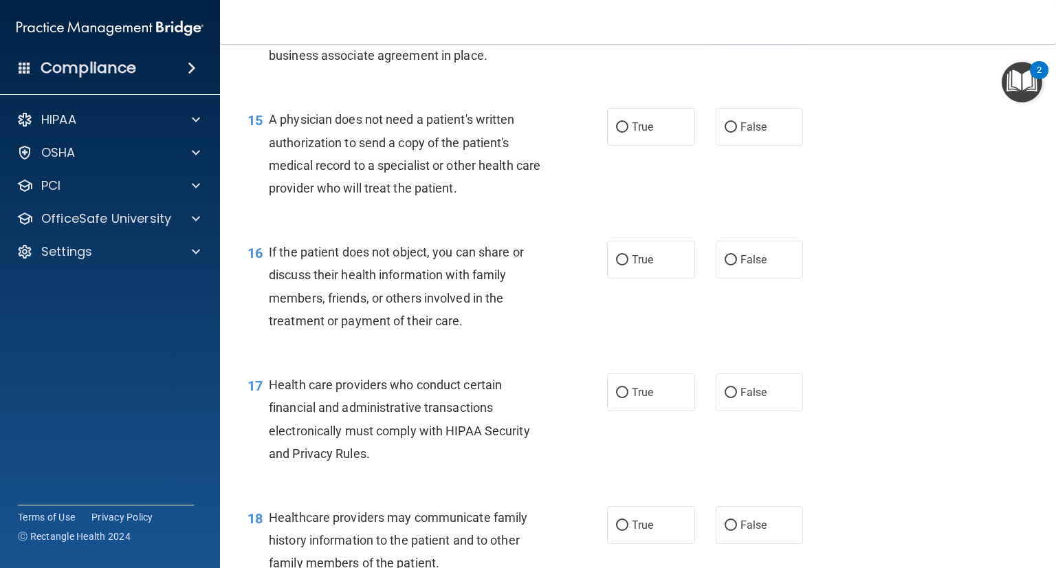
click at [771, 36] on label "False" at bounding box center [760, 18] width 88 height 38
click at [737, 23] on input "False" at bounding box center [731, 18] width 12 height 10
radio input "true"
click at [649, 146] on label "True" at bounding box center [651, 127] width 88 height 38
click at [629, 133] on input "True" at bounding box center [622, 127] width 12 height 10
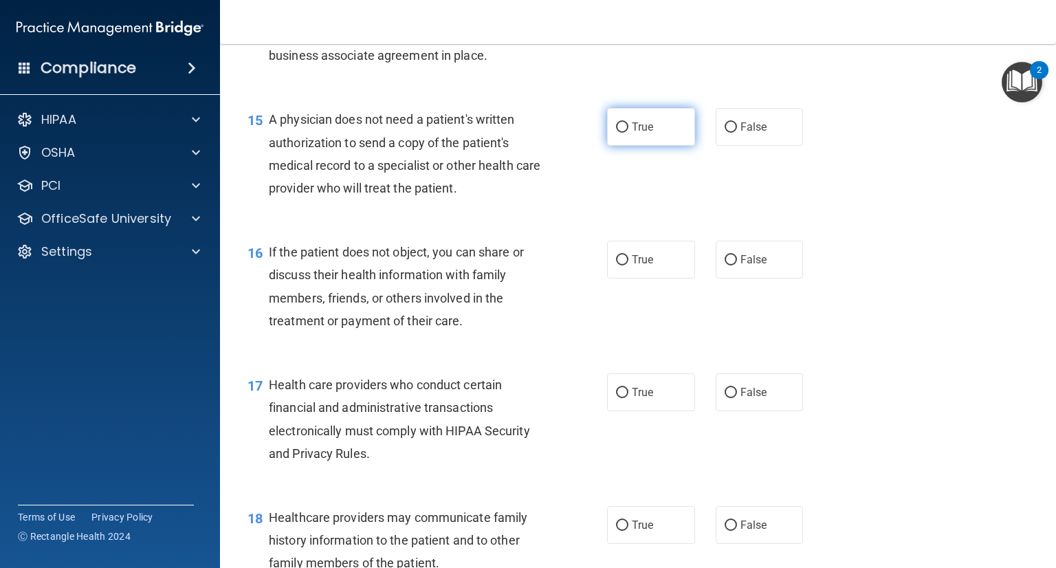
radio input "true"
click at [640, 266] on span "True" at bounding box center [642, 259] width 21 height 13
click at [629, 265] on input "True" at bounding box center [622, 260] width 12 height 10
radio input "true"
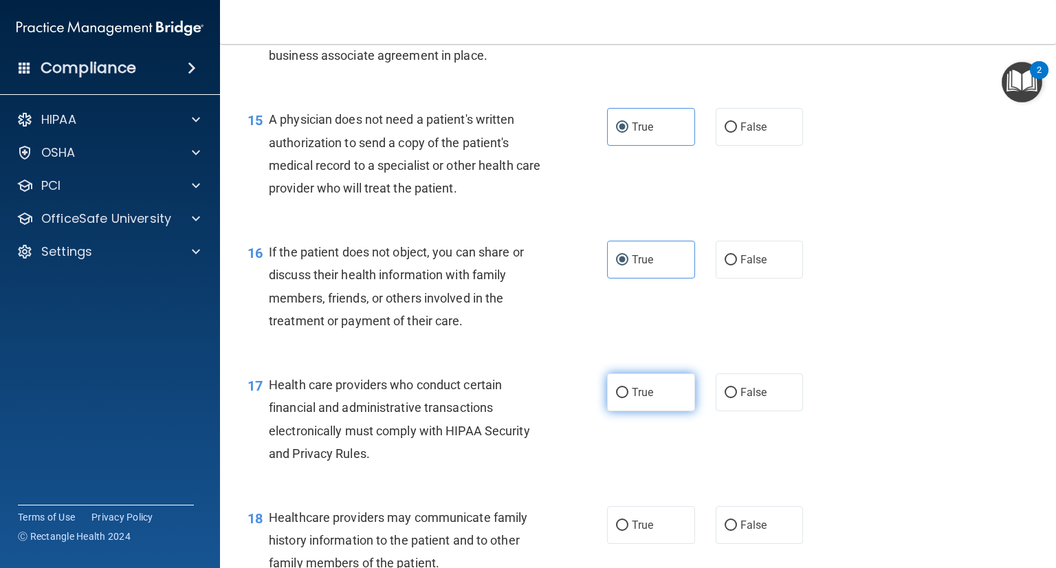
click at [620, 398] on input "True" at bounding box center [622, 393] width 12 height 10
radio input "true"
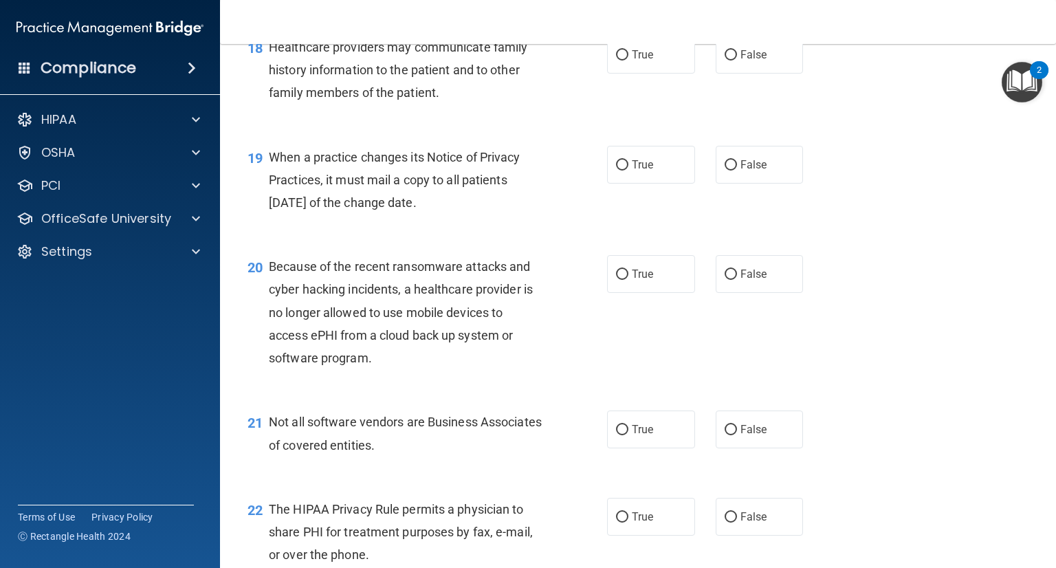
scroll to position [2200, 0]
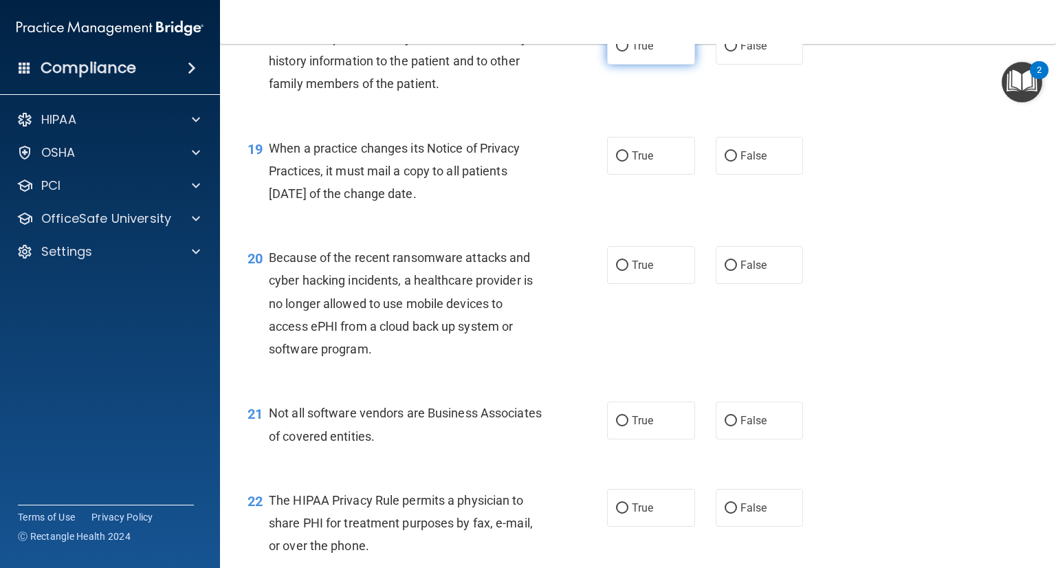
click at [626, 65] on label "True" at bounding box center [651, 46] width 88 height 38
click at [626, 52] on input "True" at bounding box center [622, 46] width 12 height 10
radio input "true"
click at [716, 65] on label "False" at bounding box center [760, 46] width 88 height 38
click at [725, 52] on input "False" at bounding box center [731, 46] width 12 height 10
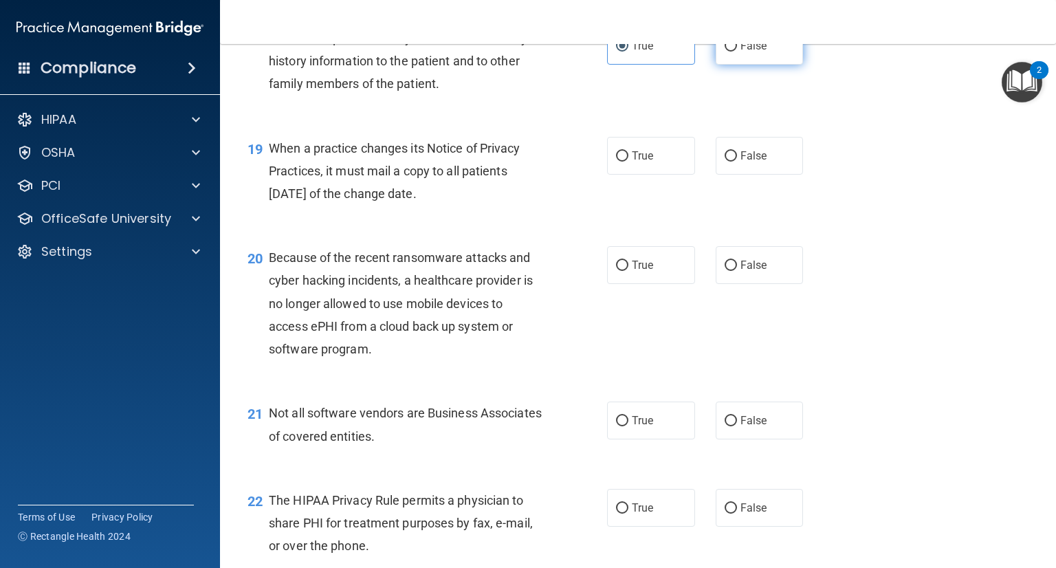
radio input "true"
radio input "false"
click at [741, 162] on span "False" at bounding box center [754, 155] width 27 height 13
click at [736, 162] on input "False" at bounding box center [731, 156] width 12 height 10
radio input "true"
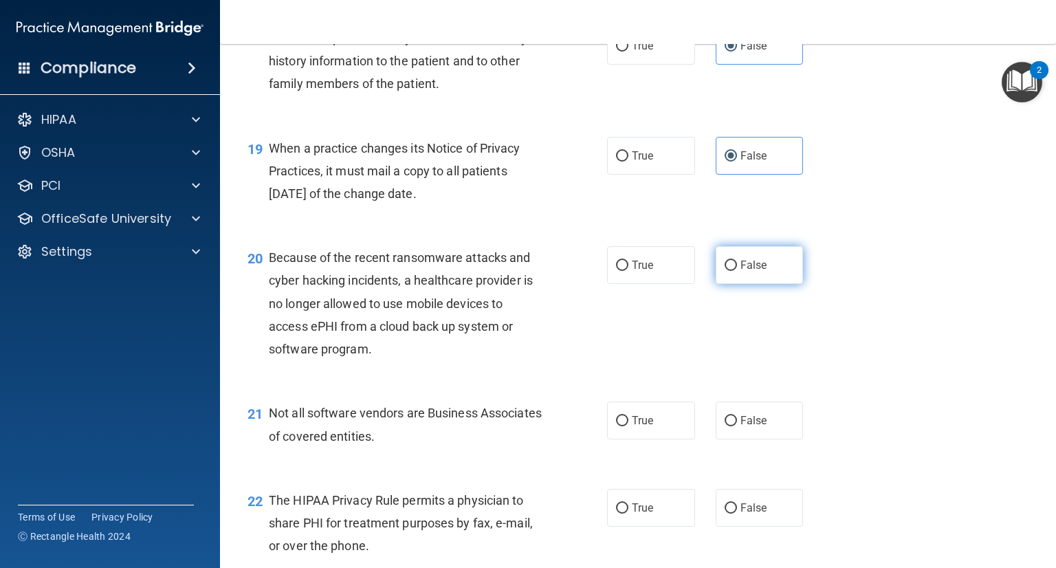
click at [752, 284] on label "False" at bounding box center [760, 265] width 88 height 38
click at [737, 271] on input "False" at bounding box center [731, 266] width 12 height 10
radio input "true"
click at [634, 427] on span "True" at bounding box center [642, 420] width 21 height 13
click at [629, 426] on input "True" at bounding box center [622, 421] width 12 height 10
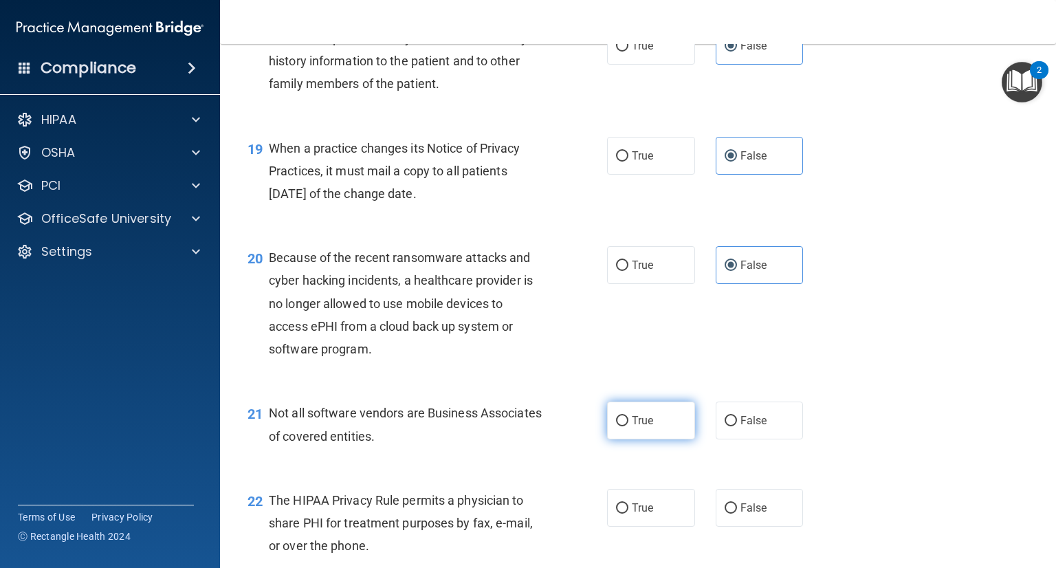
radio input "true"
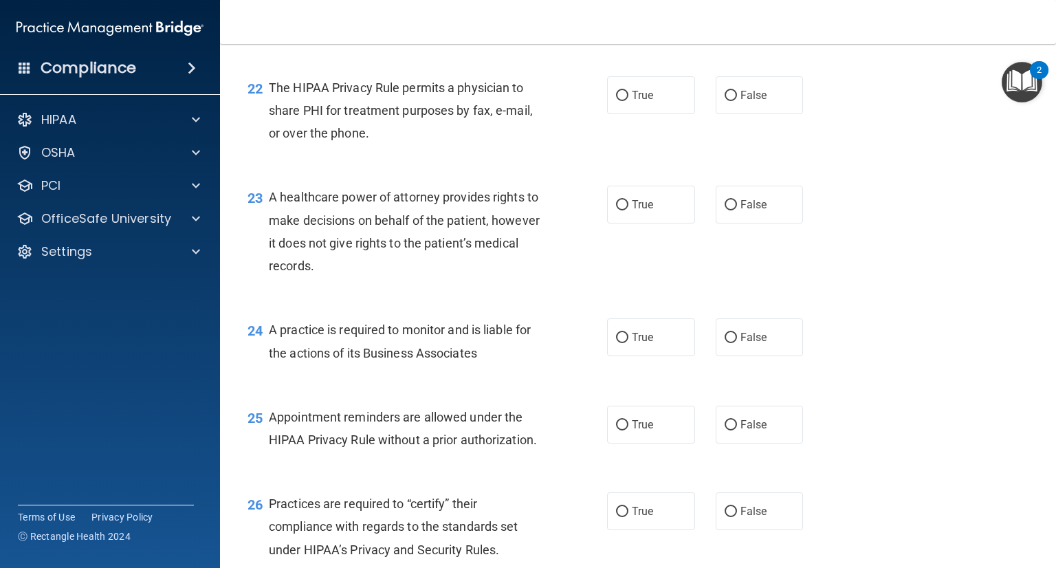
scroll to position [2687, 0]
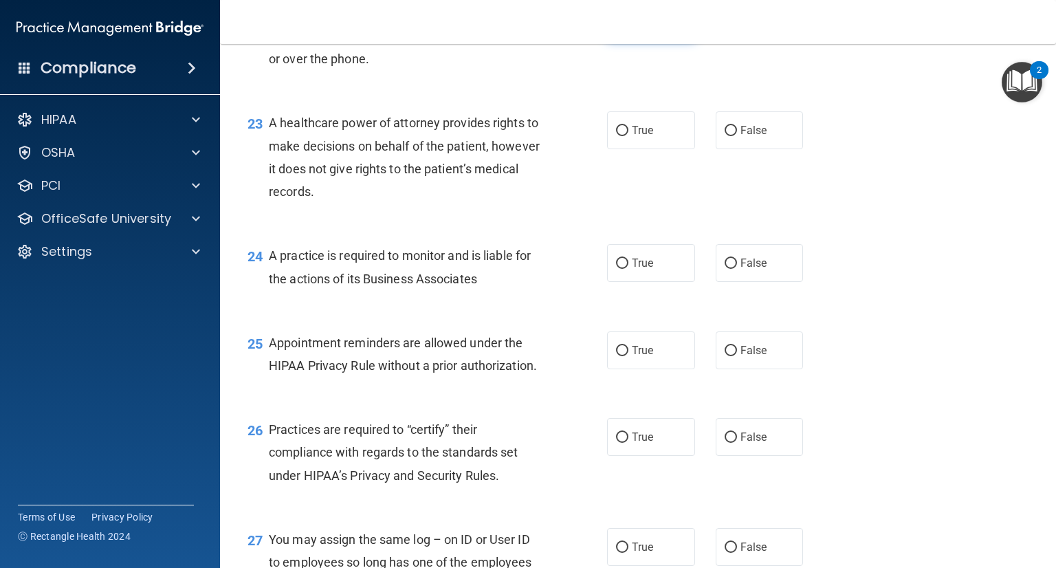
click at [651, 40] on label "True" at bounding box center [651, 21] width 88 height 38
click at [629, 27] on input "True" at bounding box center [622, 22] width 12 height 10
radio input "true"
click at [733, 149] on label "False" at bounding box center [760, 130] width 88 height 38
click at [733, 136] on input "False" at bounding box center [731, 131] width 12 height 10
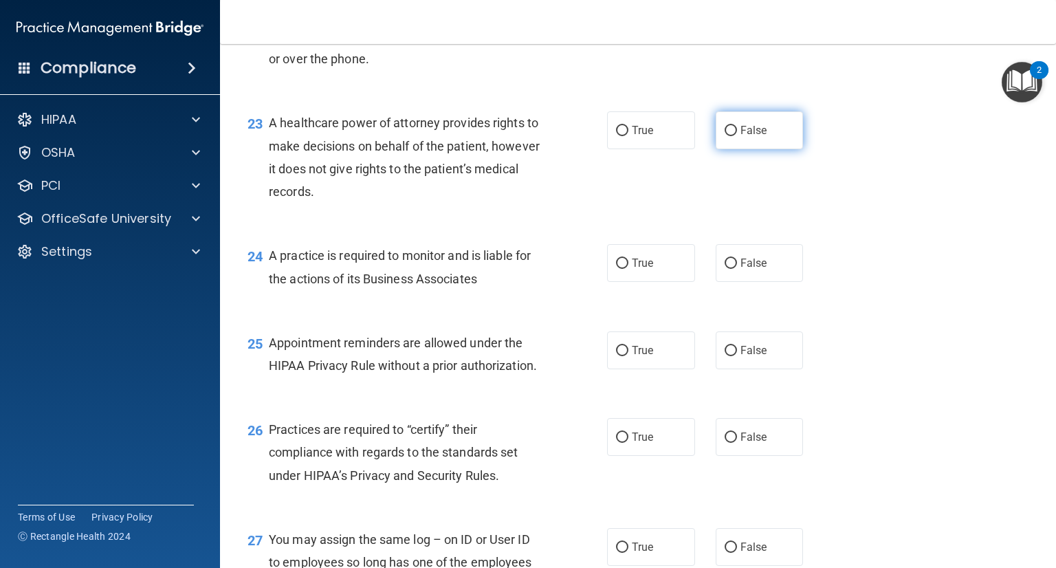
radio input "true"
click at [640, 282] on label "True" at bounding box center [651, 263] width 88 height 38
click at [629, 269] on input "True" at bounding box center [622, 264] width 12 height 10
radio input "true"
click at [741, 357] on span "False" at bounding box center [754, 350] width 27 height 13
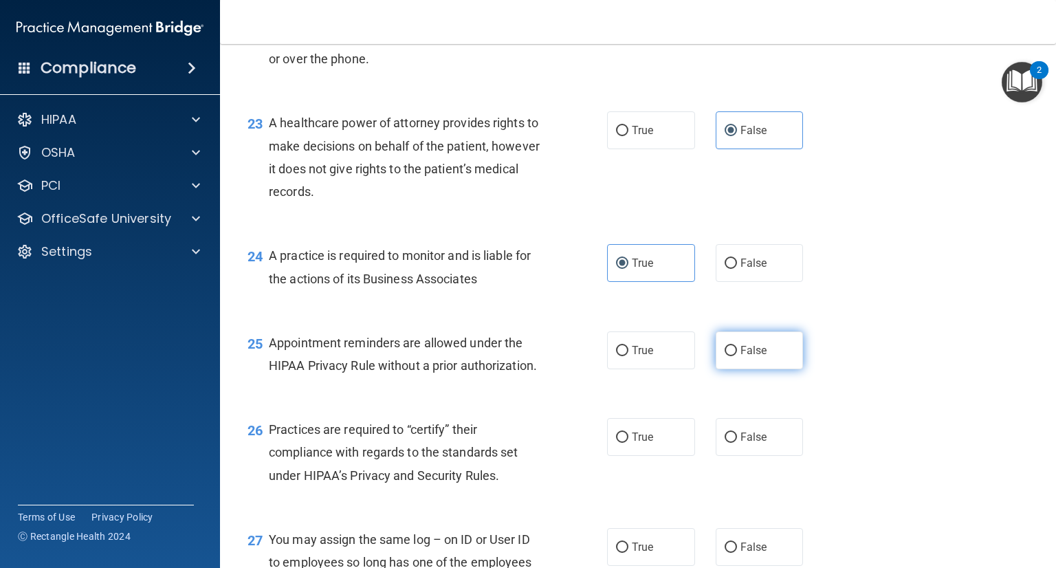
click at [737, 356] on input "False" at bounding box center [731, 351] width 12 height 10
radio input "true"
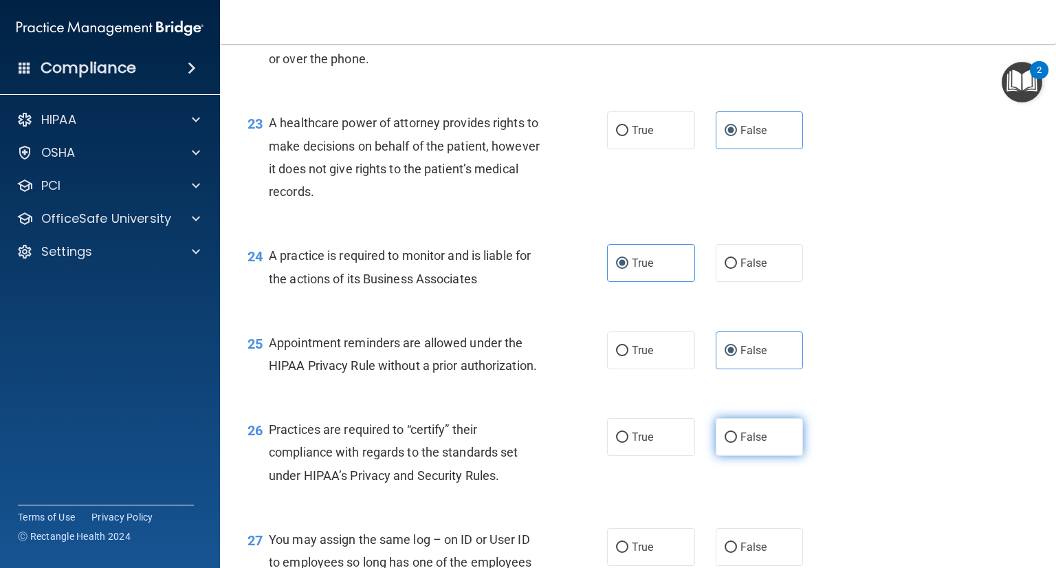
click at [741, 444] on span "False" at bounding box center [754, 437] width 27 height 13
click at [735, 443] on input "False" at bounding box center [731, 438] width 12 height 10
radio input "true"
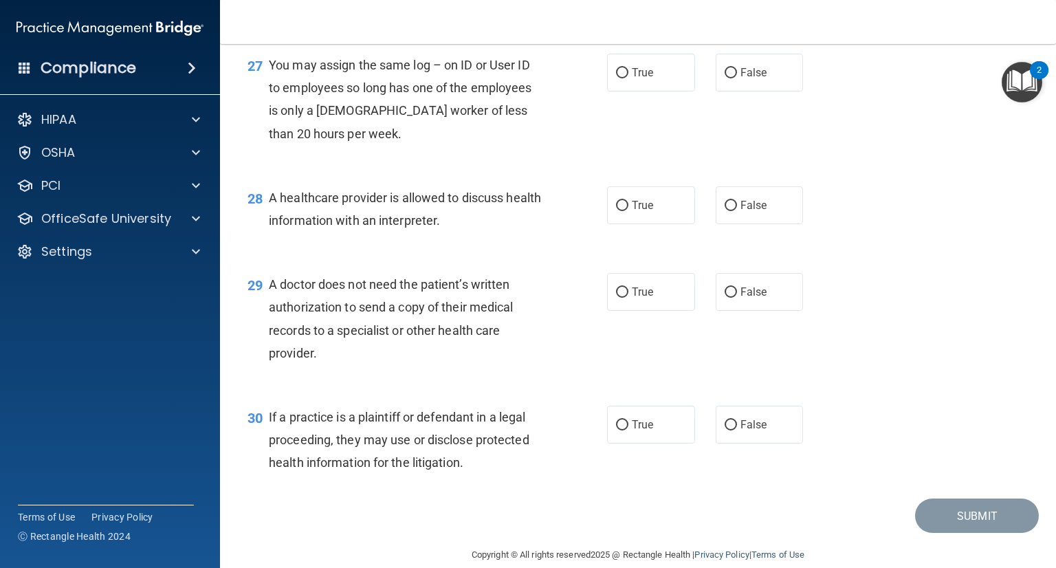
scroll to position [3166, 0]
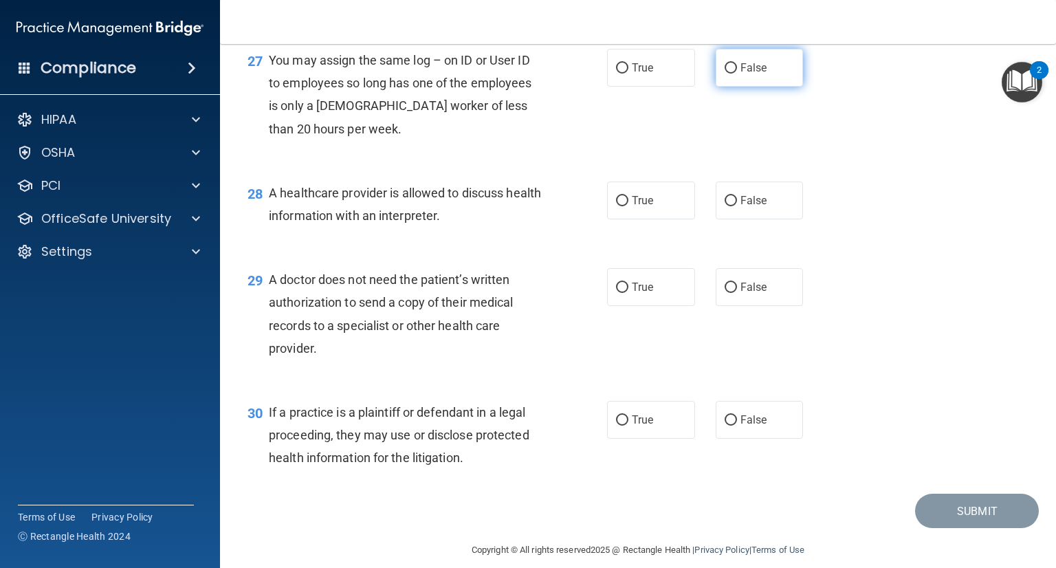
click at [748, 87] on label "False" at bounding box center [760, 68] width 88 height 38
click at [737, 74] on input "False" at bounding box center [731, 68] width 12 height 10
radio input "true"
click at [642, 219] on label "True" at bounding box center [651, 201] width 88 height 38
click at [629, 206] on input "True" at bounding box center [622, 201] width 12 height 10
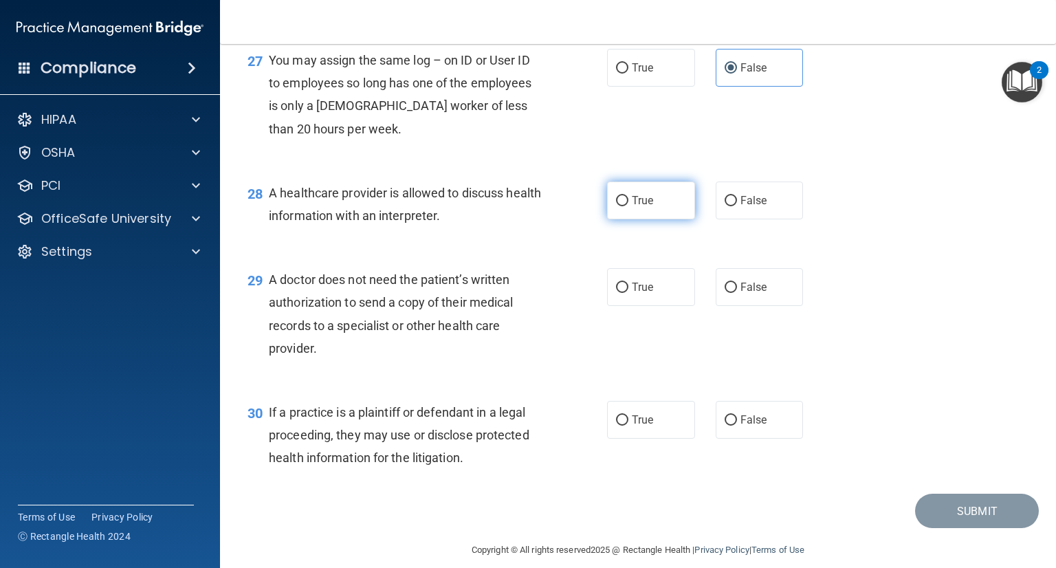
radio input "true"
click at [741, 294] on span "False" at bounding box center [754, 287] width 27 height 13
click at [737, 293] on input "False" at bounding box center [731, 288] width 12 height 10
radio input "true"
click at [638, 426] on span "True" at bounding box center [642, 419] width 21 height 13
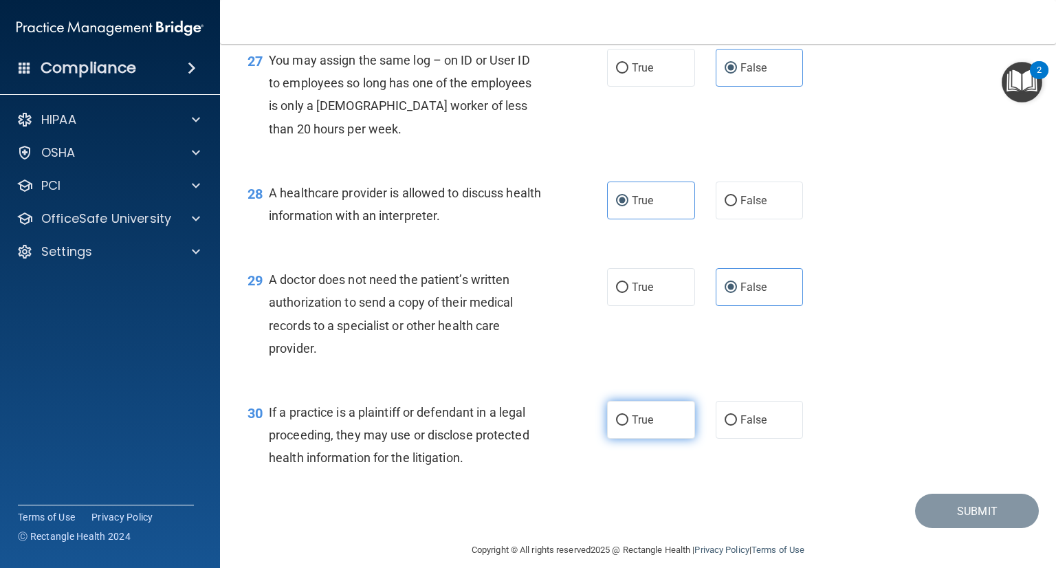
click at [629, 426] on input "True" at bounding box center [622, 420] width 12 height 10
radio input "true"
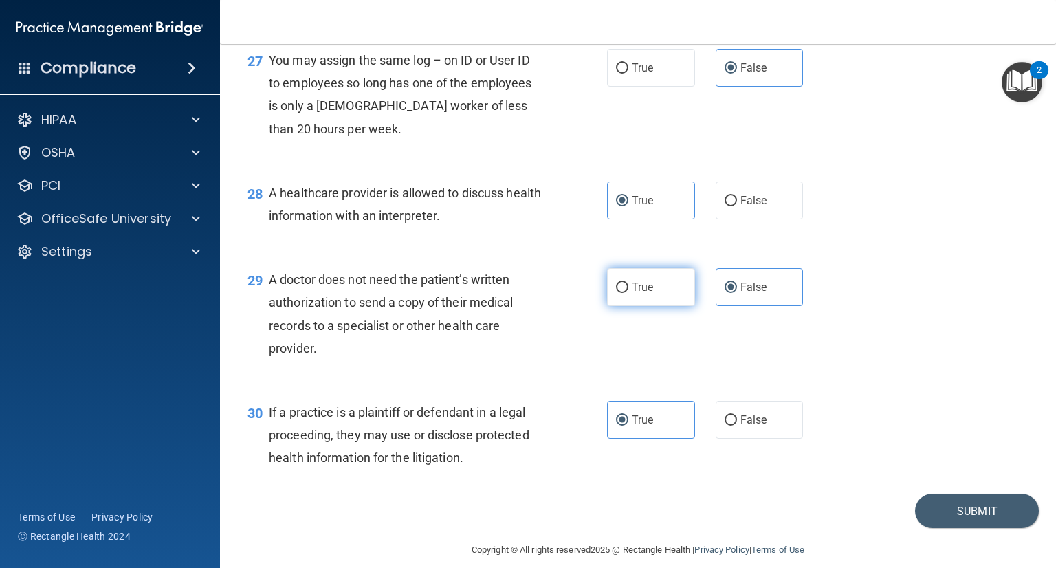
click at [668, 306] on label "True" at bounding box center [651, 287] width 88 height 38
click at [629, 293] on input "True" at bounding box center [622, 288] width 12 height 10
radio input "true"
click at [725, 293] on input "False" at bounding box center [731, 288] width 12 height 10
radio input "true"
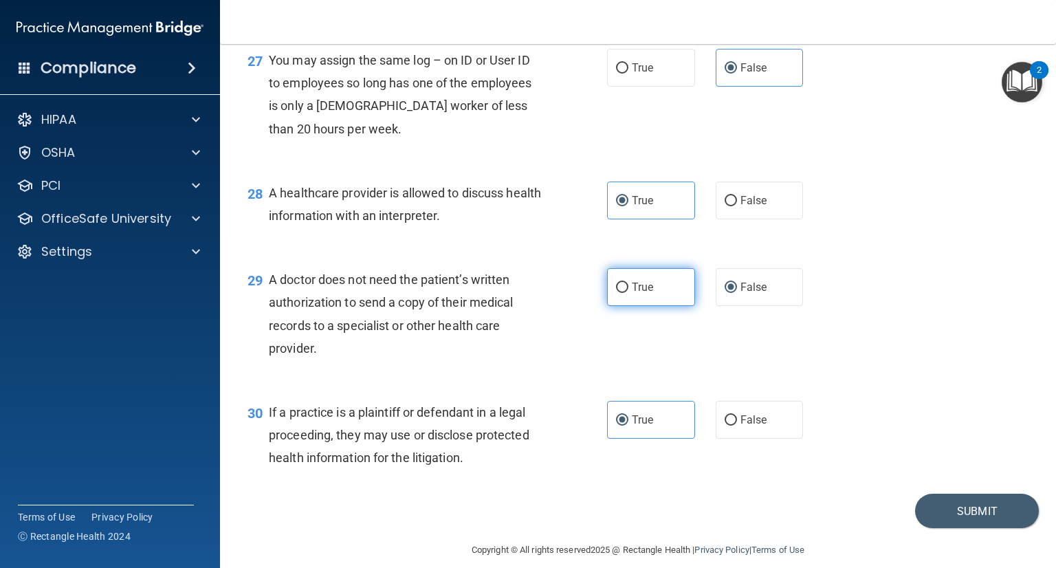
click at [660, 306] on label "True" at bounding box center [651, 287] width 88 height 38
click at [629, 293] on input "True" at bounding box center [622, 288] width 12 height 10
radio input "true"
radio input "false"
click at [951, 529] on button "Submit" at bounding box center [977, 511] width 124 height 35
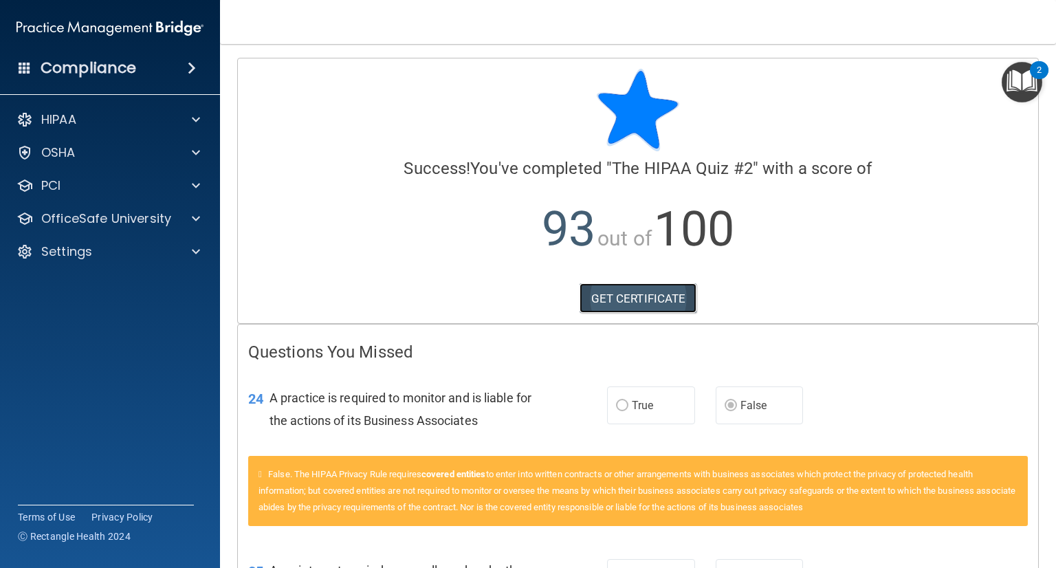
click at [620, 303] on link "GET CERTIFICATE" at bounding box center [639, 298] width 118 height 30
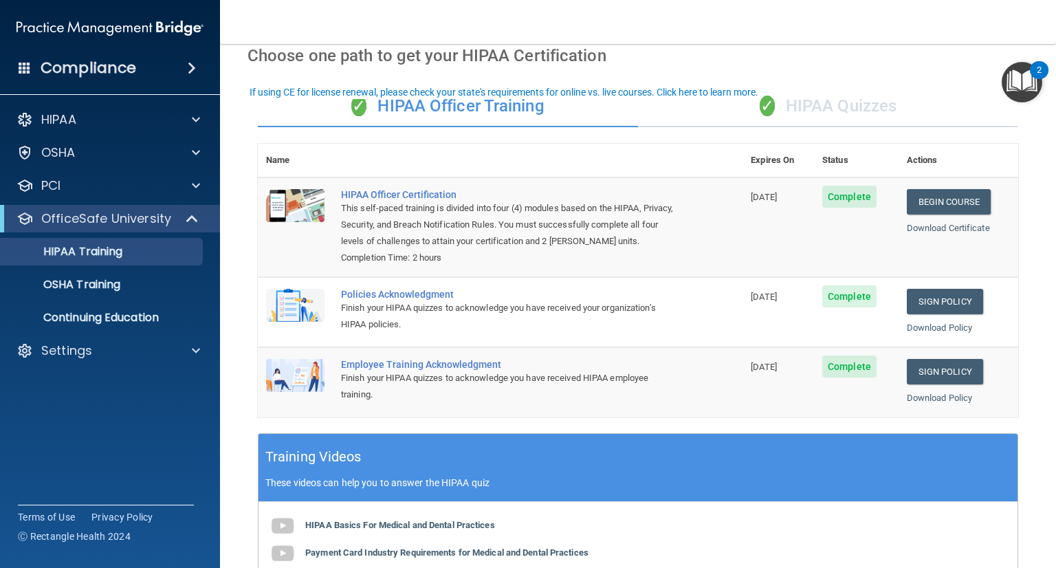
scroll to position [47, 0]
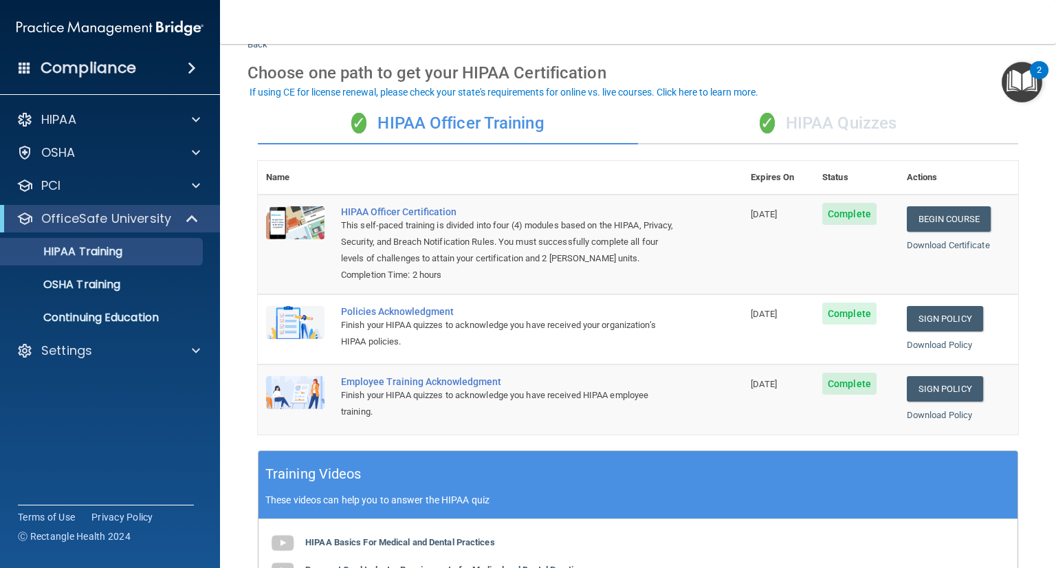
click at [814, 124] on div "✓ HIPAA Quizzes" at bounding box center [828, 123] width 380 height 41
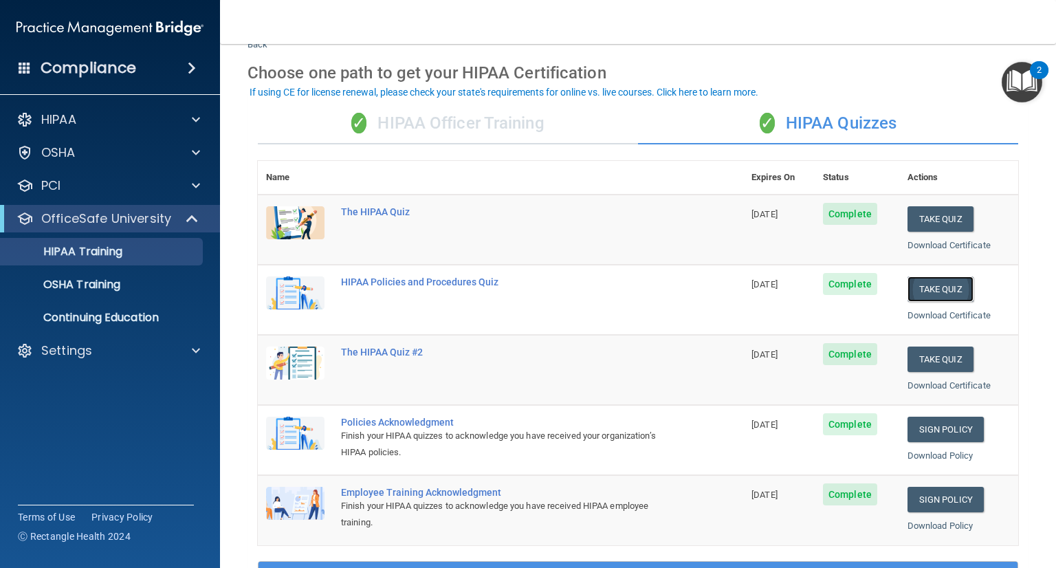
click at [926, 282] on button "Take Quiz" at bounding box center [941, 288] width 66 height 25
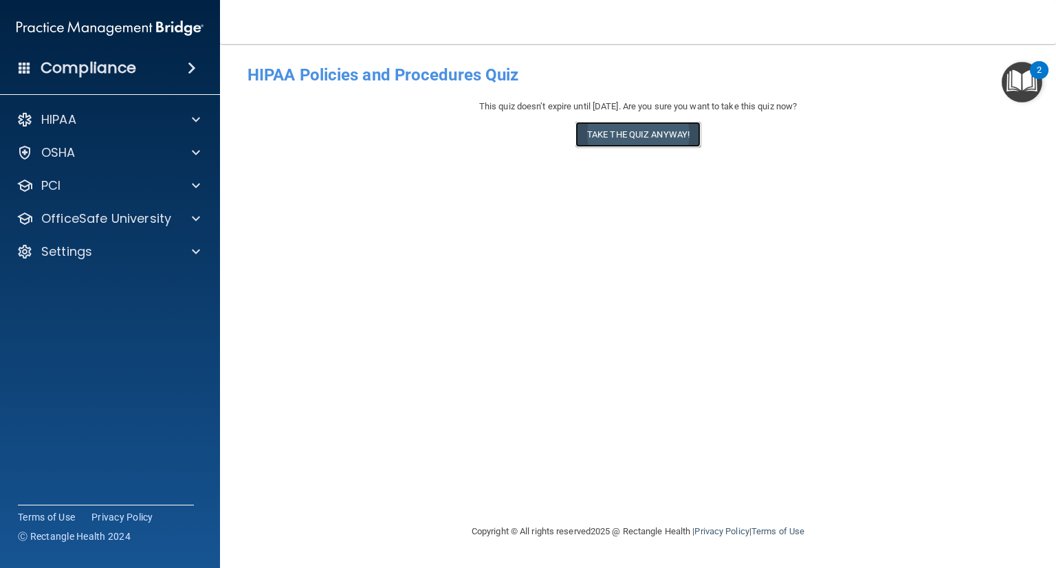
click at [614, 131] on button "Take the quiz anyway!" at bounding box center [638, 134] width 125 height 25
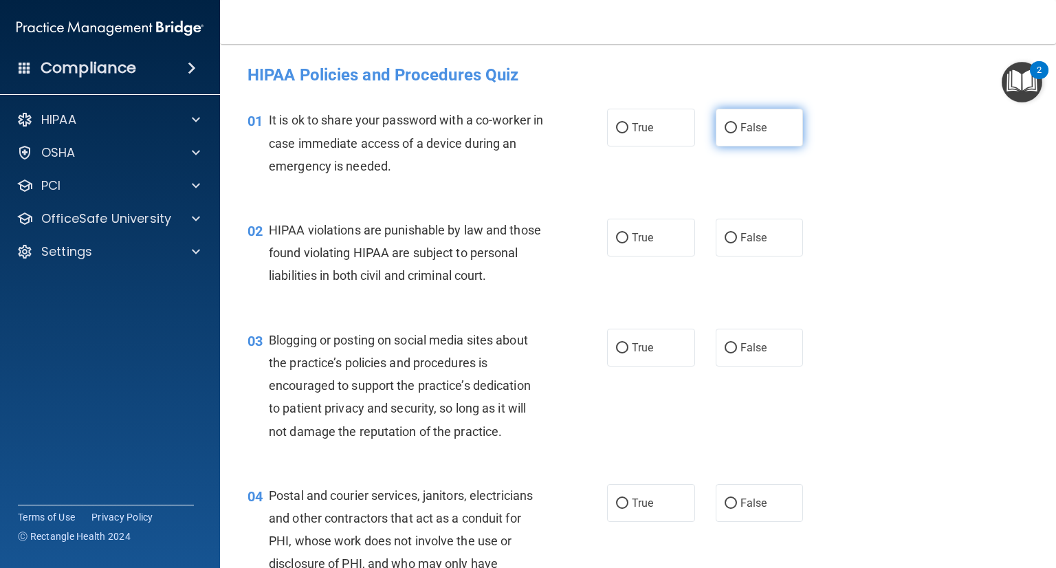
click at [727, 134] on label "False" at bounding box center [760, 128] width 88 height 38
click at [727, 133] on input "False" at bounding box center [731, 128] width 12 height 10
radio input "true"
click at [619, 243] on input "True" at bounding box center [622, 238] width 12 height 10
radio input "true"
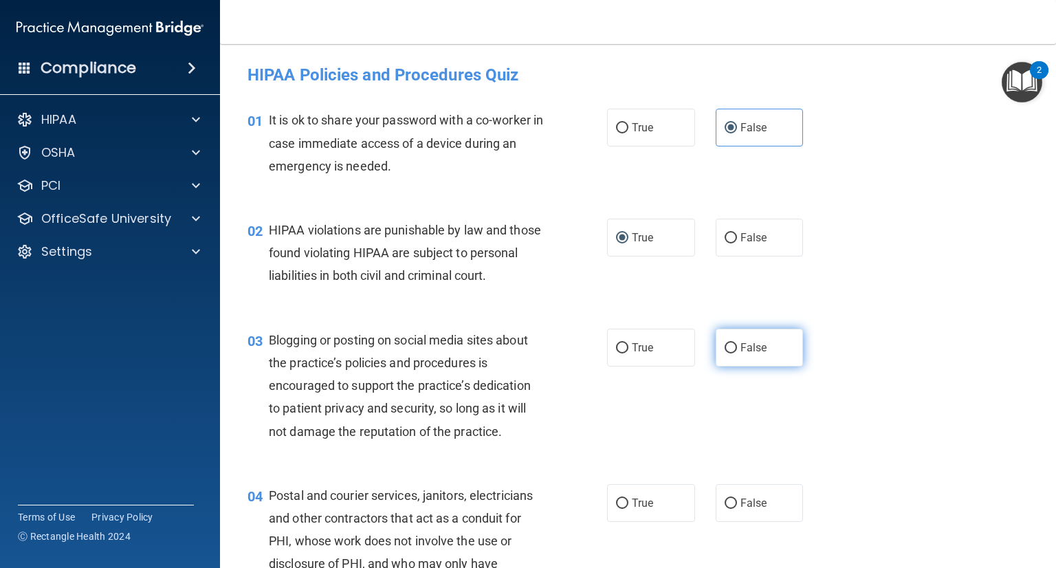
click at [725, 354] on input "False" at bounding box center [731, 348] width 12 height 10
radio input "true"
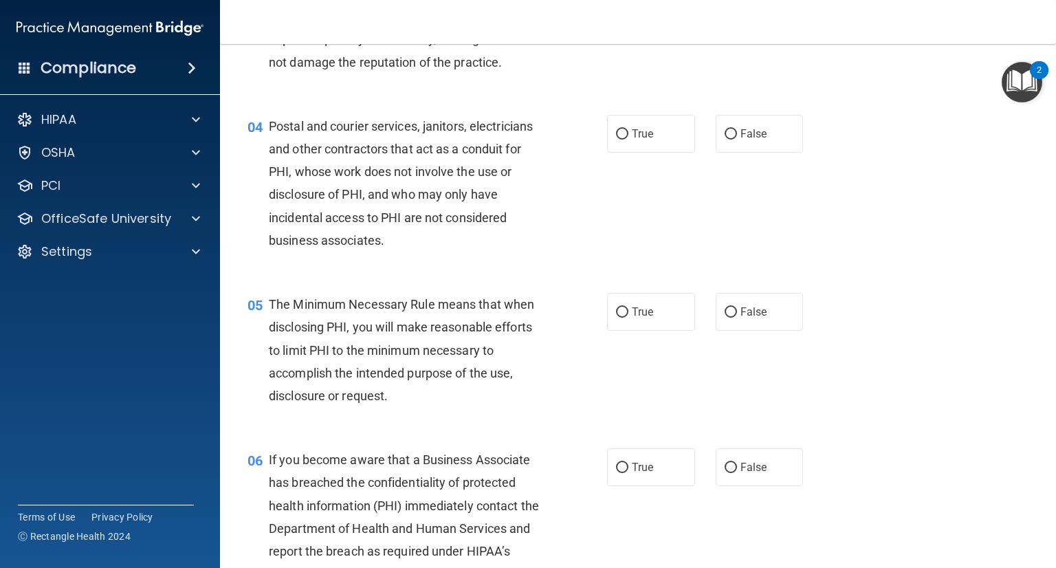
scroll to position [347, 0]
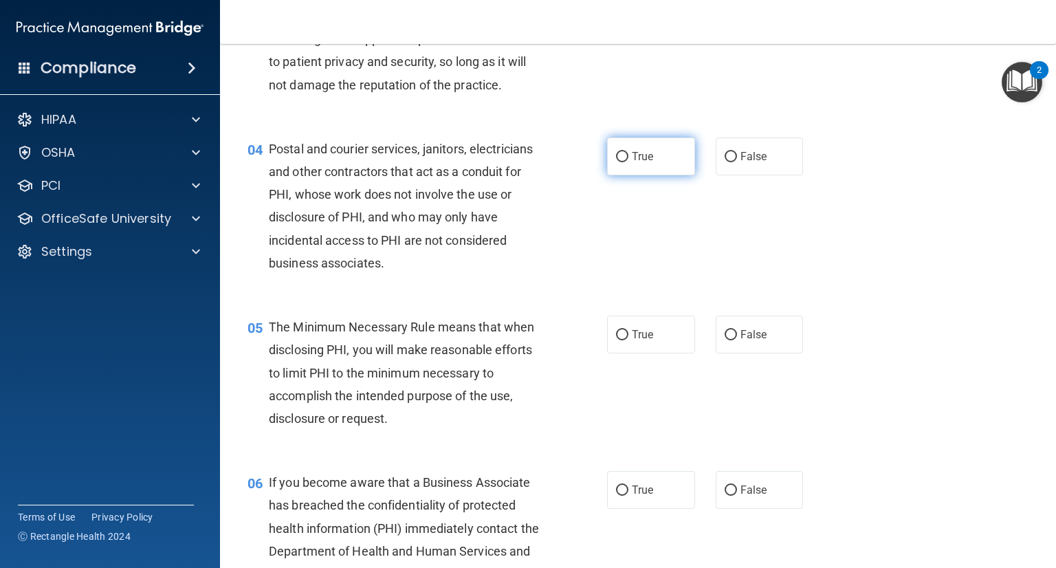
click at [609, 175] on label "True" at bounding box center [651, 157] width 88 height 38
click at [616, 162] on input "True" at bounding box center [622, 157] width 12 height 10
radio input "true"
click at [620, 340] on input "True" at bounding box center [622, 335] width 12 height 10
radio input "true"
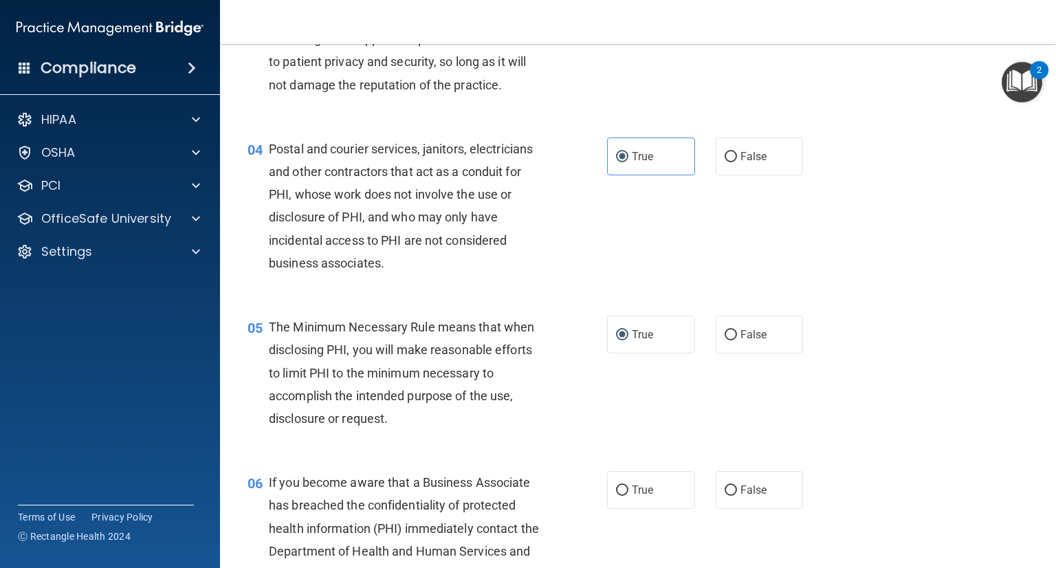
click at [831, 351] on div "05 The Minimum Necessary Rule means that when disclosing PHI, you will make rea…" at bounding box center [638, 375] width 802 height 155
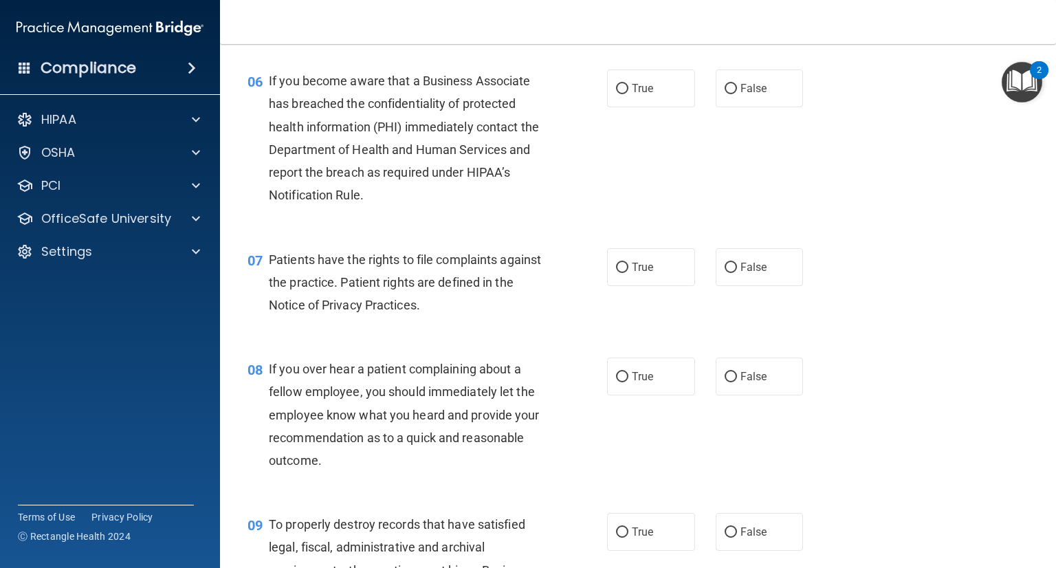
scroll to position [752, 0]
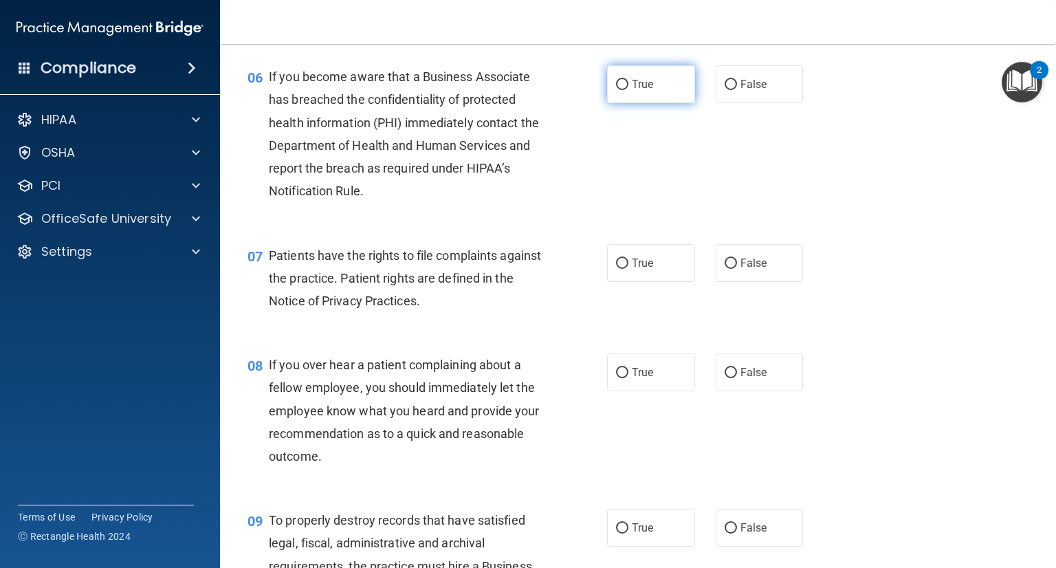
click at [635, 91] on span "True" at bounding box center [642, 84] width 21 height 13
click at [629, 90] on input "True" at bounding box center [622, 85] width 12 height 10
radio input "true"
click at [619, 269] on input "True" at bounding box center [622, 264] width 12 height 10
radio input "true"
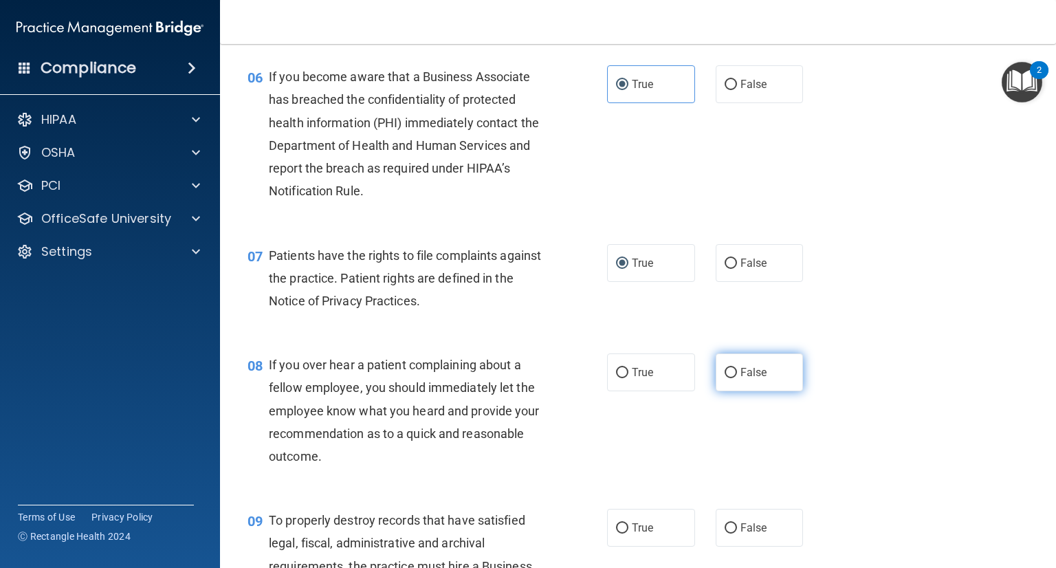
click at [730, 378] on input "False" at bounding box center [731, 373] width 12 height 10
radio input "true"
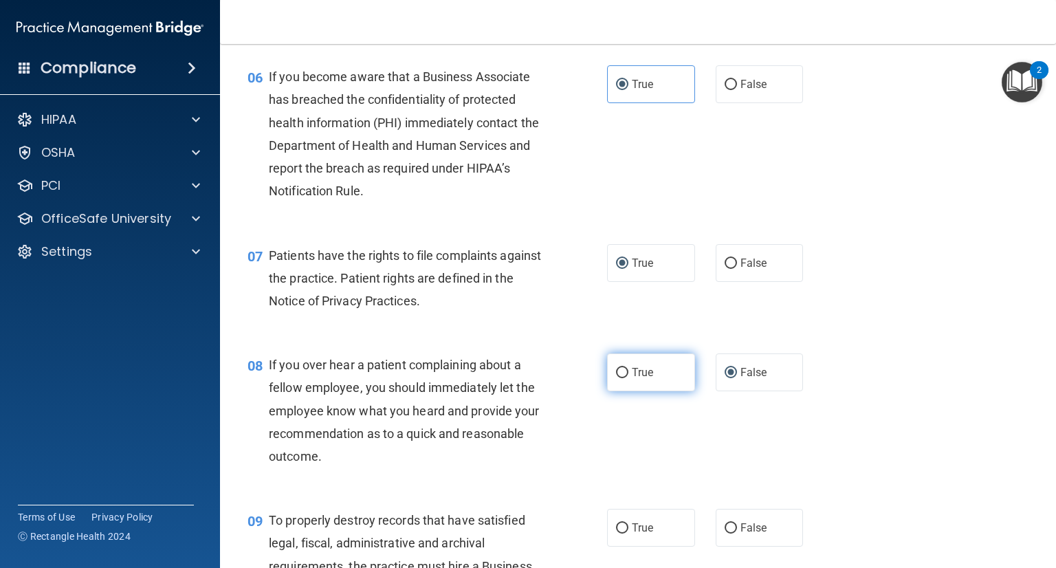
click at [618, 378] on input "True" at bounding box center [622, 373] width 12 height 10
radio input "true"
radio input "false"
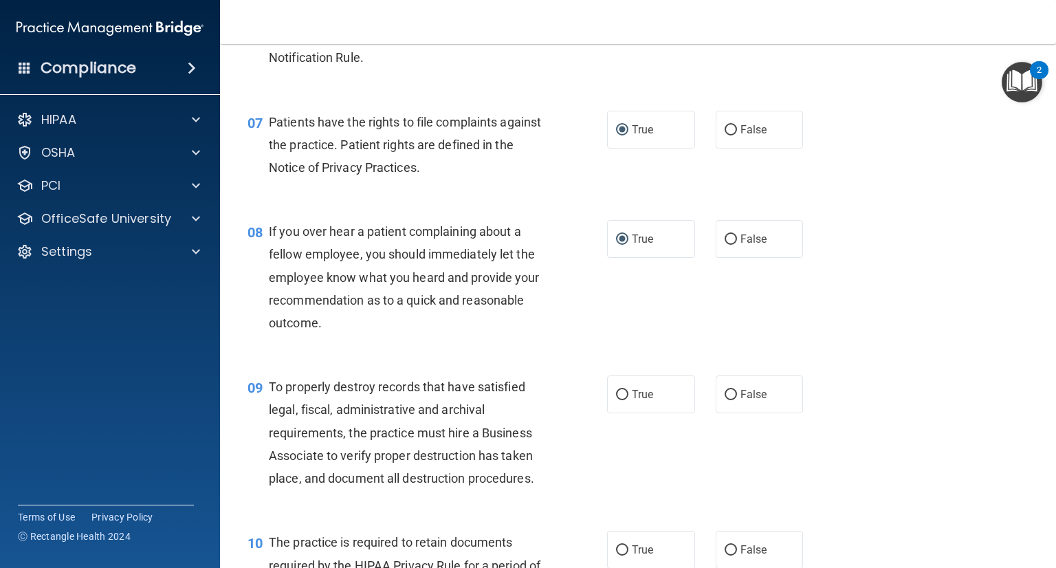
scroll to position [930, 0]
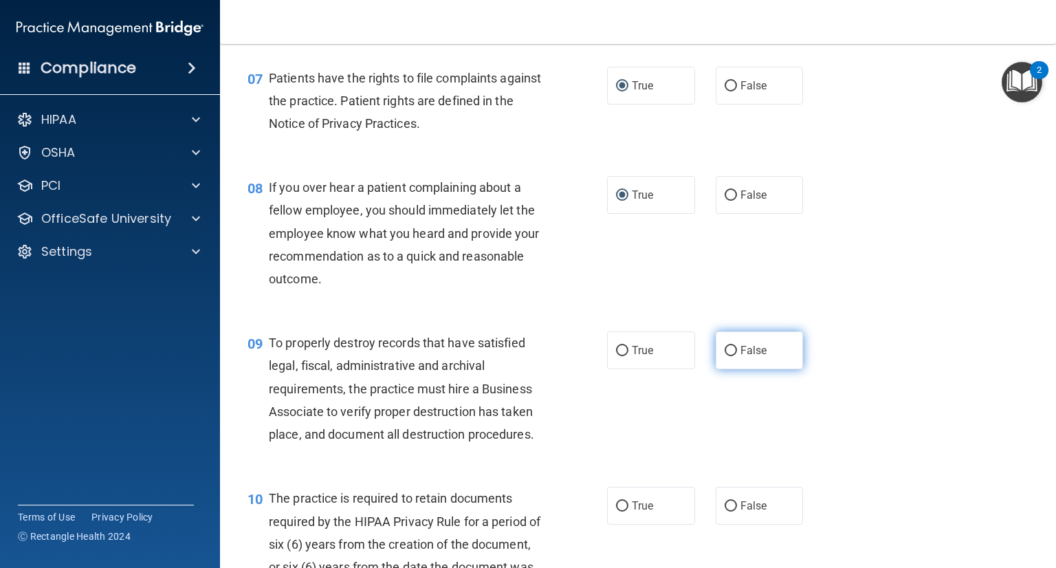
click at [728, 356] on input "False" at bounding box center [731, 351] width 12 height 10
radio input "true"
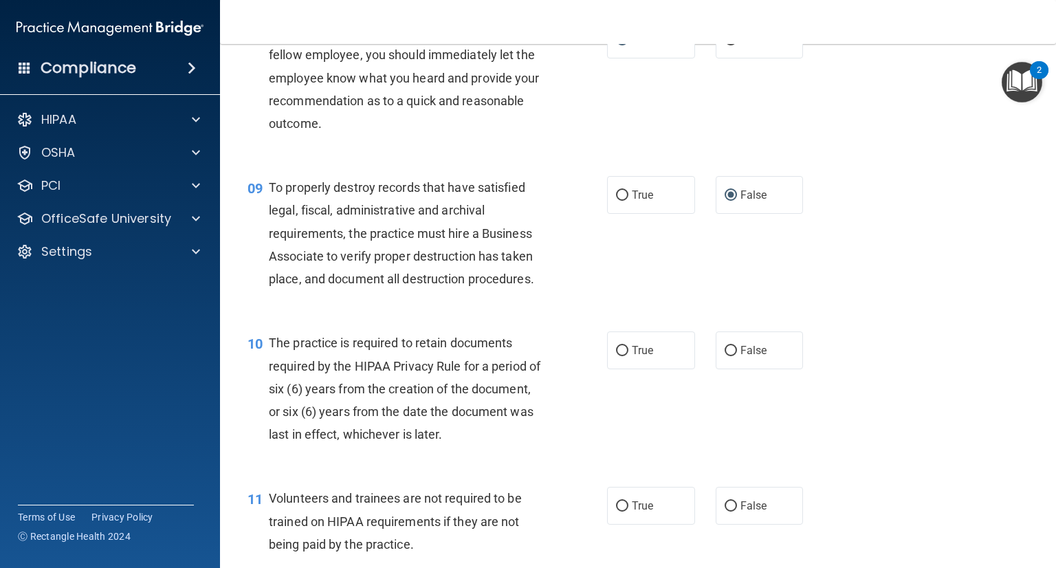
scroll to position [1103, 0]
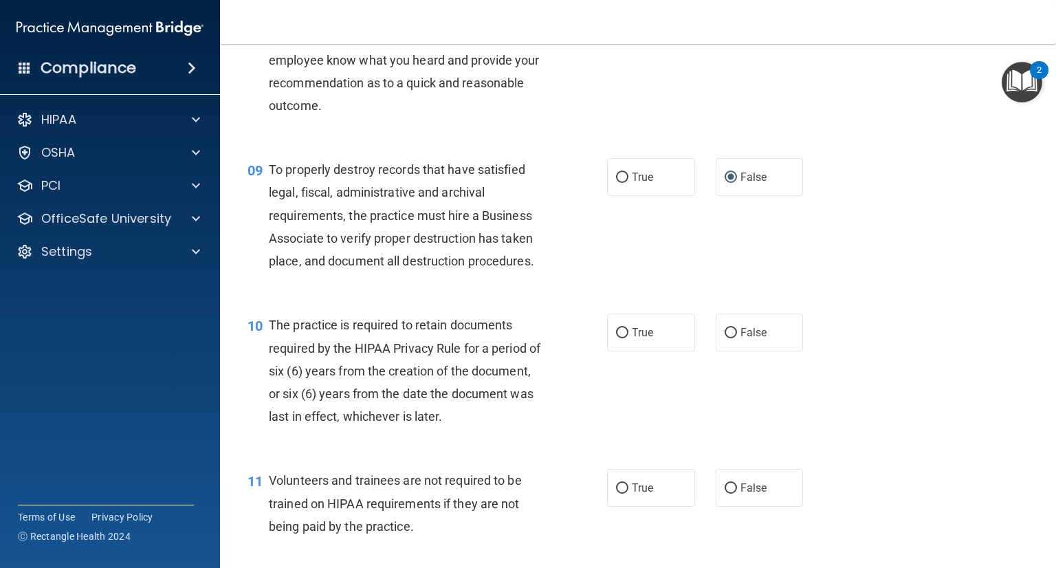
click at [614, 381] on div "10 The practice is required to retain documents required by the HIPAA Privacy R…" at bounding box center [427, 374] width 401 height 121
click at [632, 339] on span "True" at bounding box center [642, 332] width 21 height 13
click at [629, 338] on input "True" at bounding box center [622, 333] width 12 height 10
radio input "true"
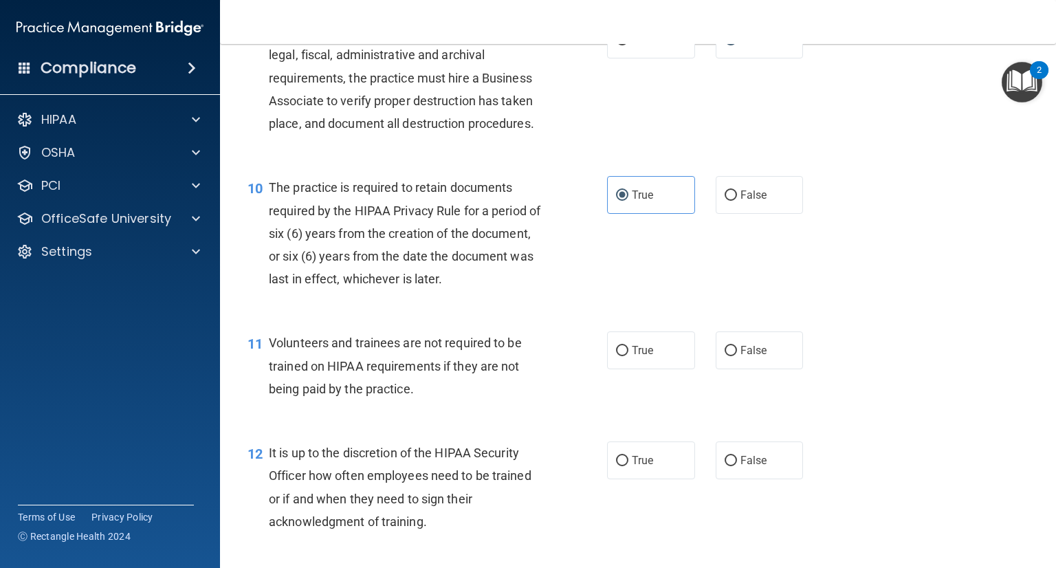
scroll to position [1290, 0]
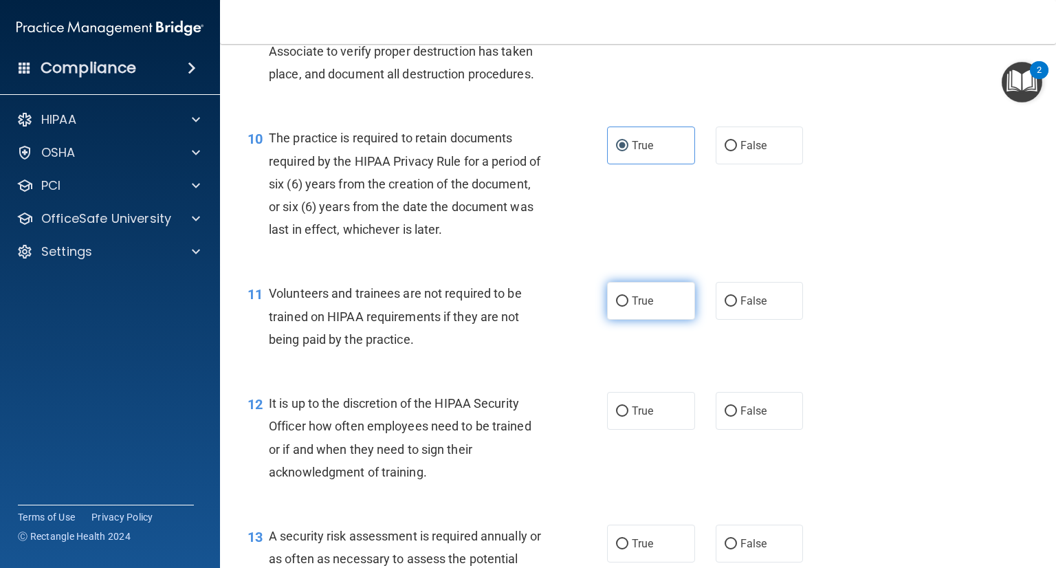
click at [618, 307] on input "True" at bounding box center [622, 301] width 12 height 10
radio input "true"
click at [726, 307] on input "False" at bounding box center [731, 301] width 12 height 10
radio input "true"
radio input "false"
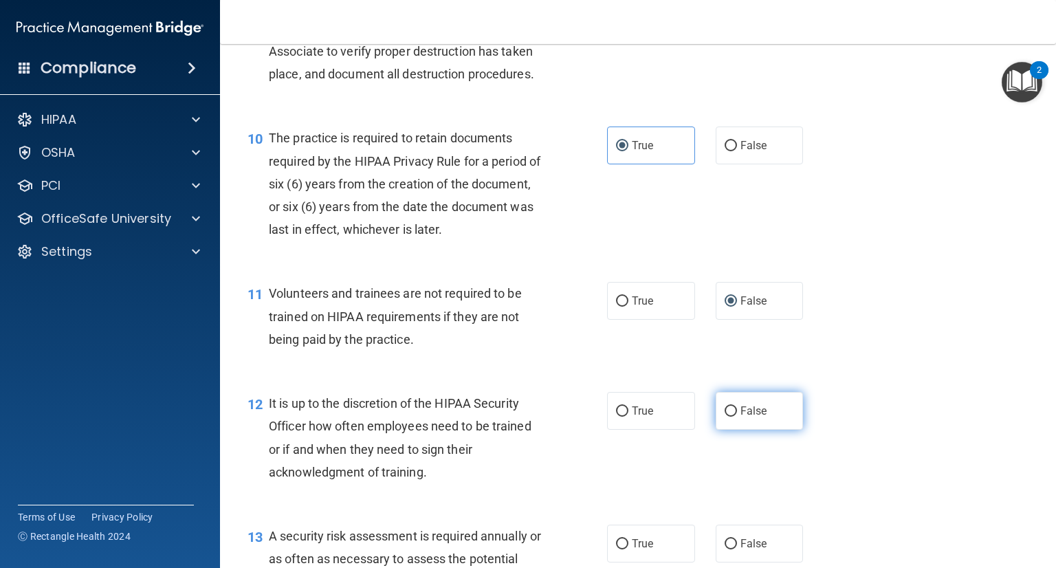
click at [717, 430] on label "False" at bounding box center [760, 411] width 88 height 38
click at [725, 417] on input "False" at bounding box center [731, 411] width 12 height 10
radio input "true"
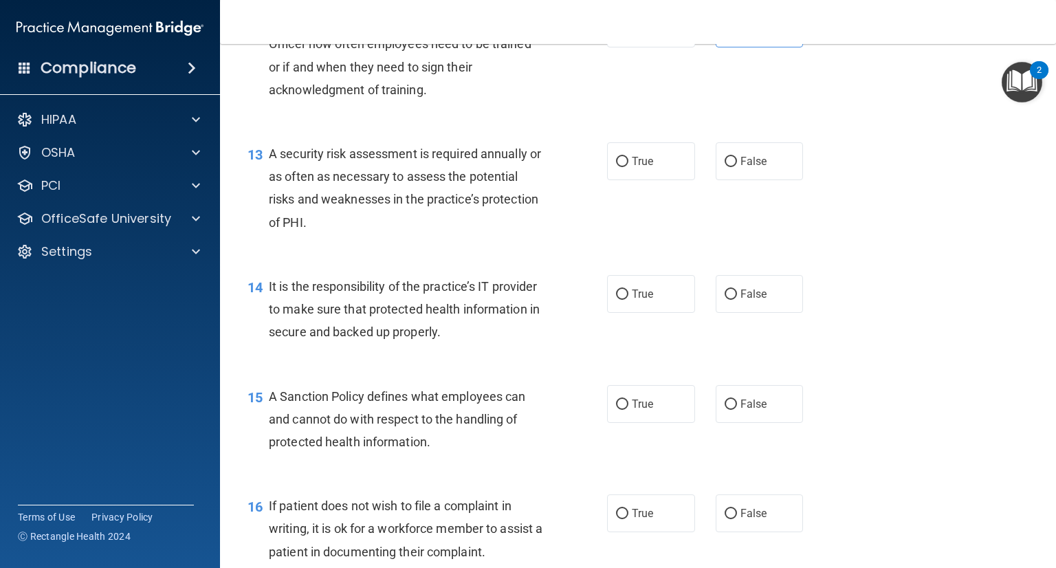
scroll to position [1749, 0]
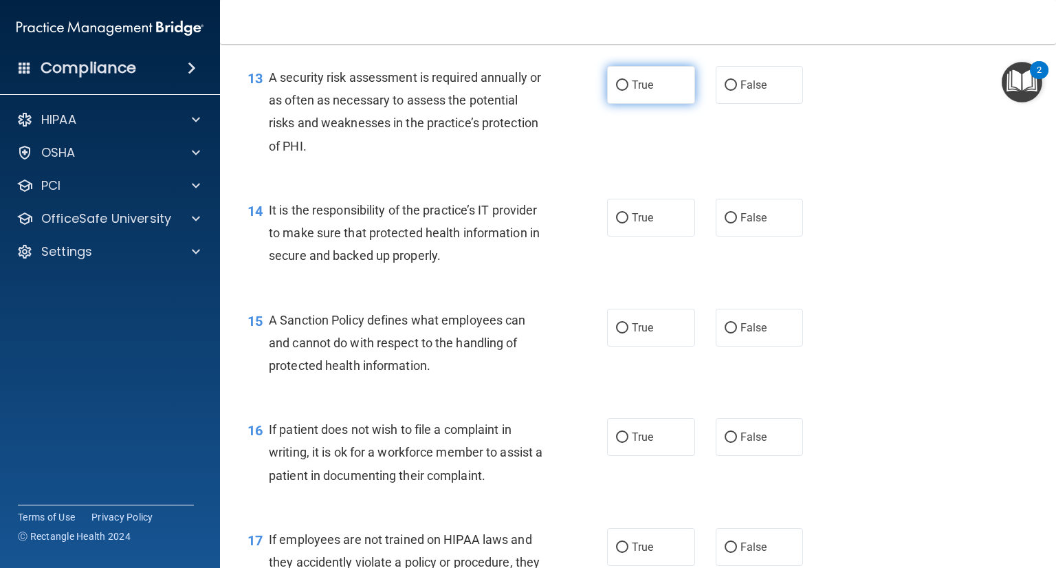
click at [616, 91] on input "True" at bounding box center [622, 85] width 12 height 10
radio input "true"
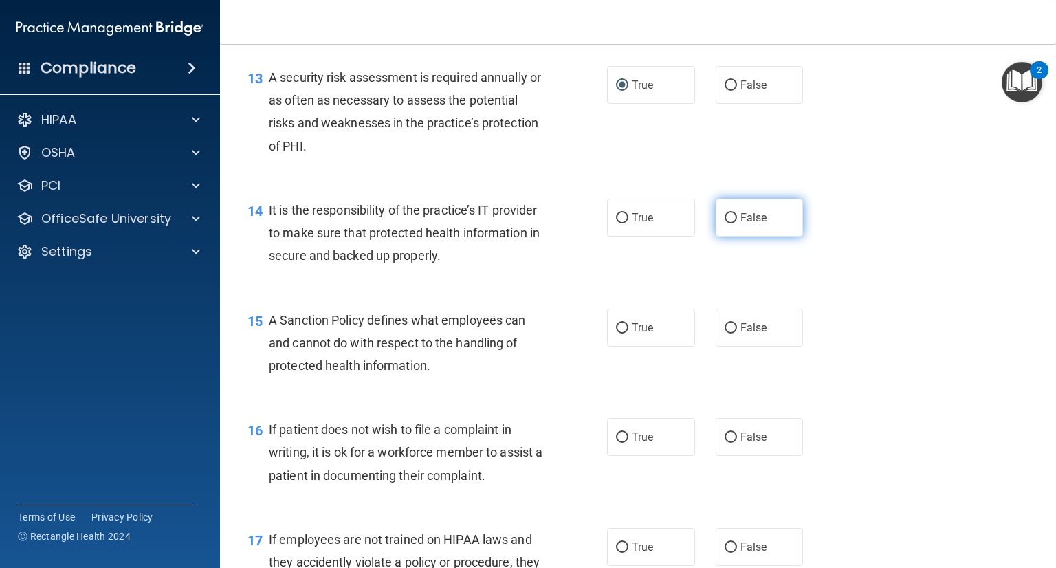
click at [741, 224] on span "False" at bounding box center [754, 217] width 27 height 13
click at [735, 224] on input "False" at bounding box center [731, 218] width 12 height 10
radio input "true"
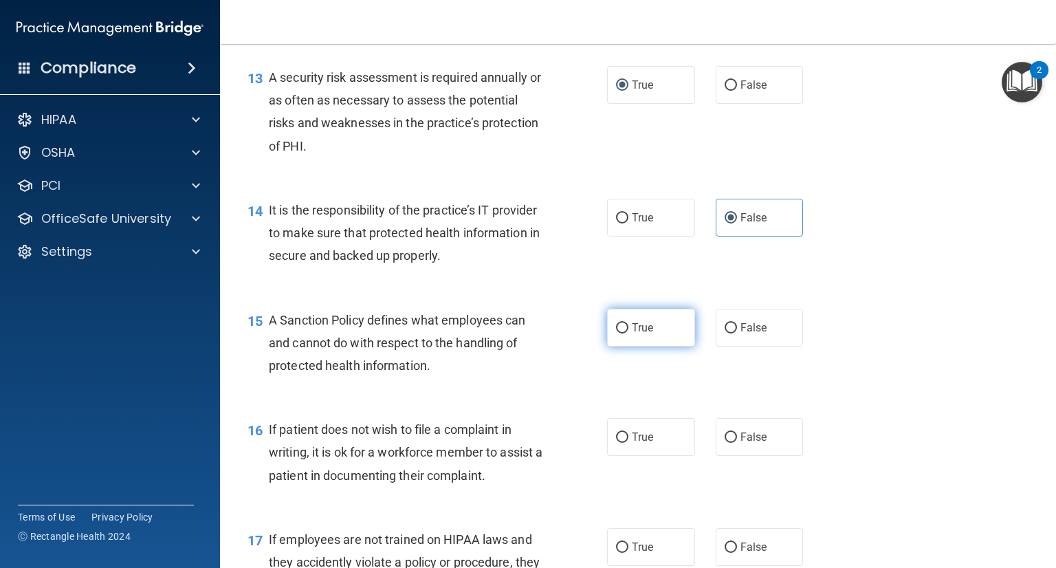
click at [617, 334] on input "True" at bounding box center [622, 328] width 12 height 10
radio input "true"
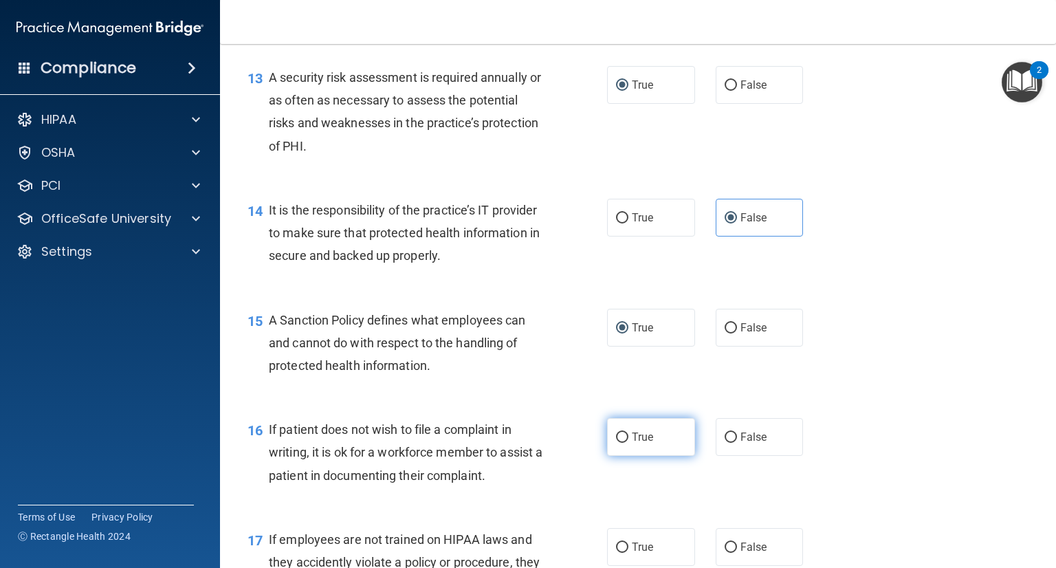
click at [618, 449] on label "True" at bounding box center [651, 437] width 88 height 38
click at [618, 443] on input "True" at bounding box center [622, 438] width 12 height 10
radio input "true"
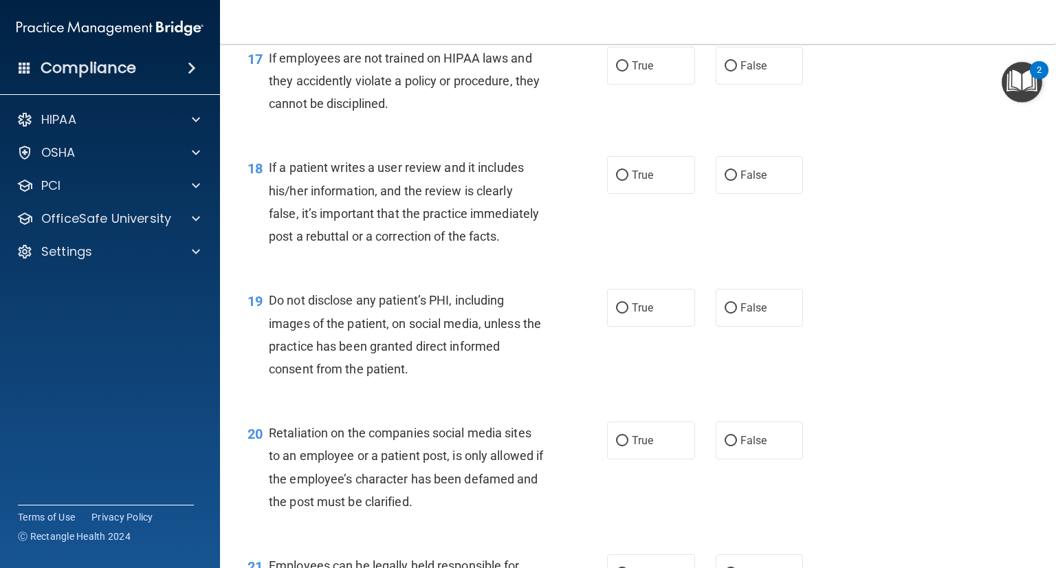
scroll to position [2235, 0]
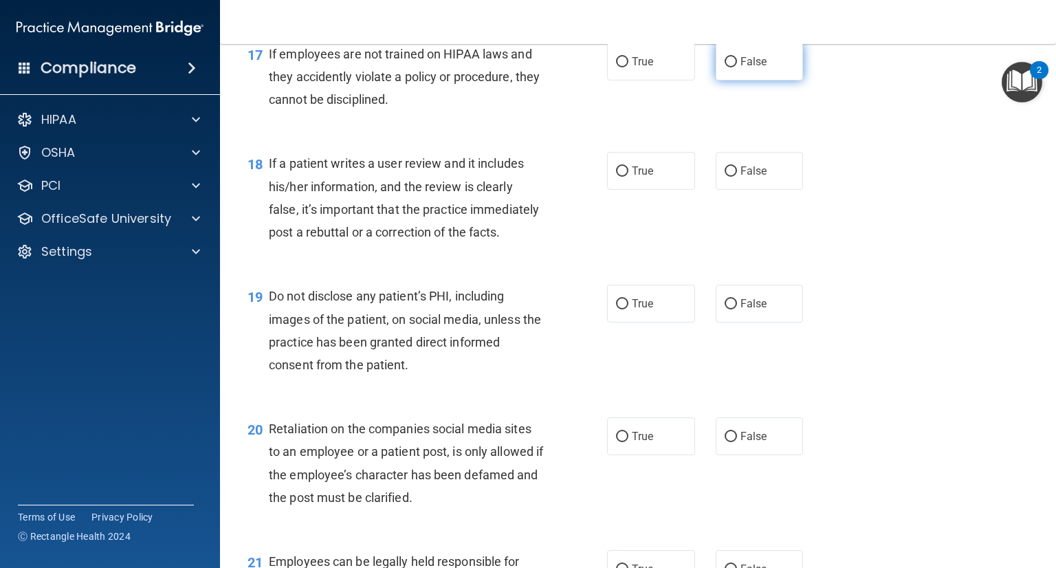
click at [728, 67] on input "False" at bounding box center [731, 62] width 12 height 10
radio input "true"
click at [716, 187] on label "False" at bounding box center [760, 171] width 88 height 38
click at [725, 177] on input "False" at bounding box center [731, 171] width 12 height 10
radio input "true"
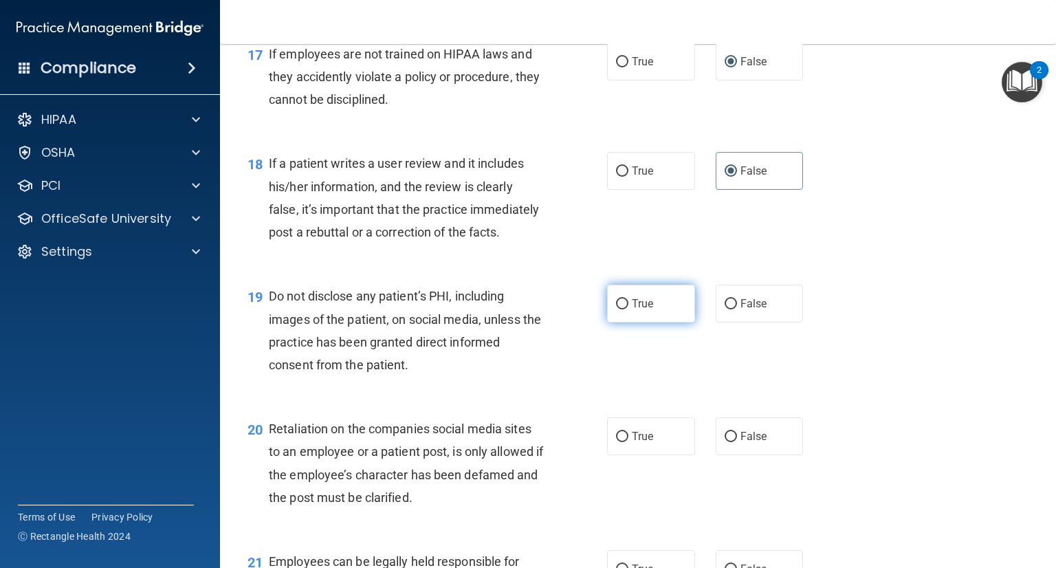
click at [614, 323] on label "True" at bounding box center [651, 304] width 88 height 38
click at [616, 309] on input "True" at bounding box center [622, 304] width 12 height 10
radio input "true"
click at [725, 442] on input "False" at bounding box center [731, 437] width 12 height 10
radio input "true"
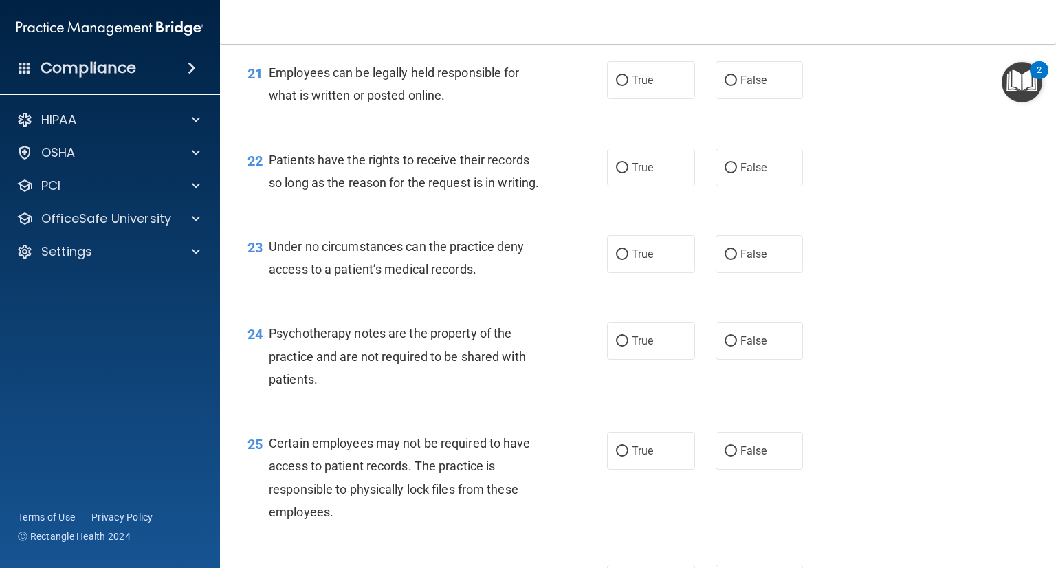
scroll to position [2751, 0]
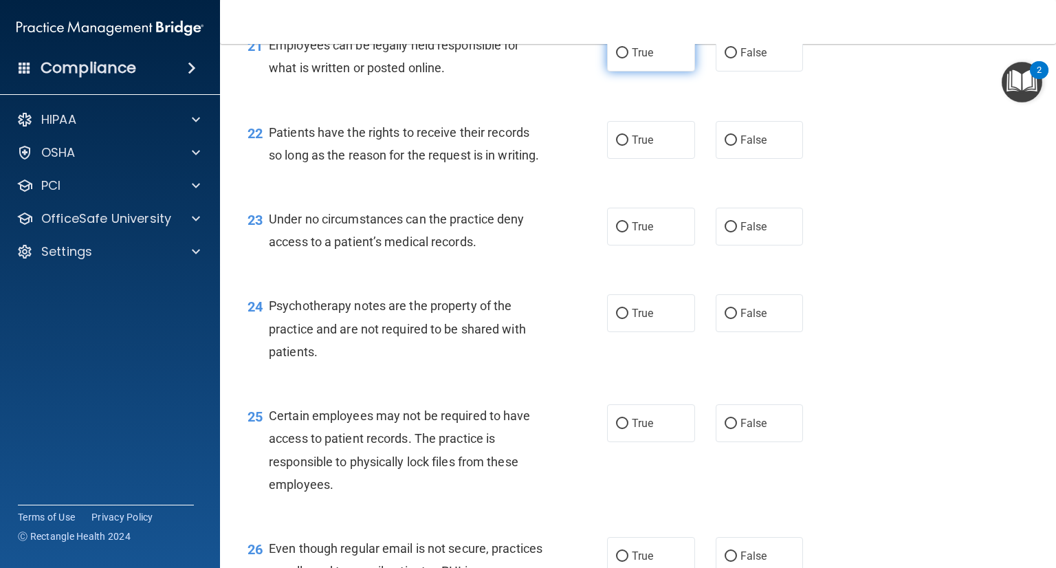
click at [631, 72] on label "True" at bounding box center [651, 53] width 88 height 38
click at [629, 58] on input "True" at bounding box center [622, 53] width 12 height 10
radio input "true"
click at [625, 159] on label "True" at bounding box center [651, 140] width 88 height 38
click at [625, 146] on input "True" at bounding box center [622, 140] width 12 height 10
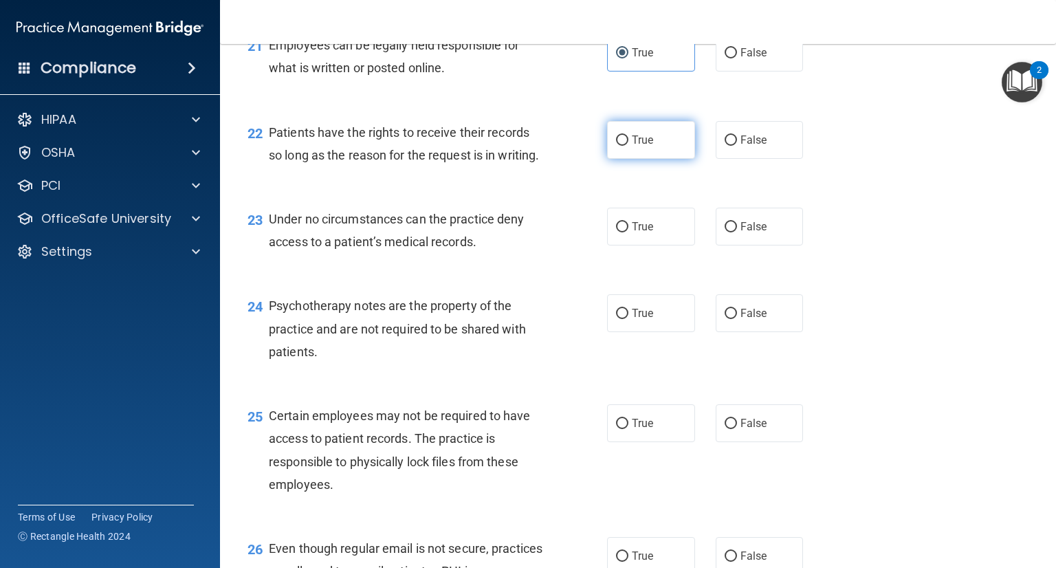
radio input "true"
click at [746, 159] on label "False" at bounding box center [760, 140] width 88 height 38
click at [737, 146] on input "False" at bounding box center [731, 140] width 12 height 10
radio input "true"
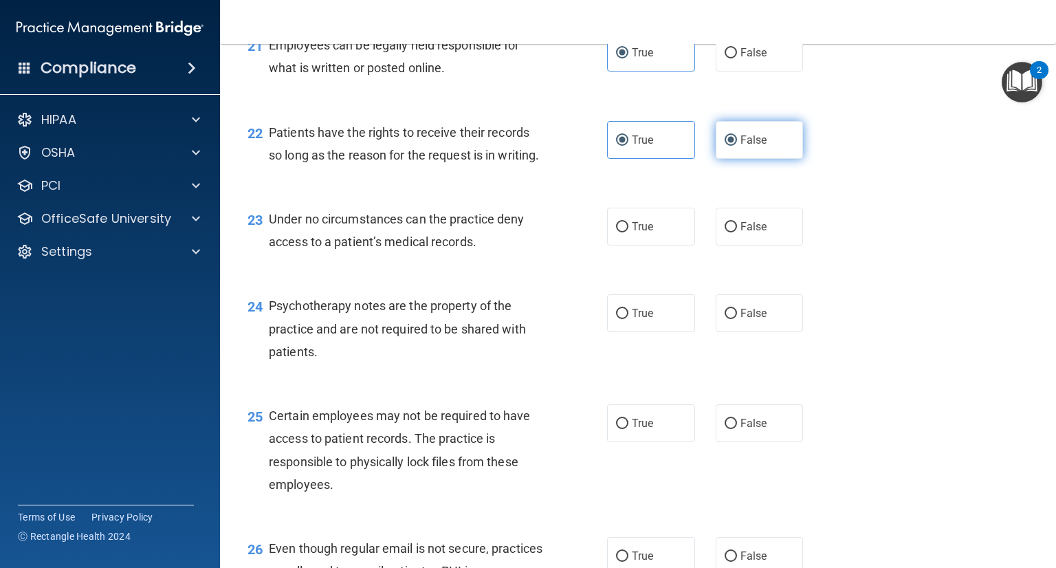
radio input "false"
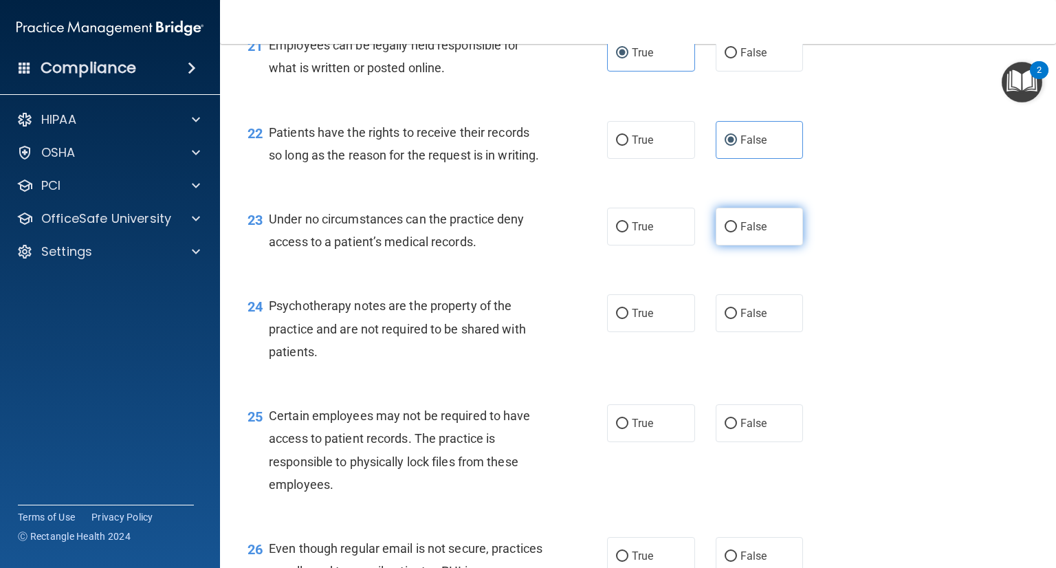
click at [729, 246] on label "False" at bounding box center [760, 227] width 88 height 38
click at [729, 232] on input "False" at bounding box center [731, 227] width 12 height 10
radio input "true"
click at [647, 320] on span "True" at bounding box center [642, 313] width 21 height 13
click at [629, 319] on input "True" at bounding box center [622, 314] width 12 height 10
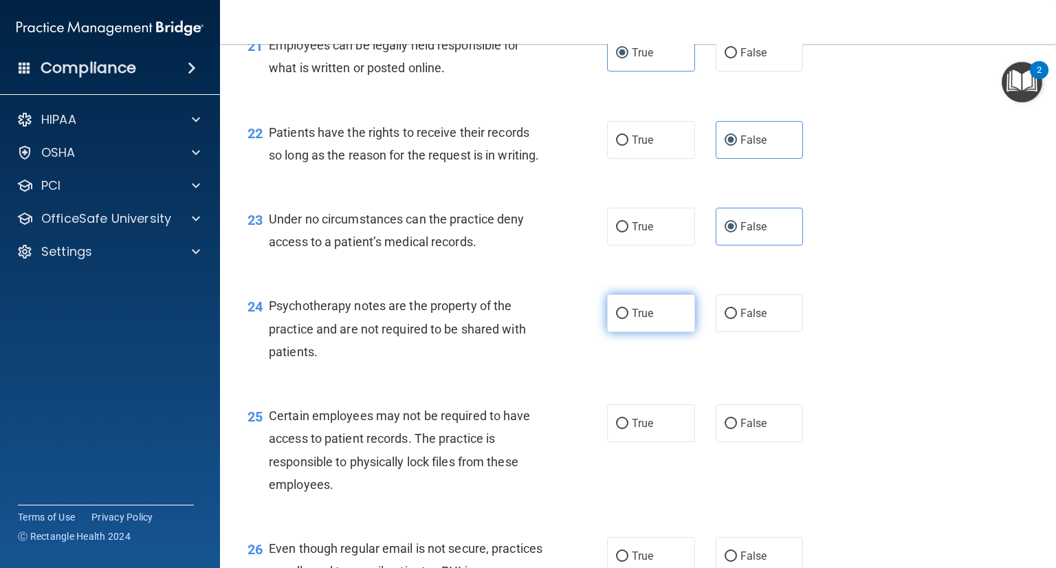
radio input "true"
click at [657, 442] on label "True" at bounding box center [651, 423] width 88 height 38
click at [629, 429] on input "True" at bounding box center [622, 424] width 12 height 10
radio input "true"
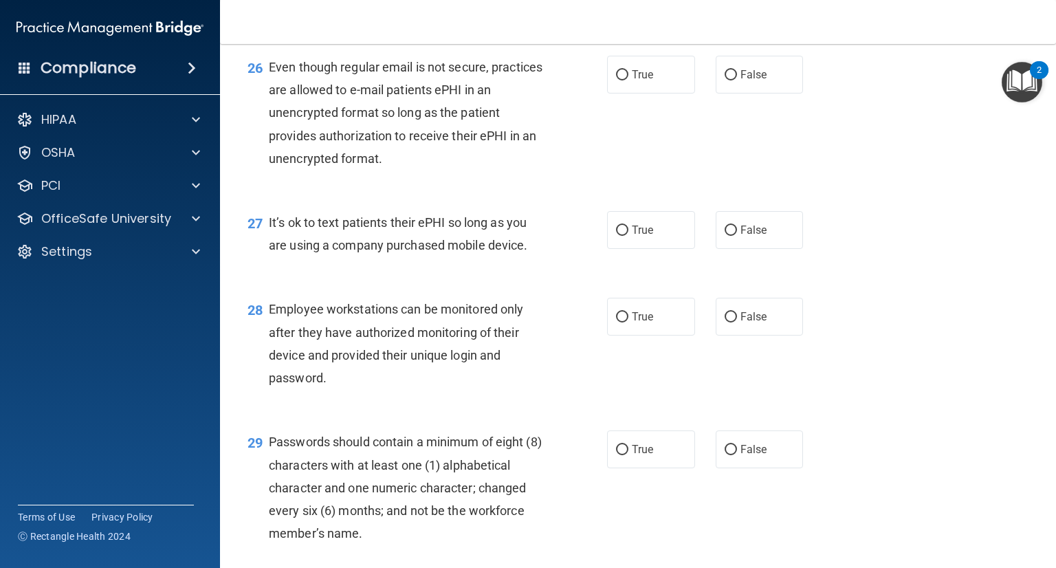
scroll to position [3268, 0]
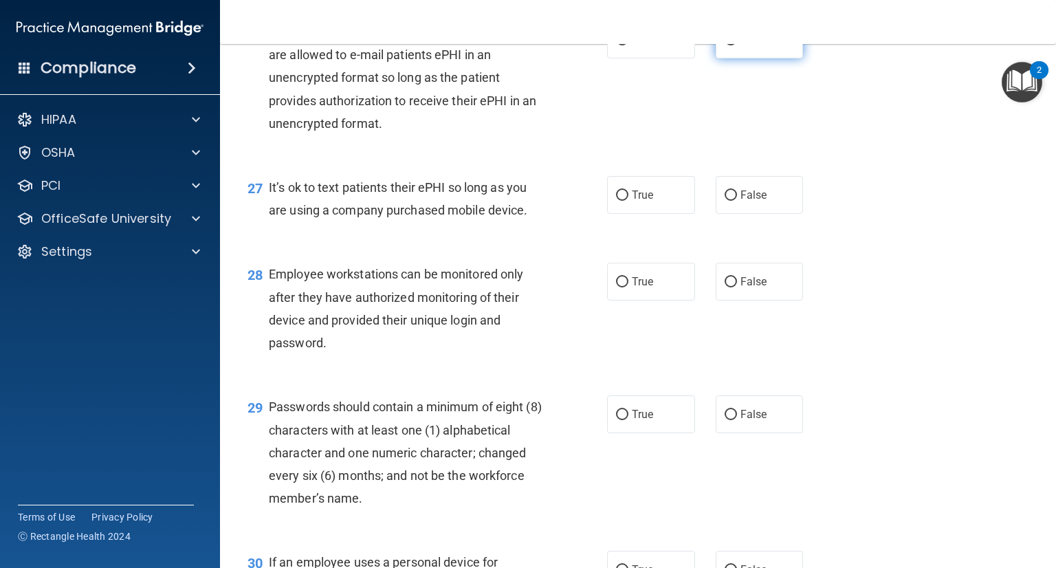
click at [729, 45] on input "False" at bounding box center [731, 40] width 12 height 10
radio input "true"
click at [618, 201] on input "True" at bounding box center [622, 196] width 12 height 10
radio input "true"
click at [725, 201] on input "False" at bounding box center [731, 196] width 12 height 10
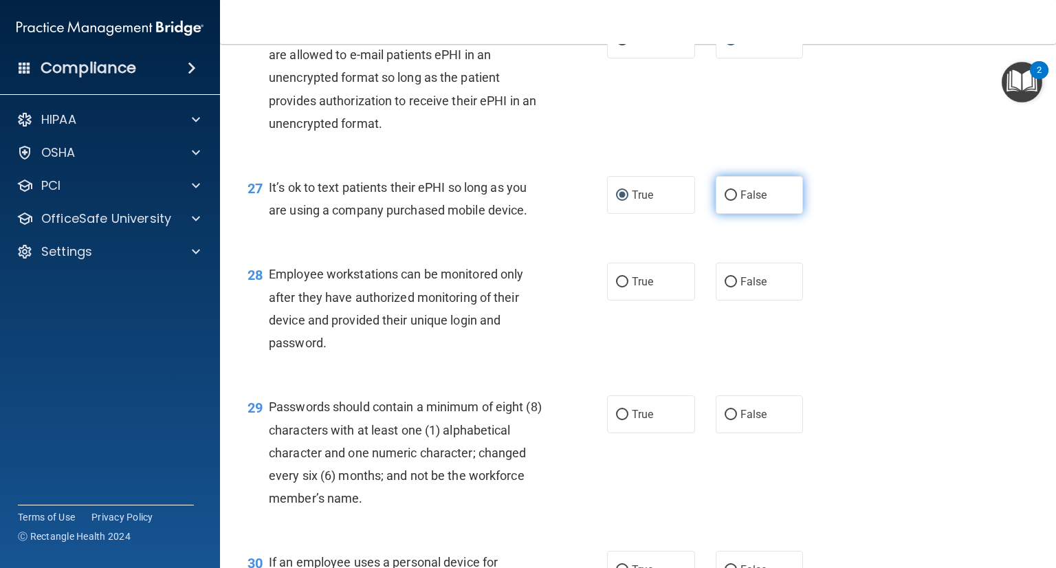
radio input "true"
radio input "false"
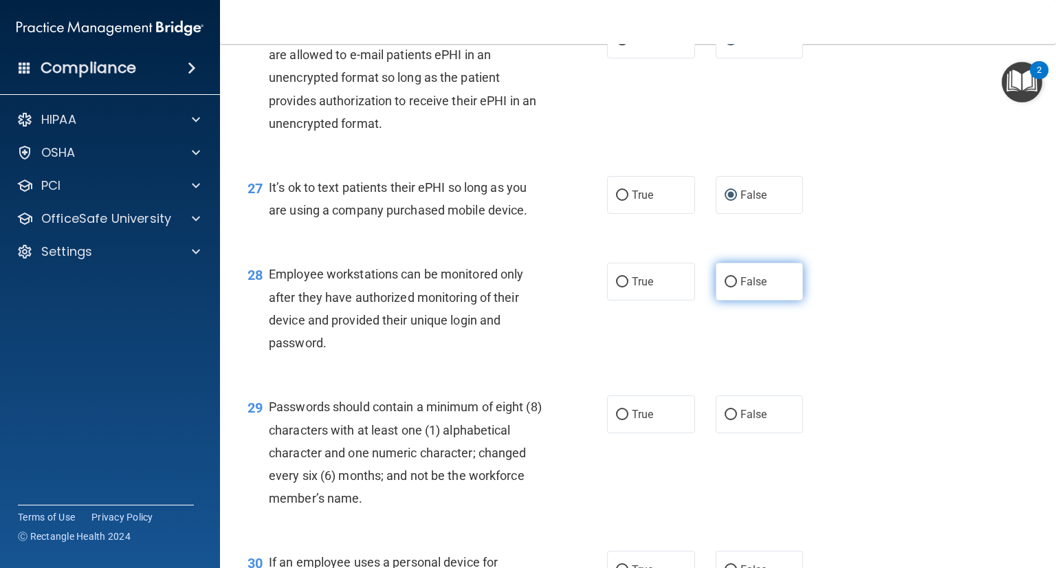
click at [730, 301] on label "False" at bounding box center [760, 282] width 88 height 38
click at [730, 287] on input "False" at bounding box center [731, 282] width 12 height 10
radio input "true"
click at [638, 421] on span "True" at bounding box center [642, 414] width 21 height 13
click at [629, 420] on input "True" at bounding box center [622, 415] width 12 height 10
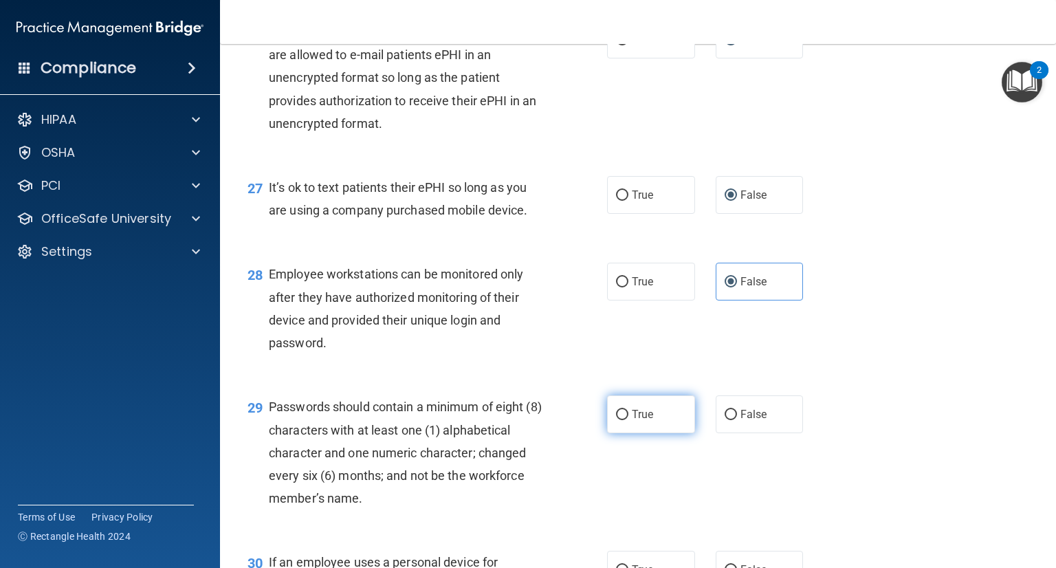
radio input "true"
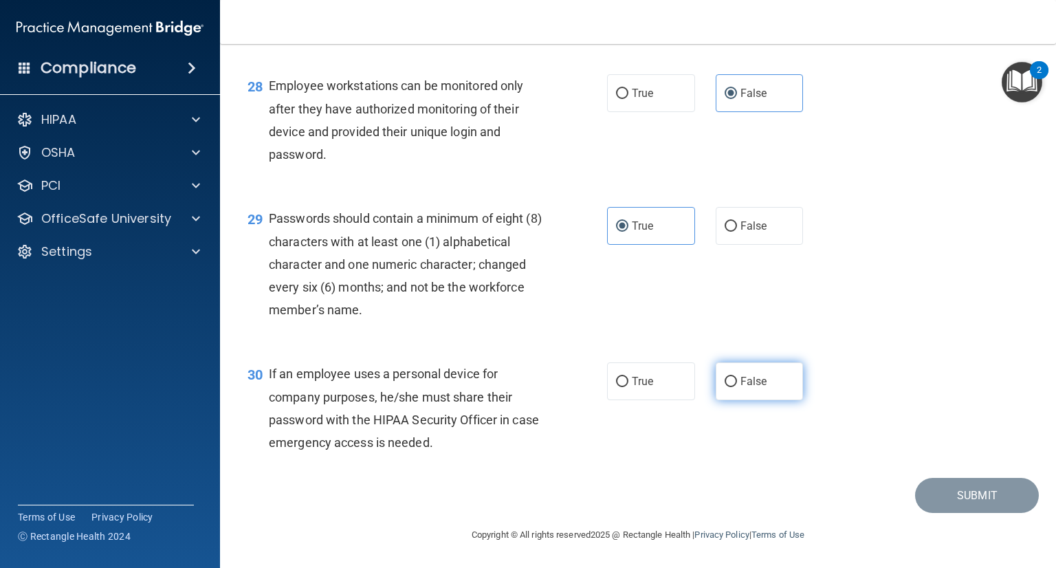
click at [716, 375] on label "False" at bounding box center [760, 381] width 88 height 38
click at [725, 377] on input "False" at bounding box center [731, 382] width 12 height 10
radio input "true"
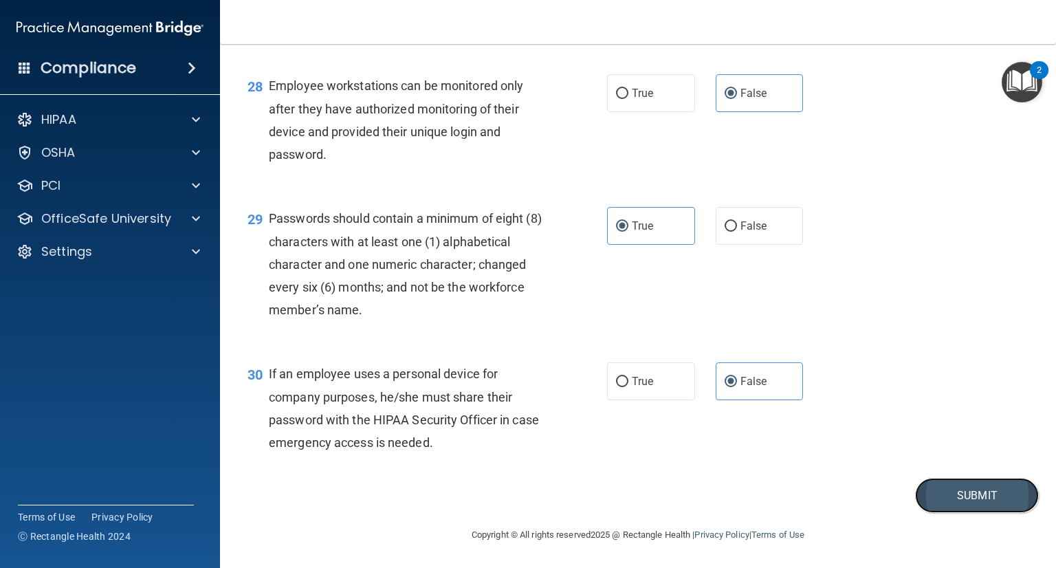
click at [979, 499] on button "Submit" at bounding box center [977, 495] width 124 height 35
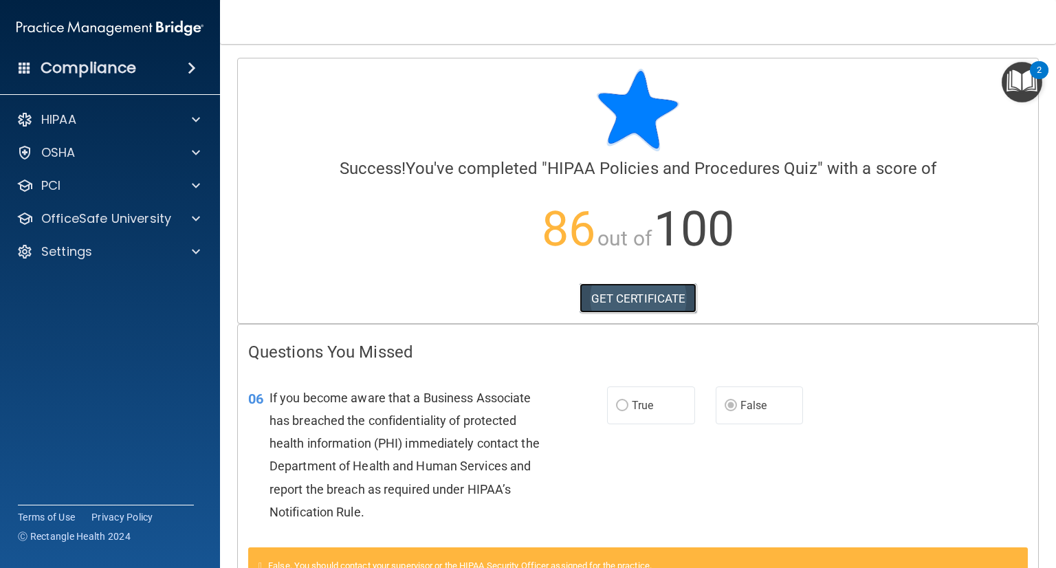
click at [652, 304] on link "GET CERTIFICATE" at bounding box center [639, 298] width 118 height 30
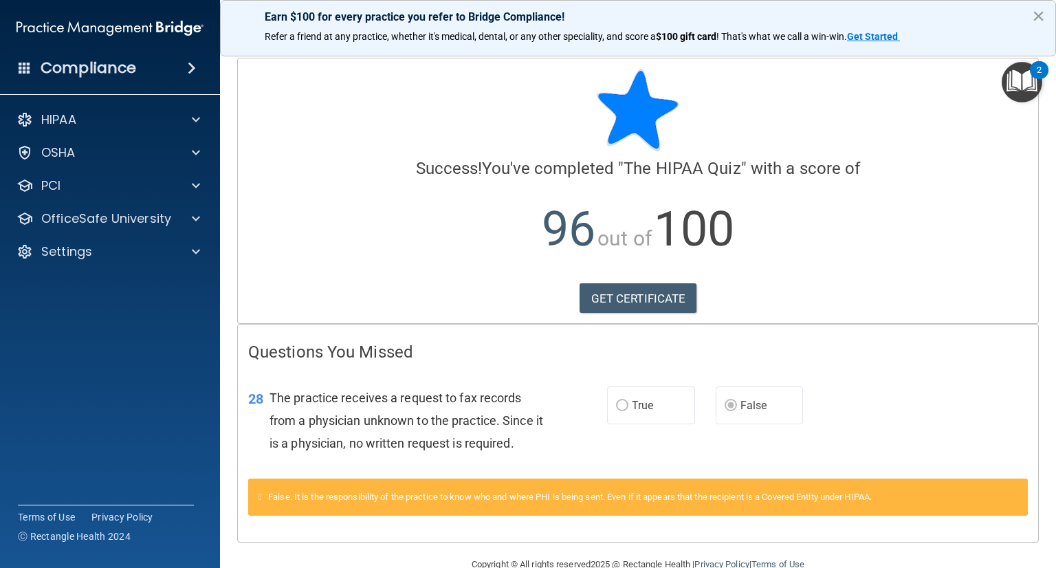
click at [1032, 16] on button "×" at bounding box center [1038, 16] width 13 height 22
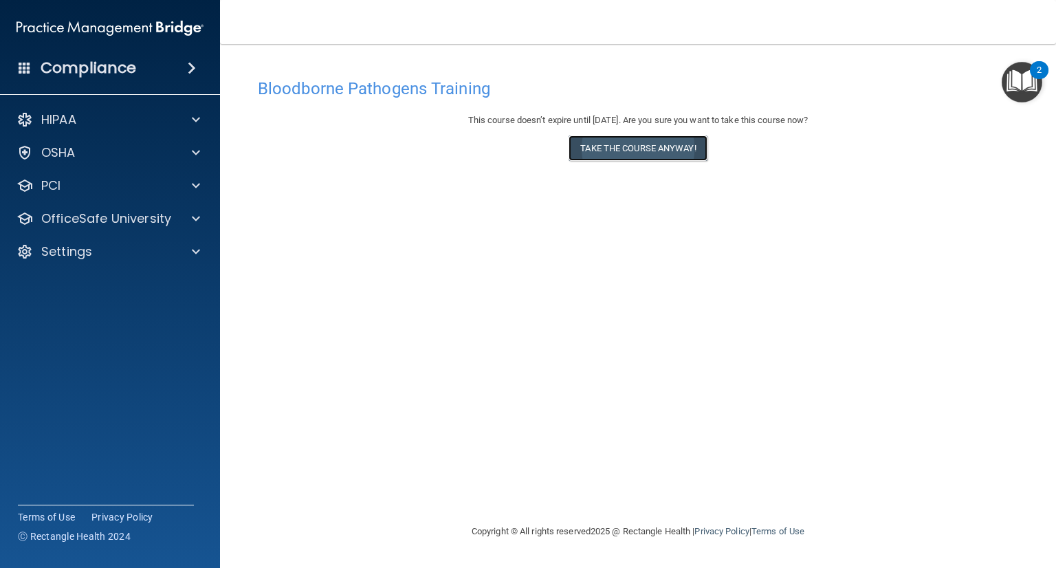
click at [638, 149] on button "Take the course anyway!" at bounding box center [638, 147] width 138 height 25
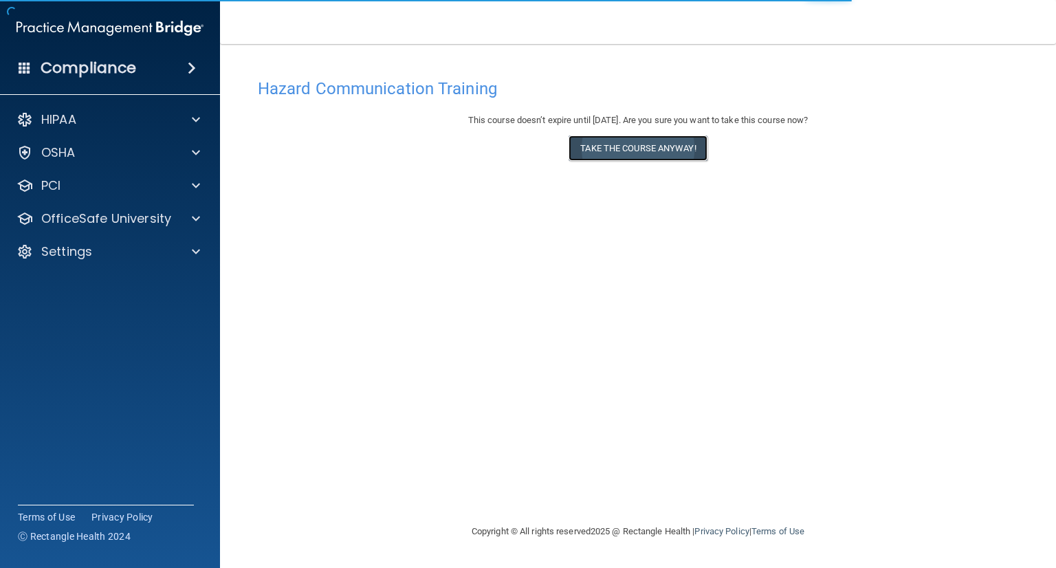
click at [666, 156] on button "Take the course anyway!" at bounding box center [638, 147] width 138 height 25
click at [646, 133] on div "This course doesn’t expire until [DATE]. Are you sure you want to take this cou…" at bounding box center [638, 140] width 761 height 56
click at [646, 151] on button "Take the course anyway!" at bounding box center [638, 147] width 138 height 25
click at [688, 152] on button "Take the course anyway!" at bounding box center [638, 147] width 138 height 25
click at [646, 144] on button "Take the course anyway!" at bounding box center [638, 147] width 138 height 25
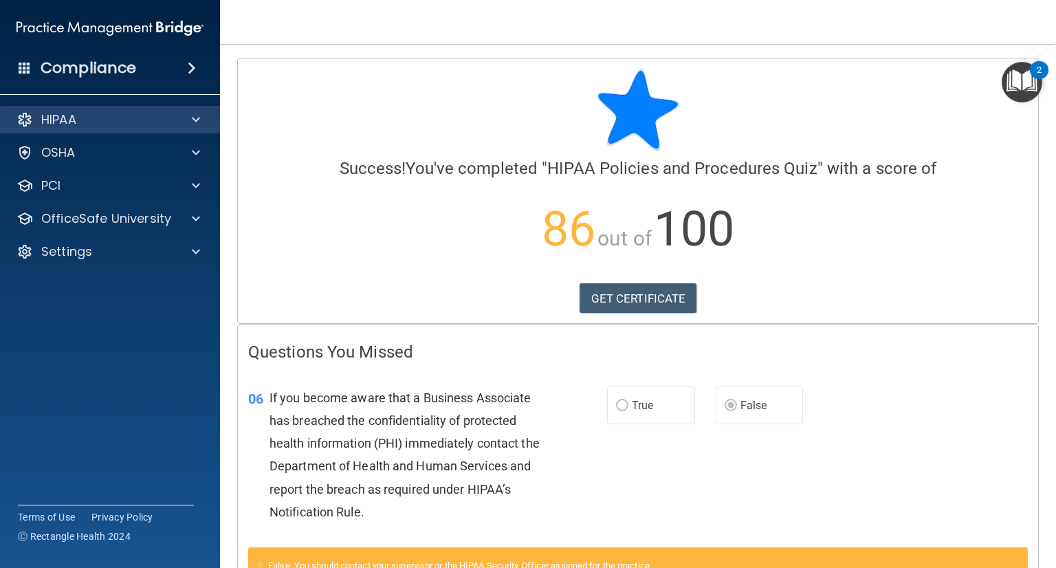
click at [165, 129] on div "HIPAA" at bounding box center [110, 120] width 221 height 28
click at [163, 119] on div "HIPAA" at bounding box center [91, 119] width 171 height 17
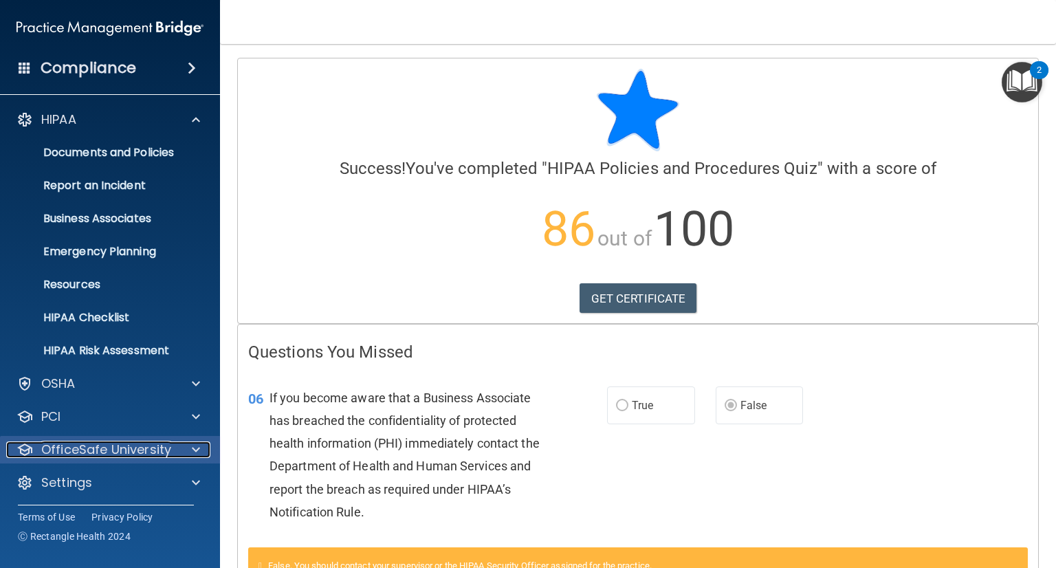
click at [140, 445] on p "OfficeSafe University" at bounding box center [106, 450] width 130 height 17
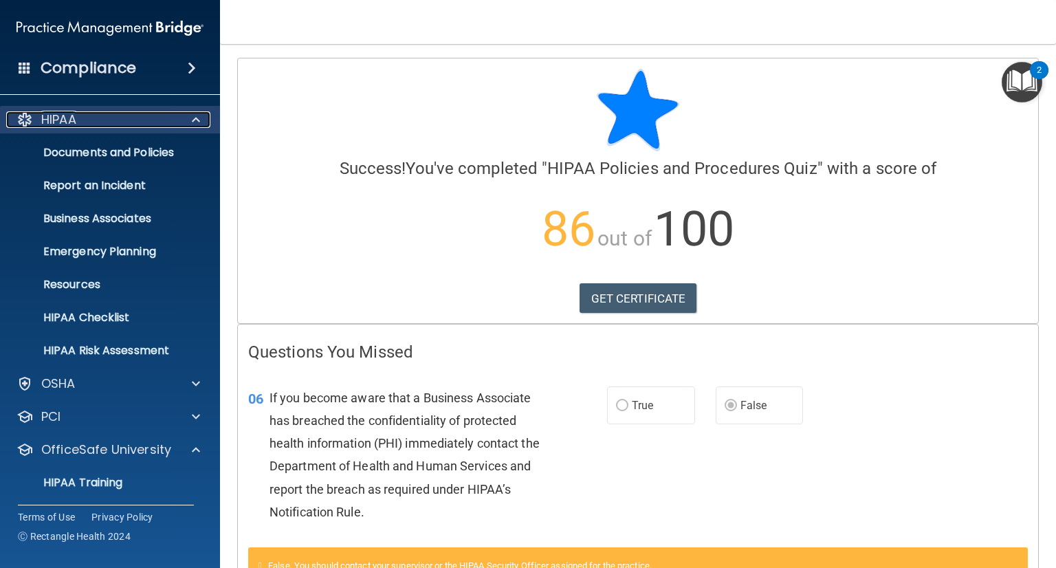
click at [199, 115] on span at bounding box center [196, 119] width 8 height 17
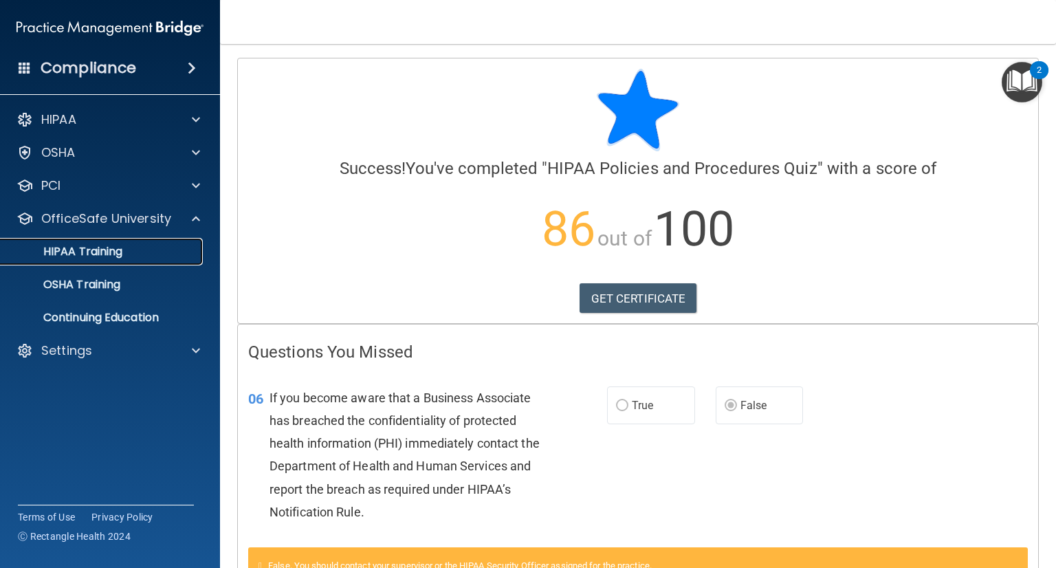
click at [124, 249] on div "HIPAA Training" at bounding box center [103, 252] width 188 height 14
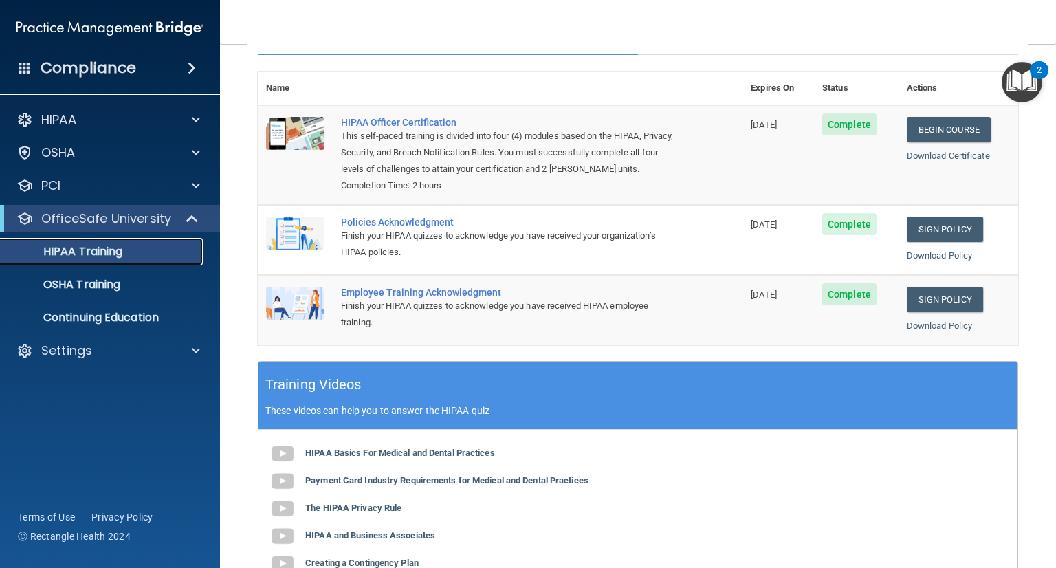
scroll to position [171, 0]
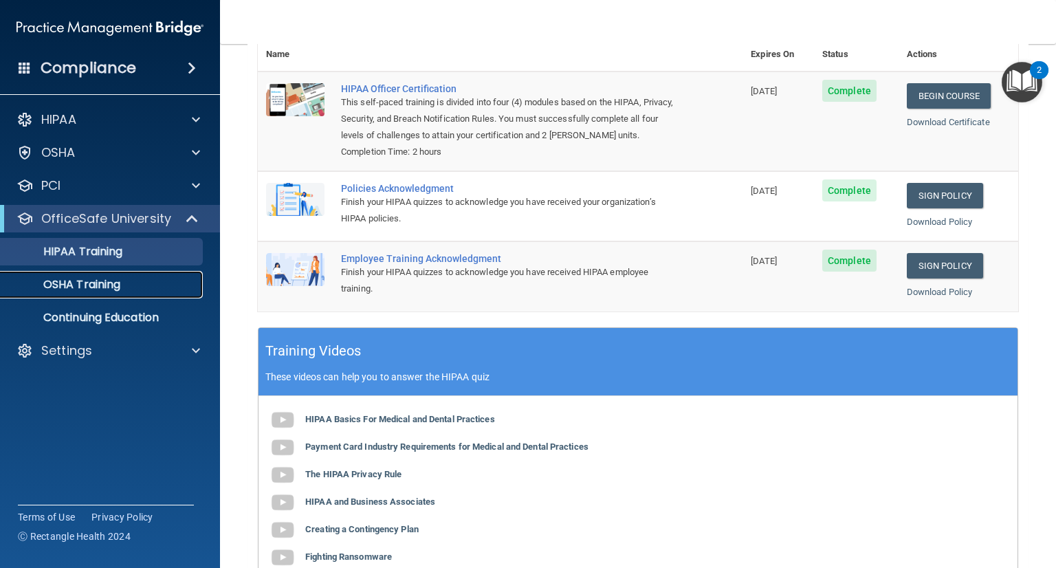
click at [131, 283] on div "OSHA Training" at bounding box center [103, 285] width 188 height 14
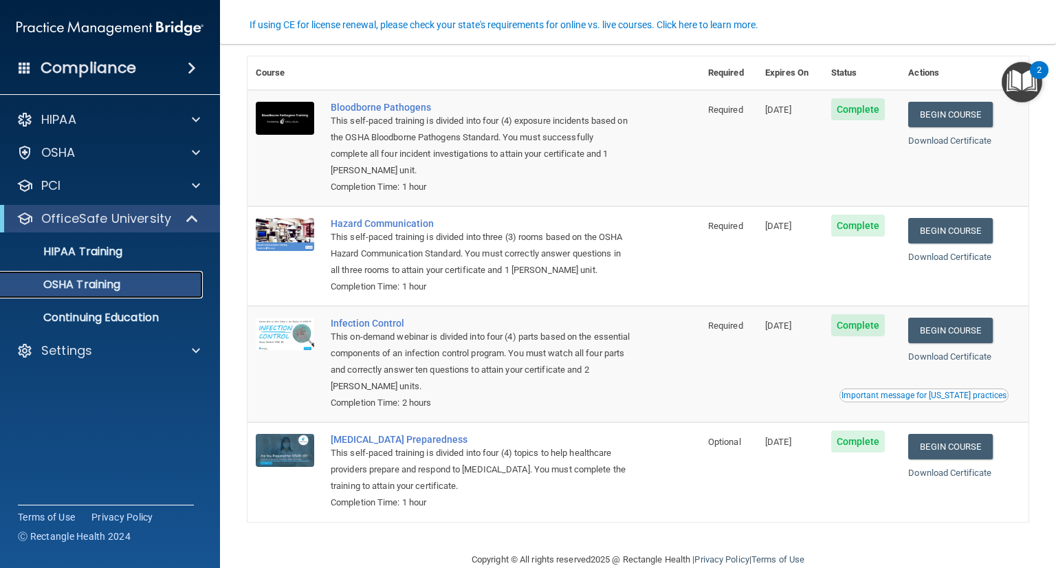
scroll to position [91, 0]
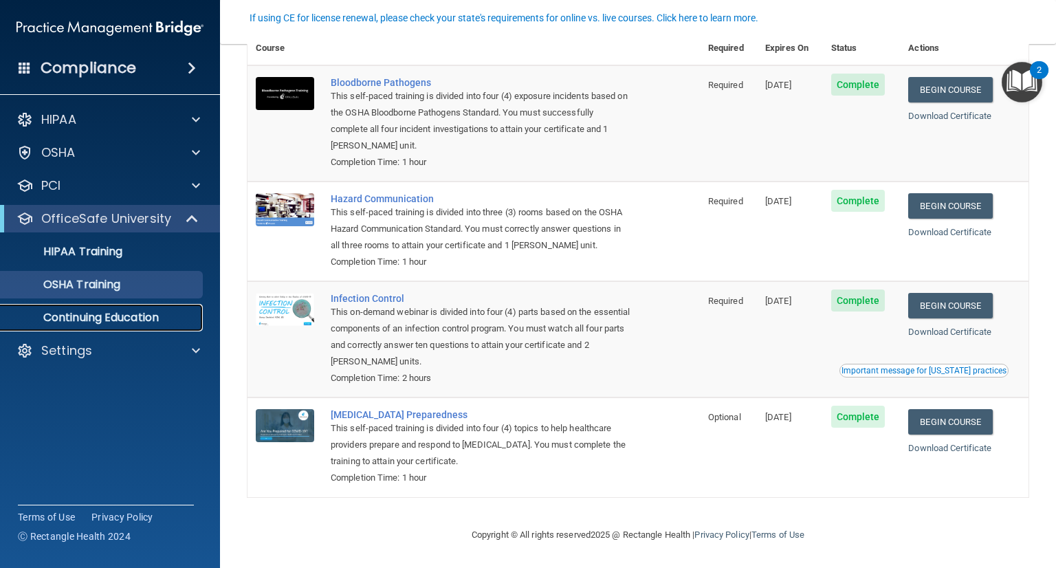
click at [76, 312] on p "Continuing Education" at bounding box center [103, 318] width 188 height 14
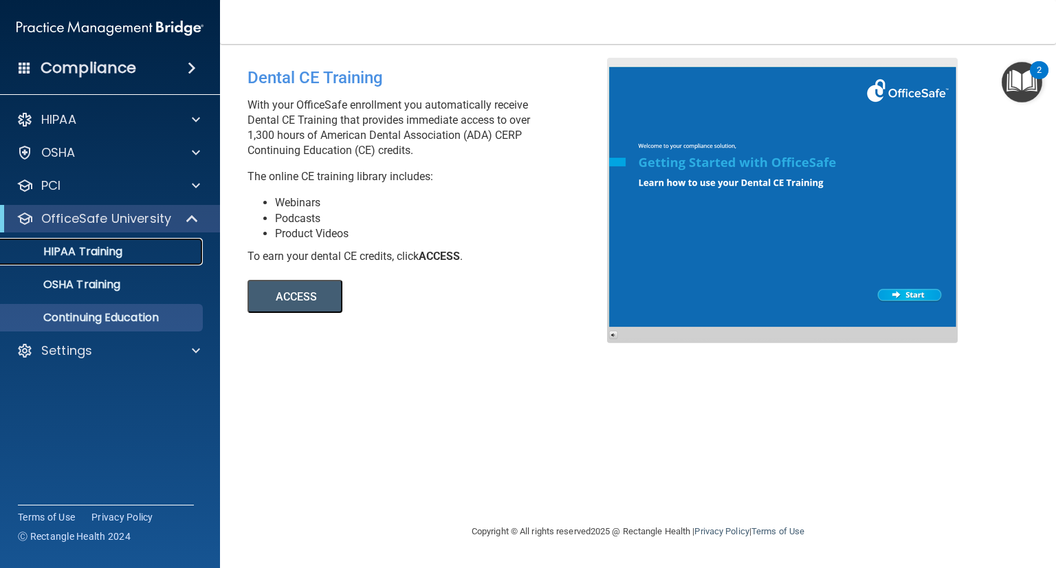
click at [75, 240] on link "HIPAA Training" at bounding box center [94, 252] width 217 height 28
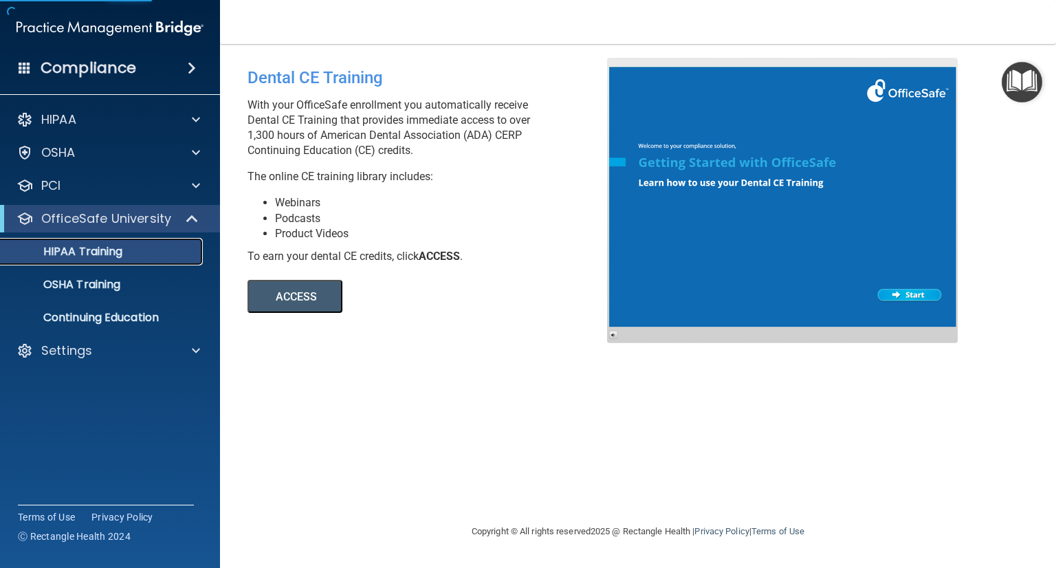
click at [70, 250] on p "HIPAA Training" at bounding box center [65, 252] width 113 height 14
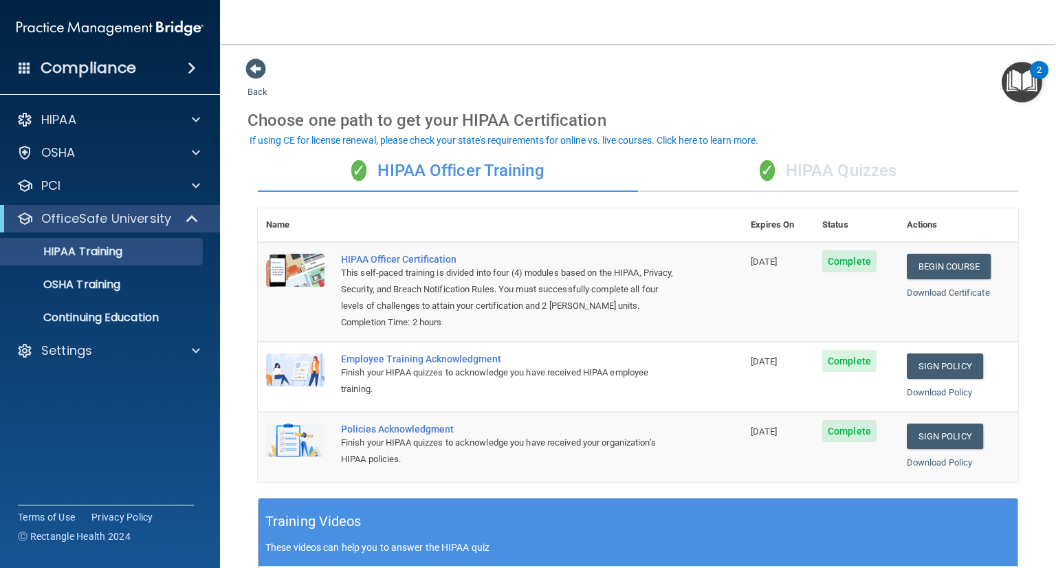
click at [781, 171] on div "✓ HIPAA Quizzes" at bounding box center [828, 171] width 380 height 41
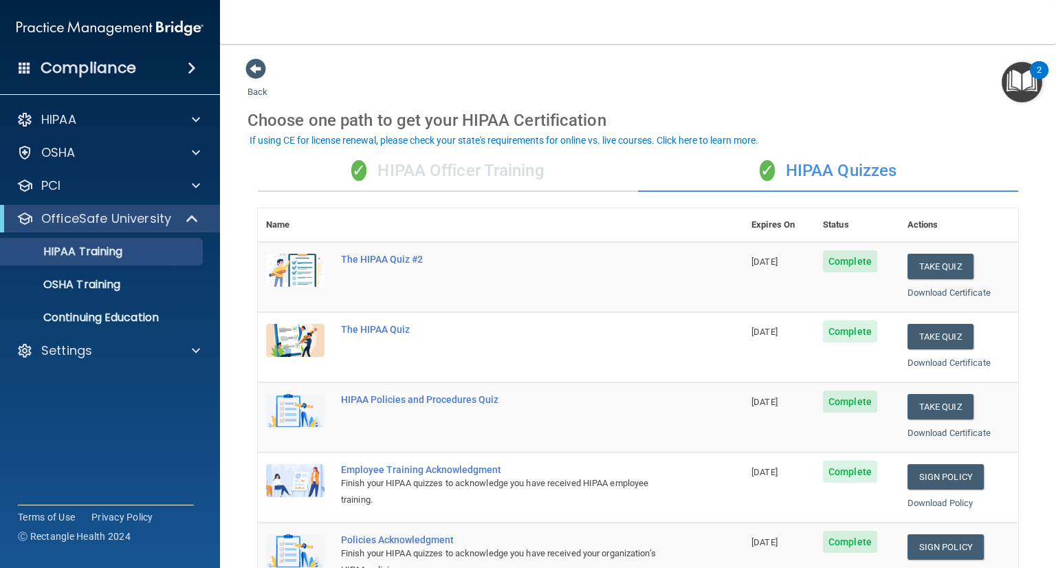
click at [465, 173] on div "✓ HIPAA Officer Training" at bounding box center [448, 171] width 380 height 41
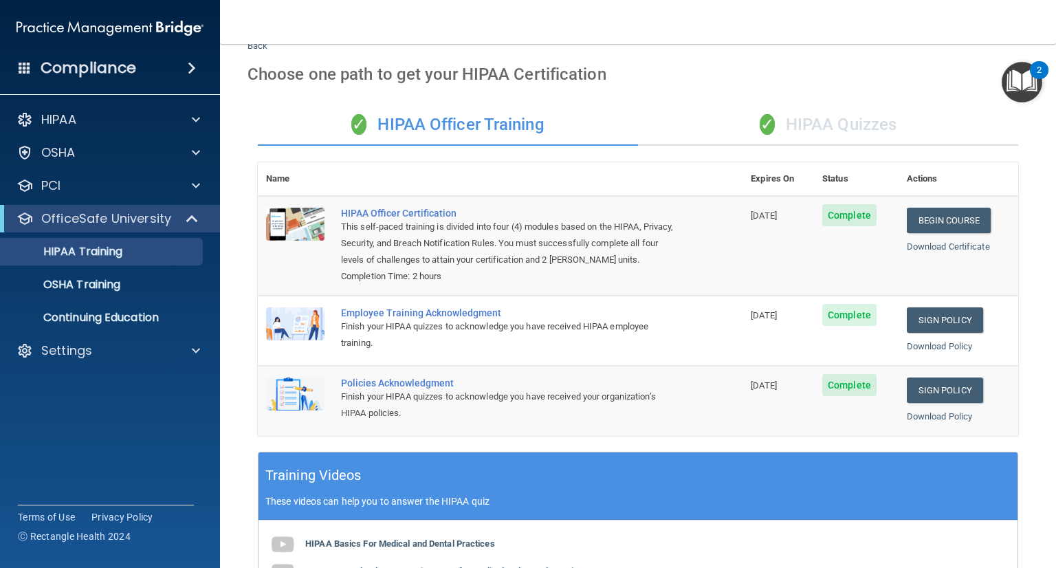
scroll to position [48, 0]
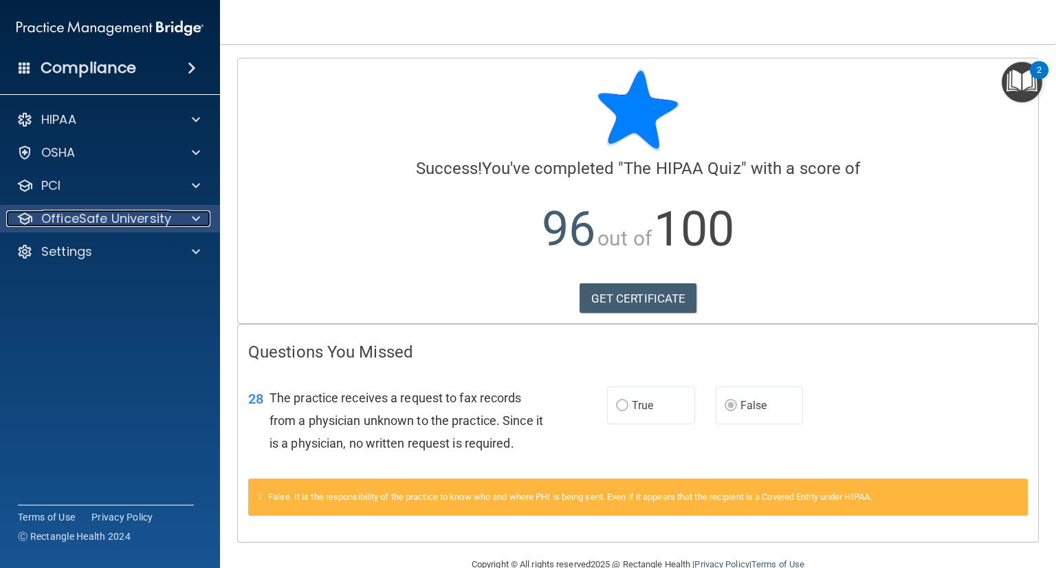
click at [80, 215] on p "OfficeSafe University" at bounding box center [106, 218] width 130 height 17
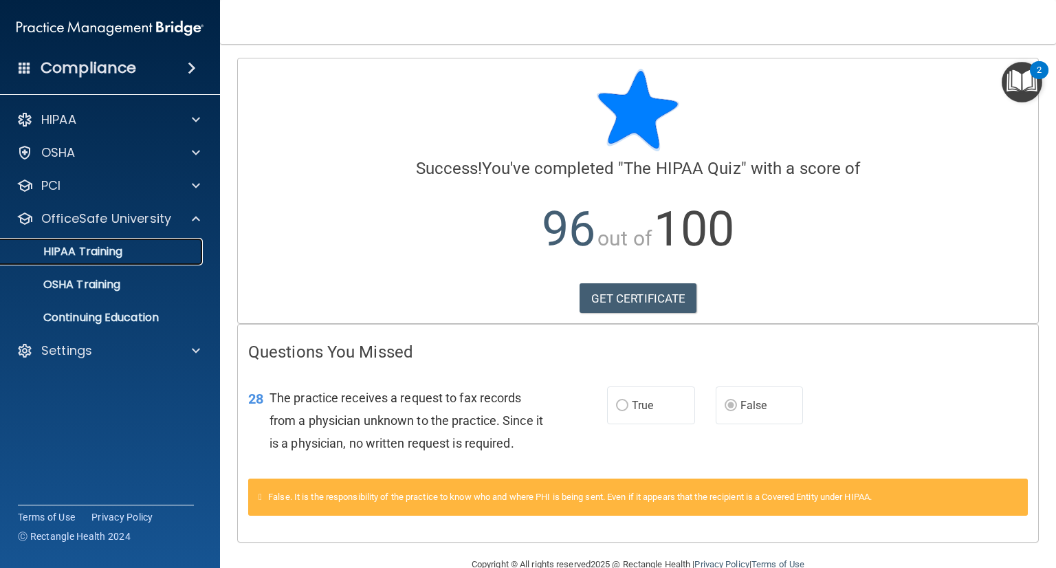
click at [68, 240] on link "HIPAA Training" at bounding box center [94, 252] width 217 height 28
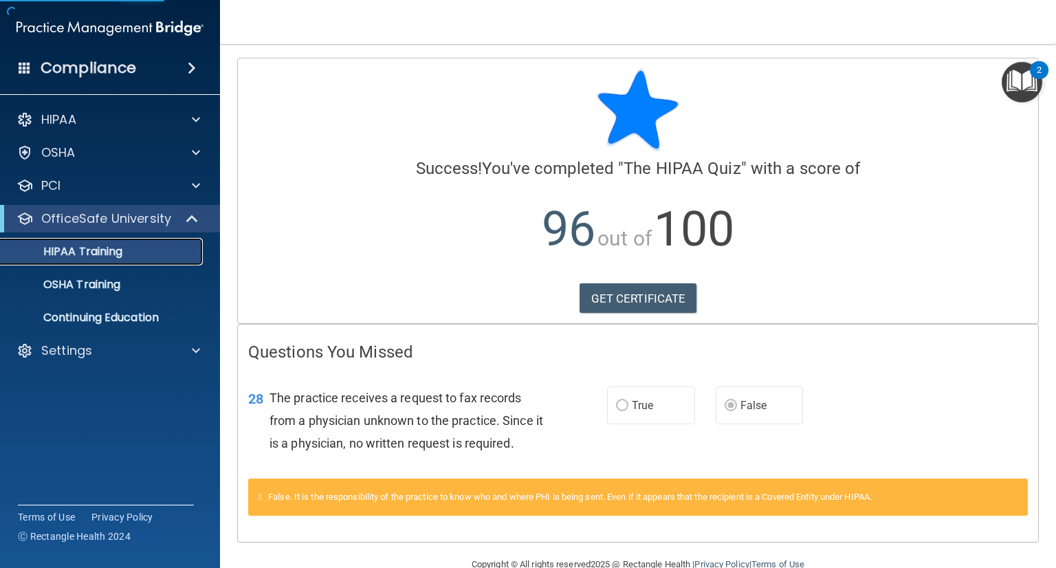
click at [67, 250] on p "HIPAA Training" at bounding box center [65, 252] width 113 height 14
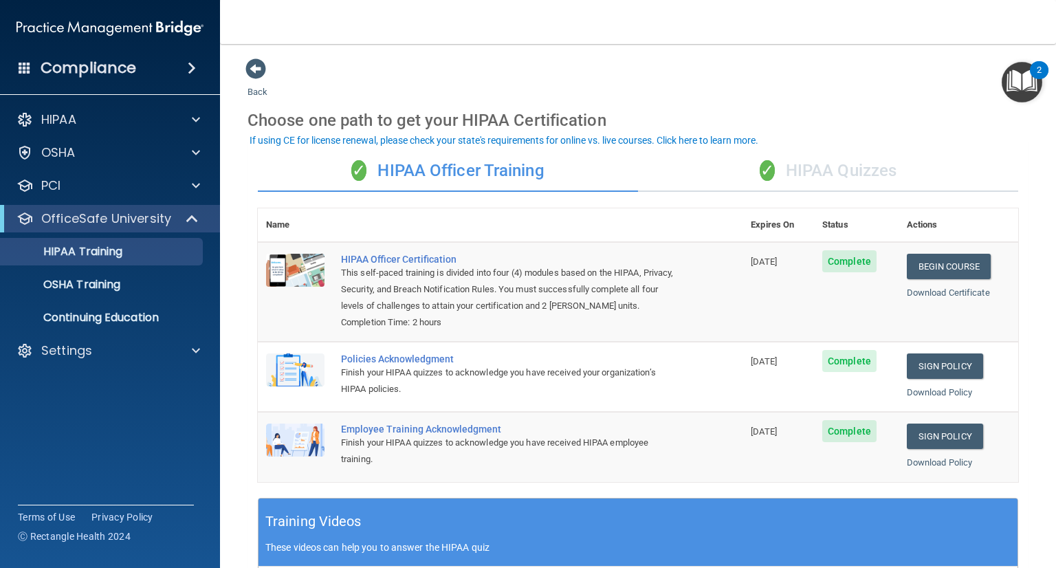
click at [420, 175] on div "✓ HIPAA Officer Training" at bounding box center [448, 171] width 380 height 41
click at [905, 221] on th "Actions" at bounding box center [959, 225] width 120 height 34
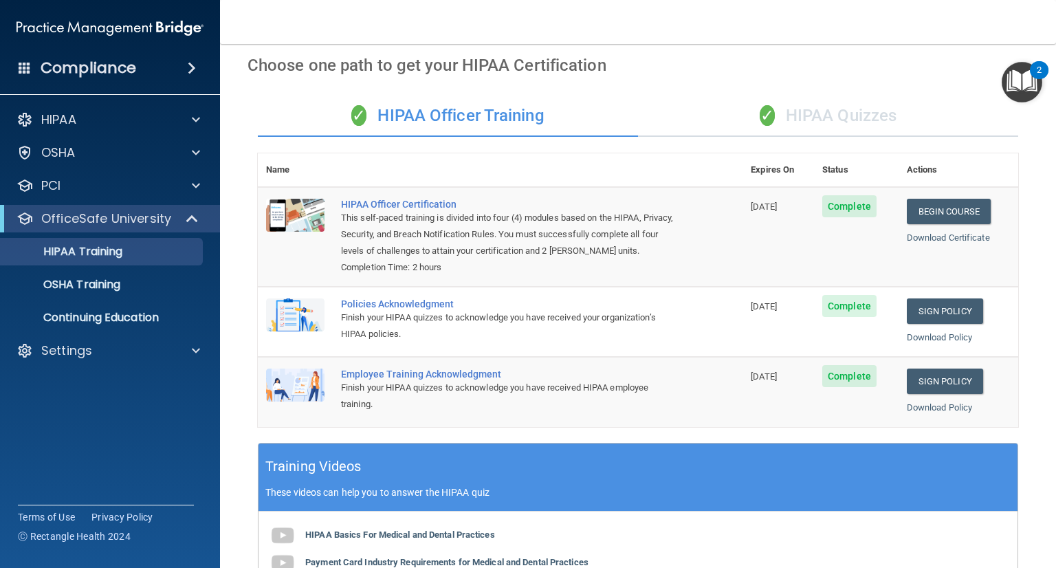
scroll to position [47, 0]
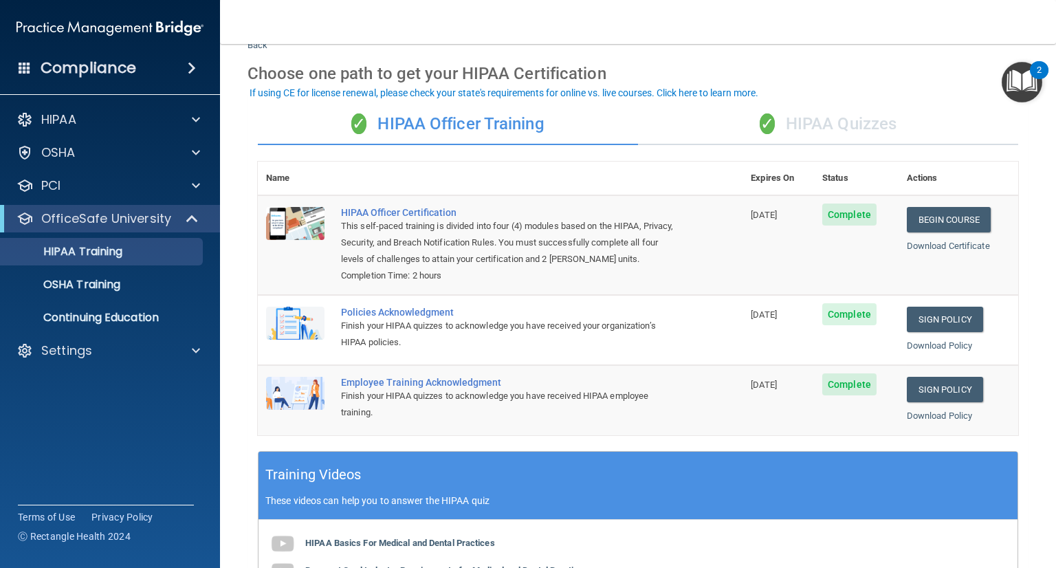
click at [763, 122] on span "✓" at bounding box center [767, 123] width 15 height 21
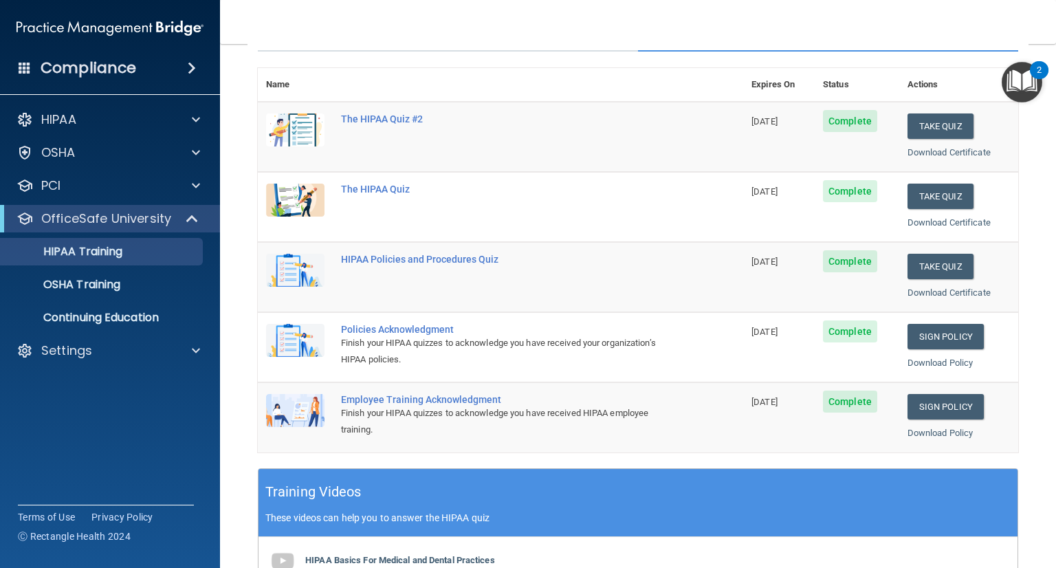
scroll to position [142, 0]
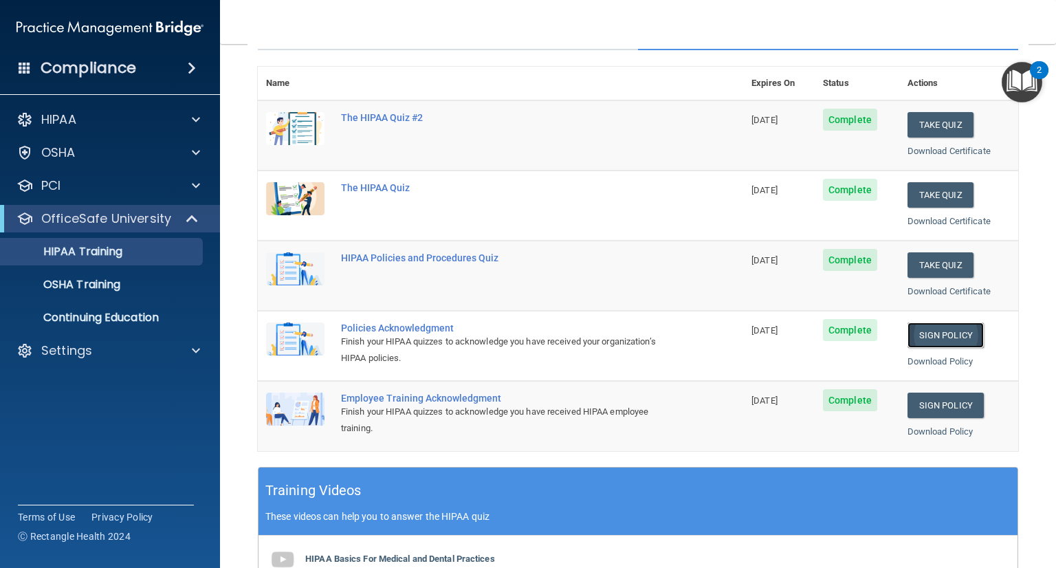
click at [937, 336] on link "Sign Policy" at bounding box center [946, 335] width 76 height 25
click at [919, 403] on link "Sign Policy" at bounding box center [946, 405] width 76 height 25
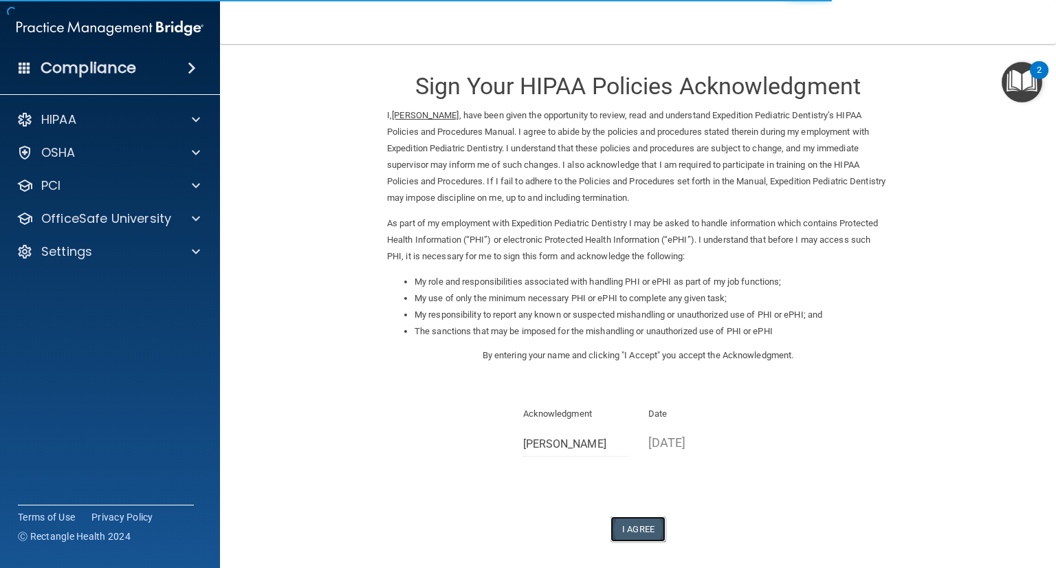
click at [630, 532] on button "I Agree" at bounding box center [638, 529] width 55 height 25
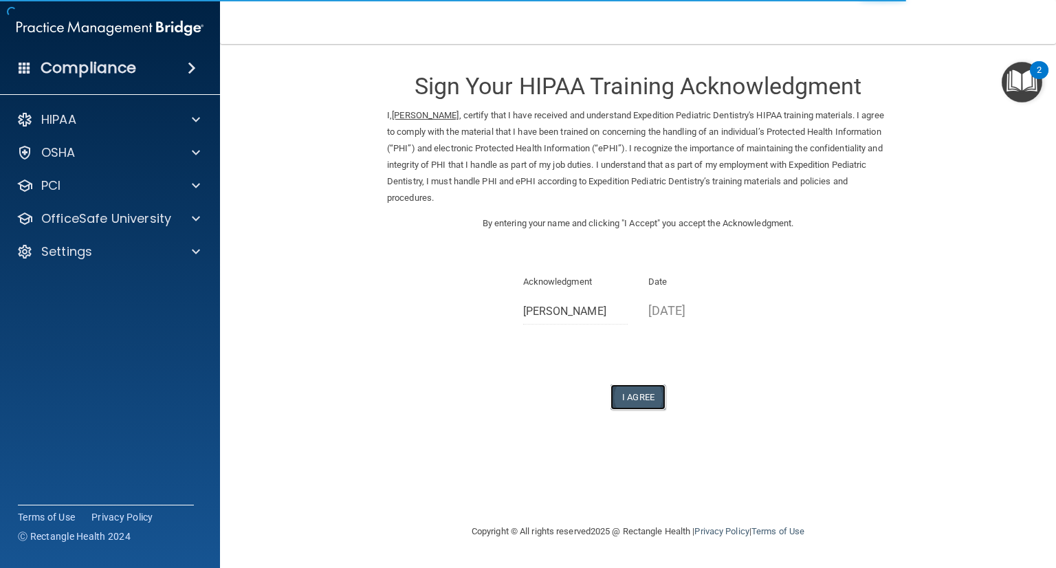
click at [631, 397] on button "I Agree" at bounding box center [638, 396] width 55 height 25
